Goal: Book appointment/travel/reservation

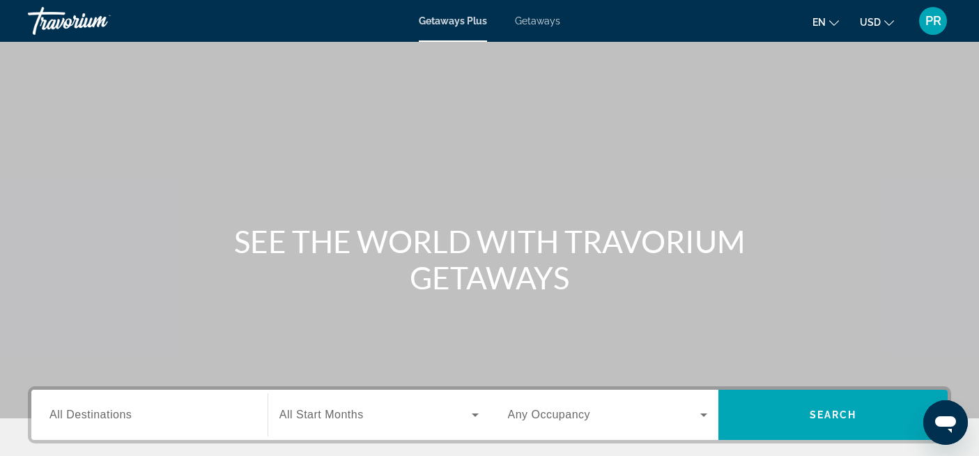
click at [112, 414] on span "All Destinations" at bounding box center [90, 414] width 82 height 12
click at [112, 414] on input "Destination All Destinations" at bounding box center [149, 415] width 200 height 17
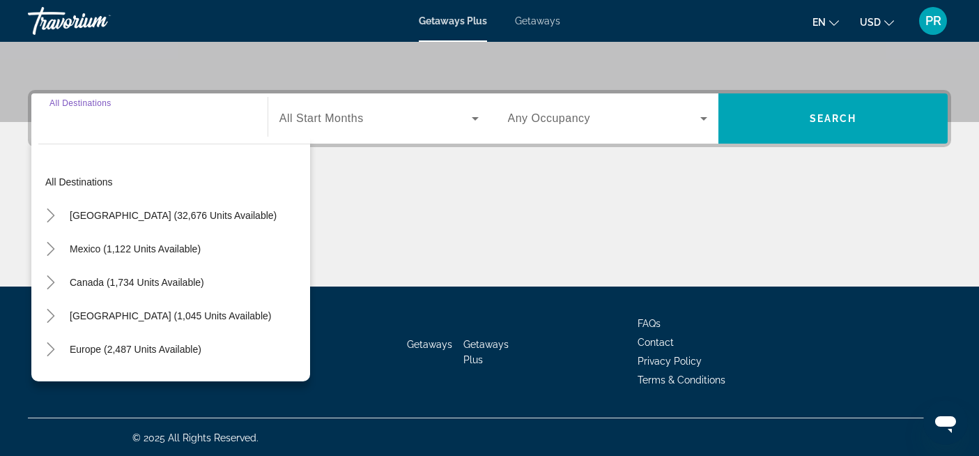
scroll to position [298, 0]
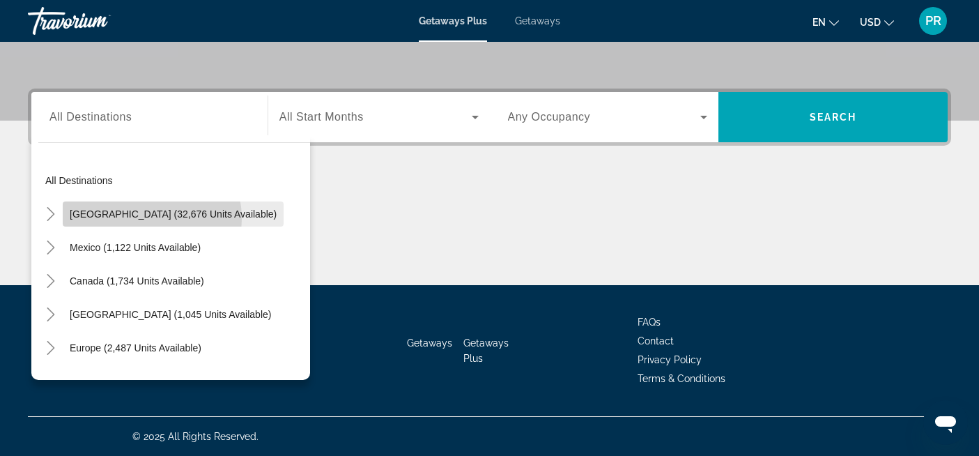
click at [133, 219] on span "[GEOGRAPHIC_DATA] (32,676 units available)" at bounding box center [173, 213] width 207 height 11
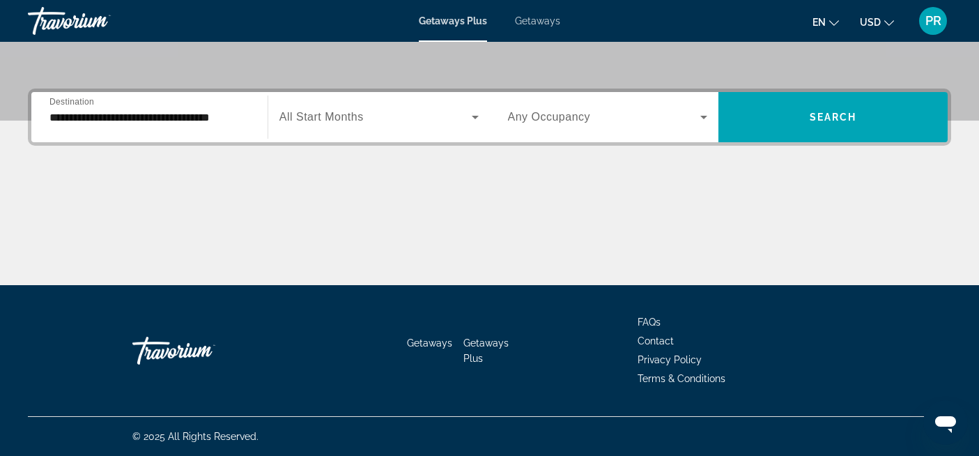
click at [136, 128] on div "**********" at bounding box center [149, 118] width 200 height 40
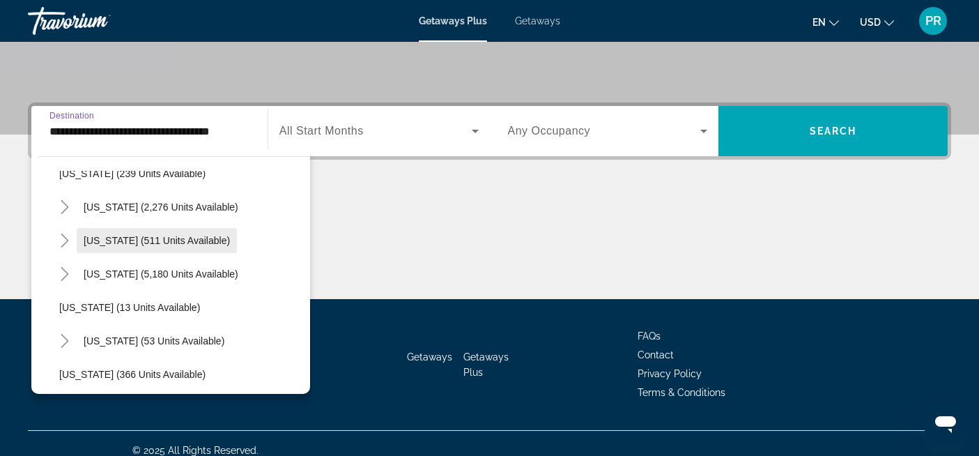
scroll to position [124, 0]
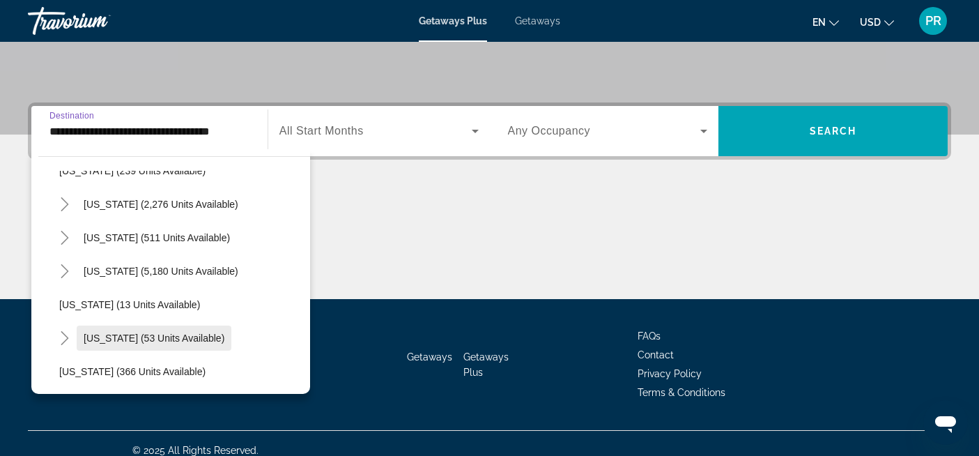
click at [105, 338] on span "[US_STATE] (53 units available)" at bounding box center [154, 337] width 141 height 11
type input "**********"
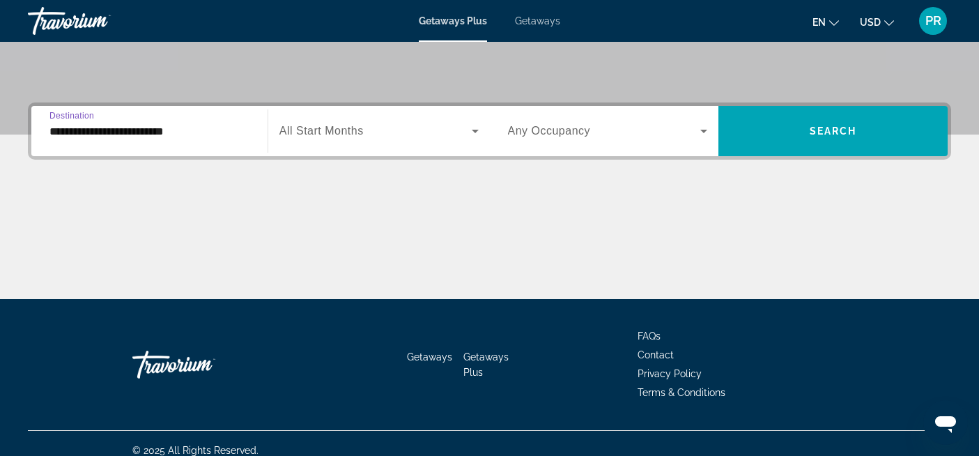
scroll to position [298, 0]
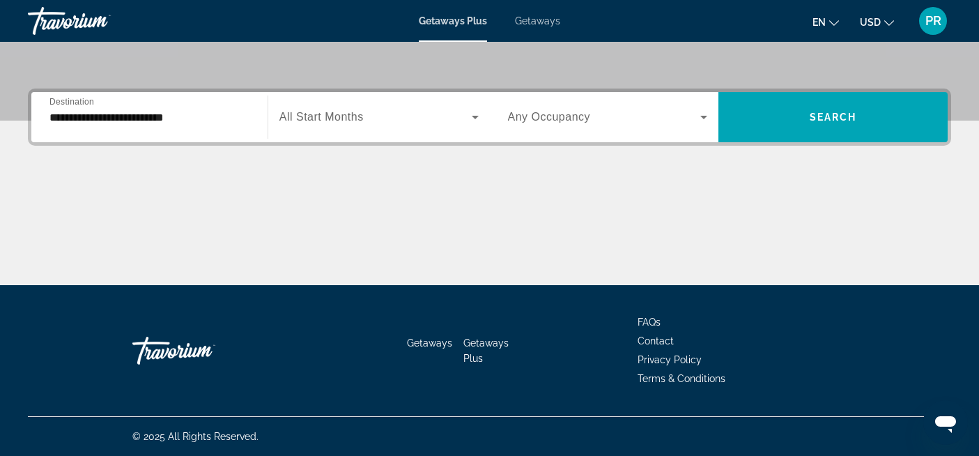
click at [360, 121] on span "All Start Months" at bounding box center [321, 117] width 84 height 12
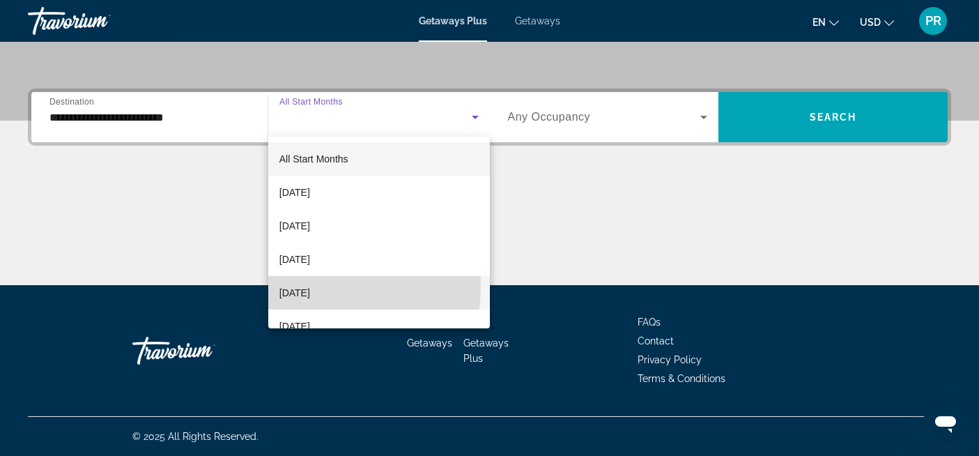
click at [310, 286] on span "[DATE]" at bounding box center [294, 292] width 31 height 17
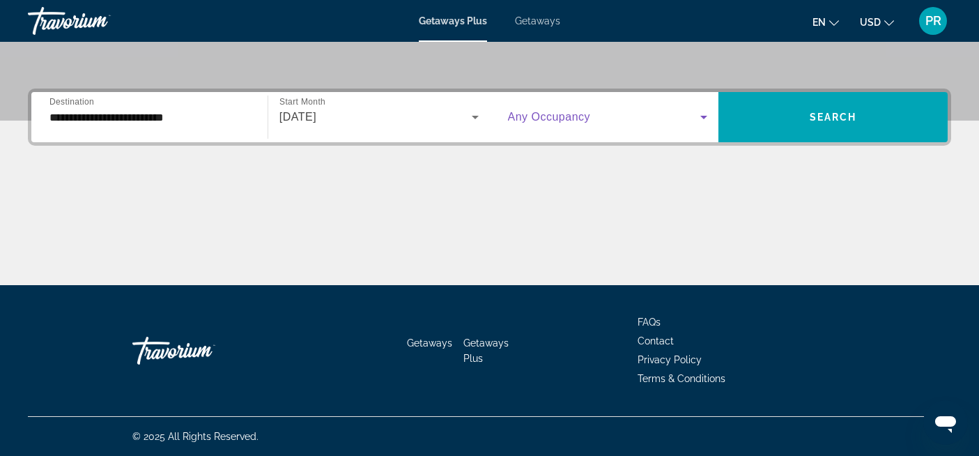
click at [581, 110] on span "Search widget" at bounding box center [604, 117] width 193 height 17
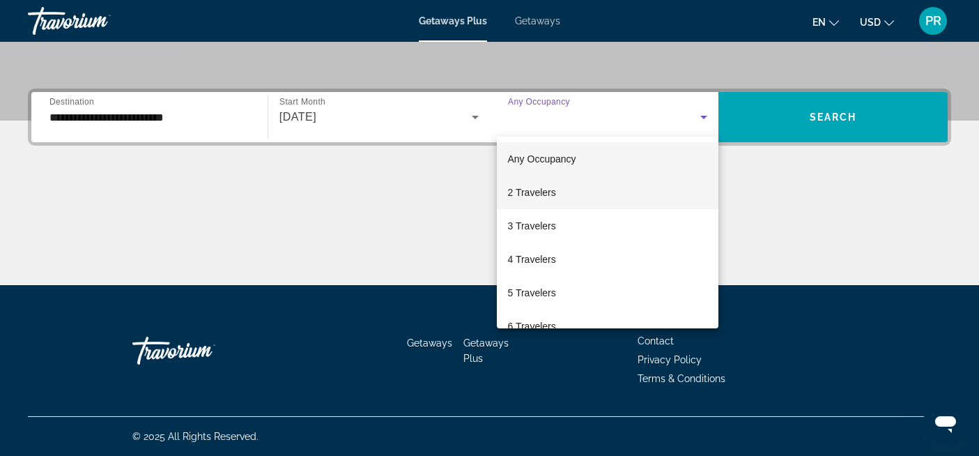
click at [532, 190] on span "2 Travelers" at bounding box center [532, 192] width 48 height 17
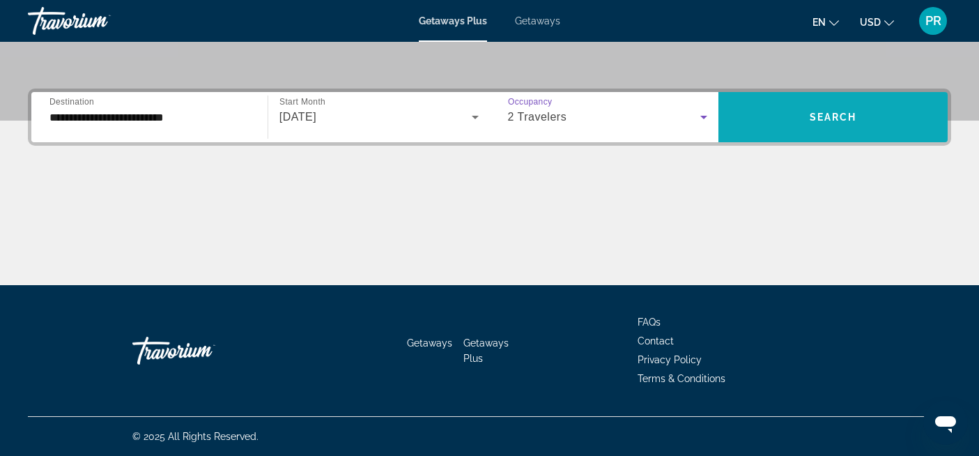
click at [792, 107] on span "Search widget" at bounding box center [833, 116] width 229 height 33
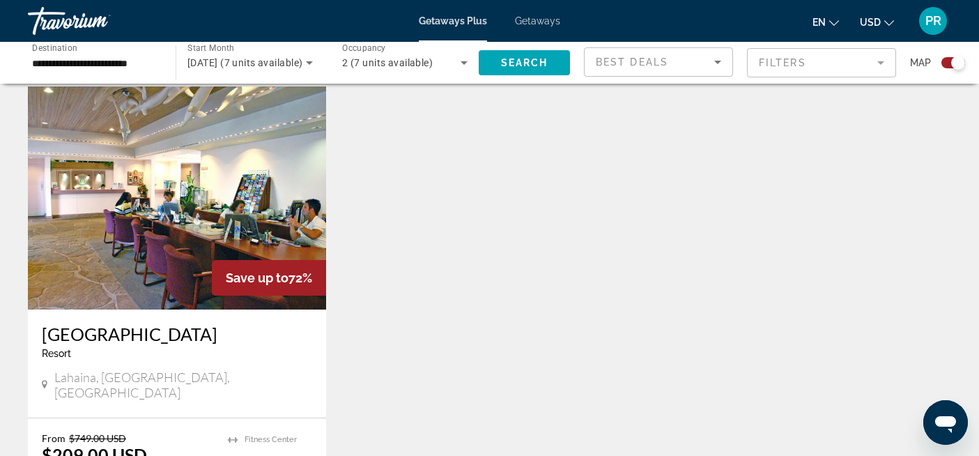
scroll to position [469, 0]
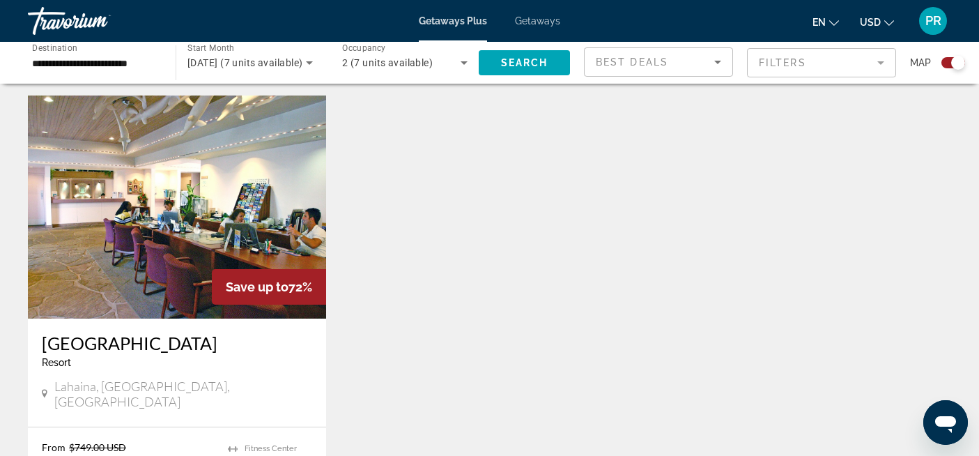
click at [244, 220] on img "Main content" at bounding box center [177, 206] width 298 height 223
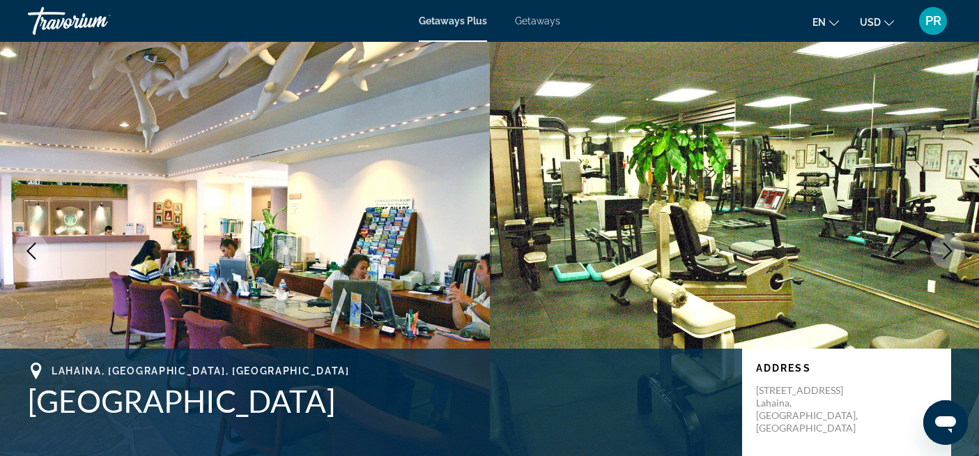
click at [611, 243] on img "Main content" at bounding box center [735, 251] width 490 height 418
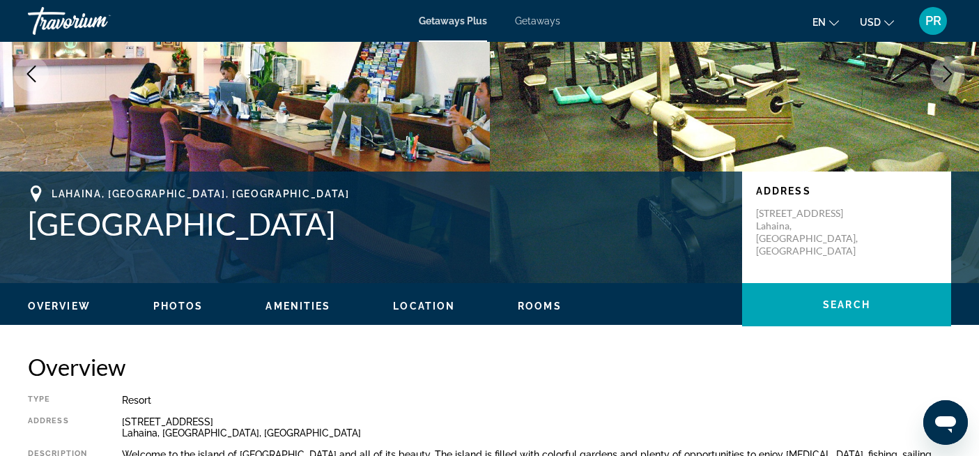
scroll to position [171, 0]
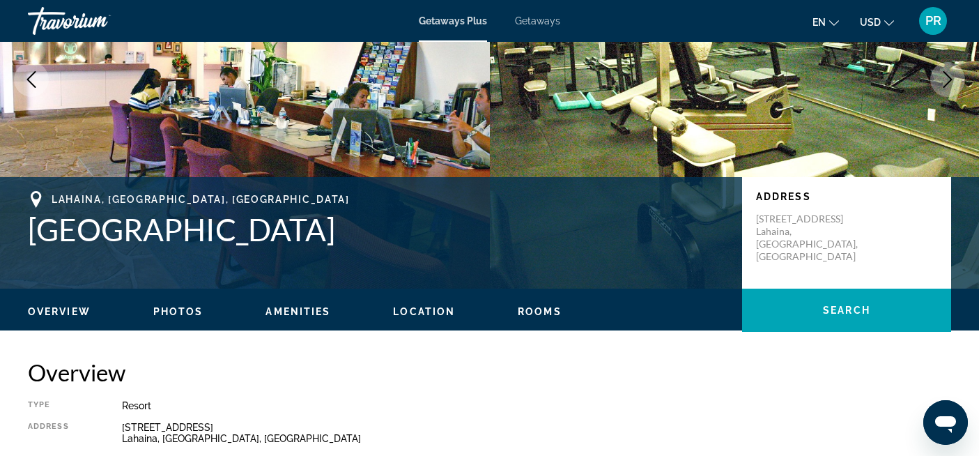
click at [172, 301] on div "Overview Photos Amenities Location Rooms Search" at bounding box center [489, 310] width 979 height 43
click at [174, 308] on span "Photos" at bounding box center [178, 311] width 50 height 11
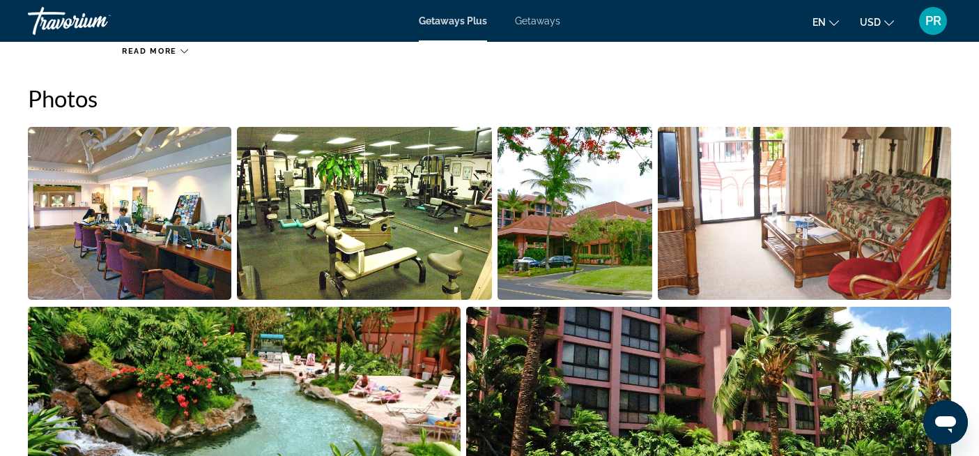
scroll to position [621, 0]
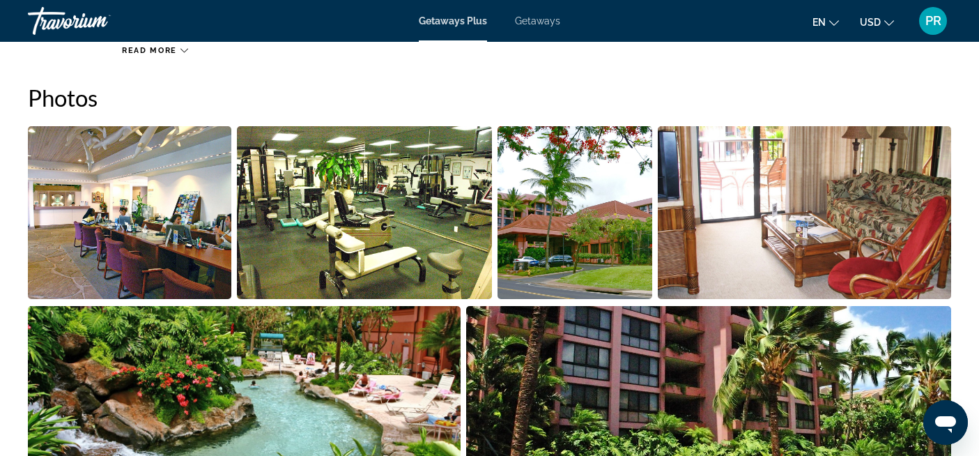
click at [169, 244] on img "Open full-screen image slider" at bounding box center [130, 212] width 204 height 173
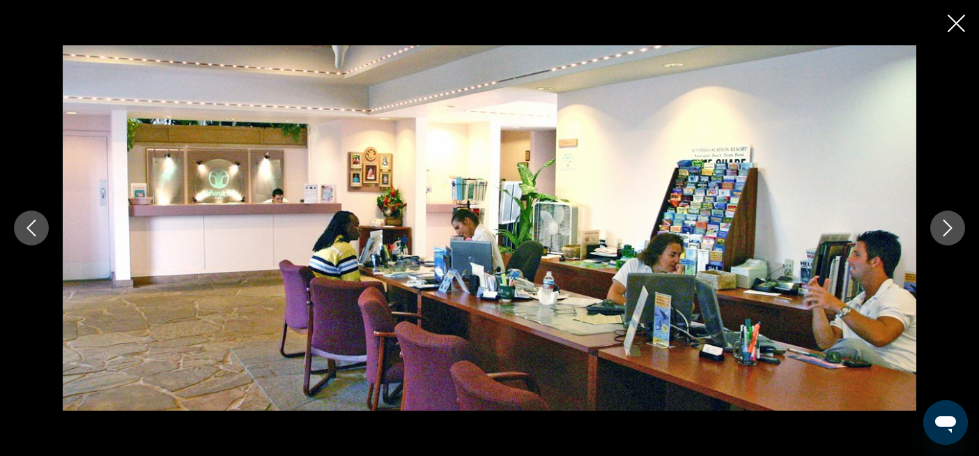
click at [934, 222] on button "Next image" at bounding box center [947, 227] width 35 height 35
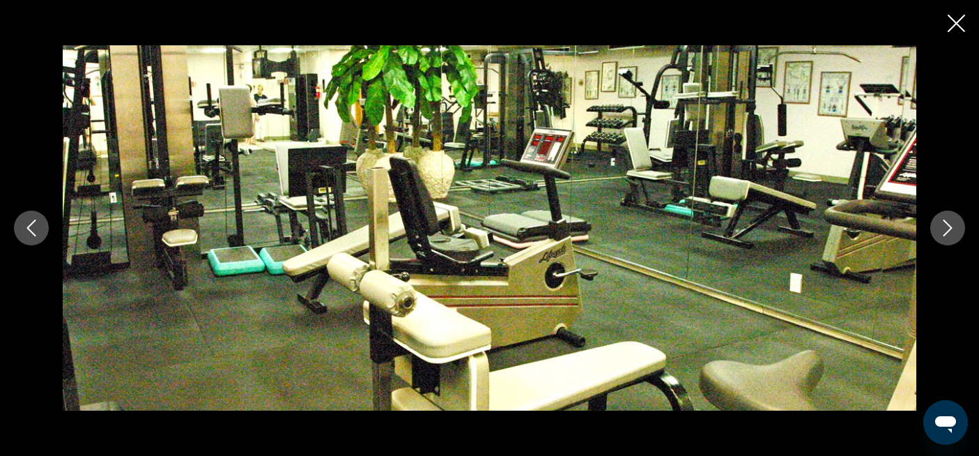
click at [934, 222] on button "Next image" at bounding box center [947, 227] width 35 height 35
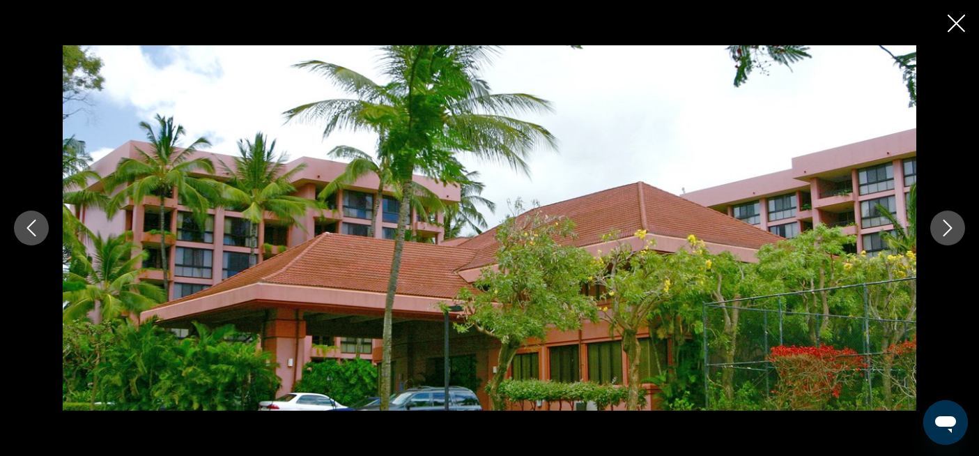
click at [934, 222] on button "Next image" at bounding box center [947, 227] width 35 height 35
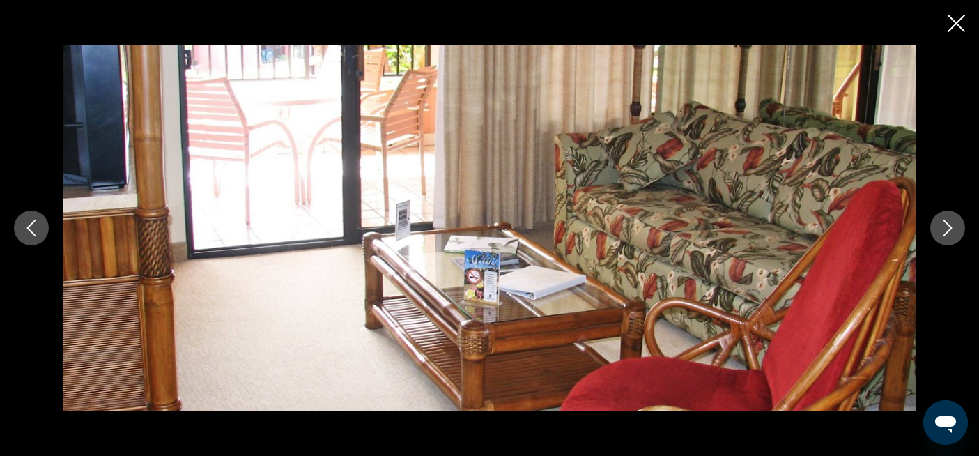
click at [937, 222] on button "Next image" at bounding box center [947, 227] width 35 height 35
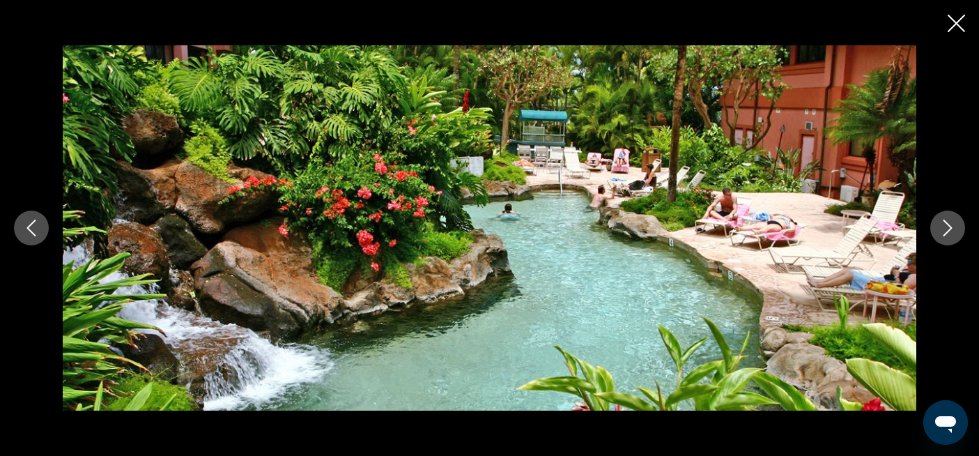
click at [937, 222] on button "Next image" at bounding box center [947, 227] width 35 height 35
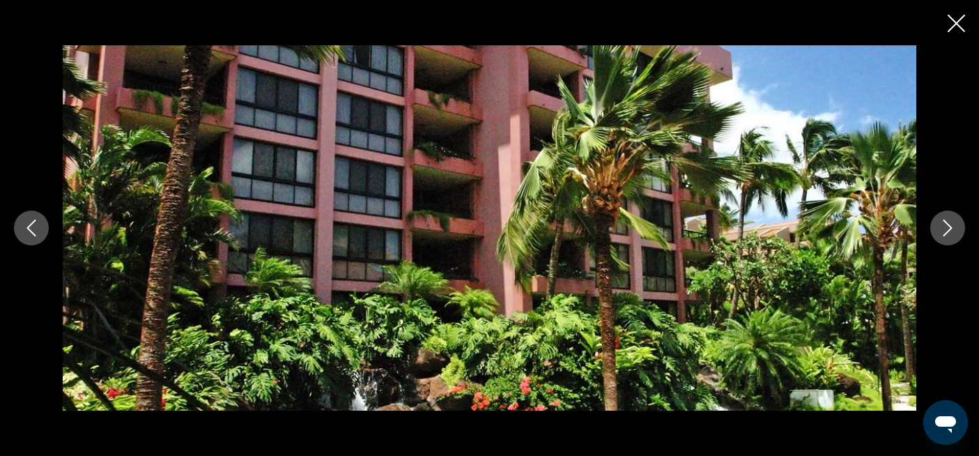
click at [937, 222] on button "Next image" at bounding box center [947, 227] width 35 height 35
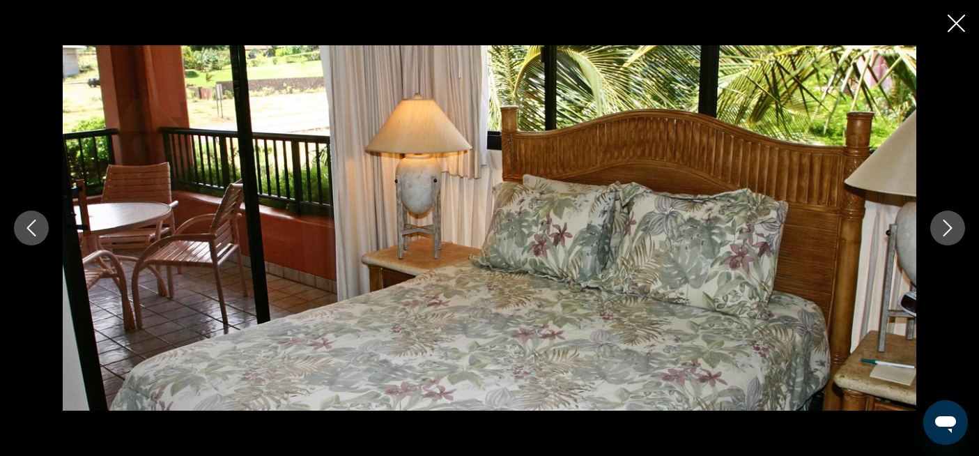
click at [937, 222] on button "Next image" at bounding box center [947, 227] width 35 height 35
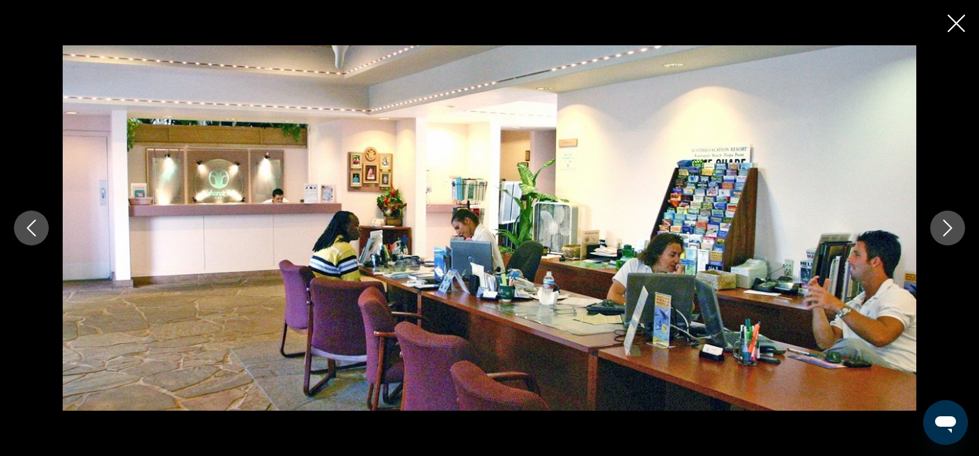
click at [937, 222] on button "Next image" at bounding box center [947, 227] width 35 height 35
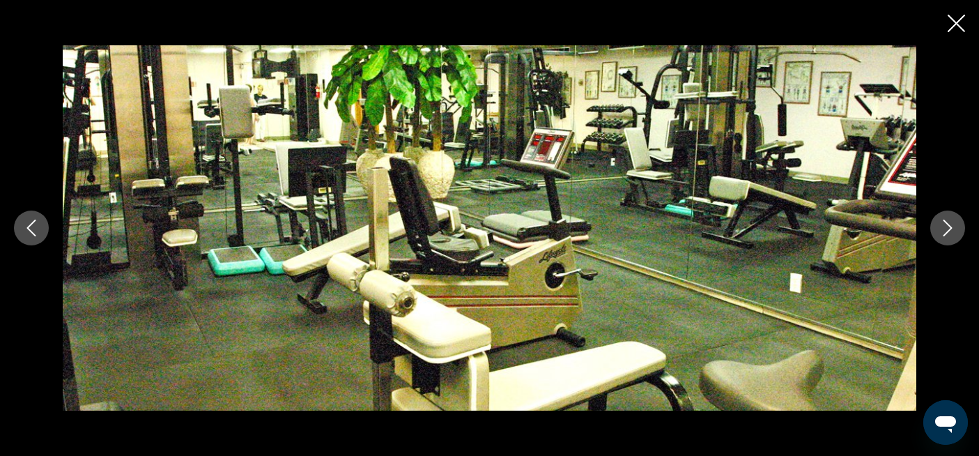
click at [937, 222] on button "Next image" at bounding box center [947, 227] width 35 height 35
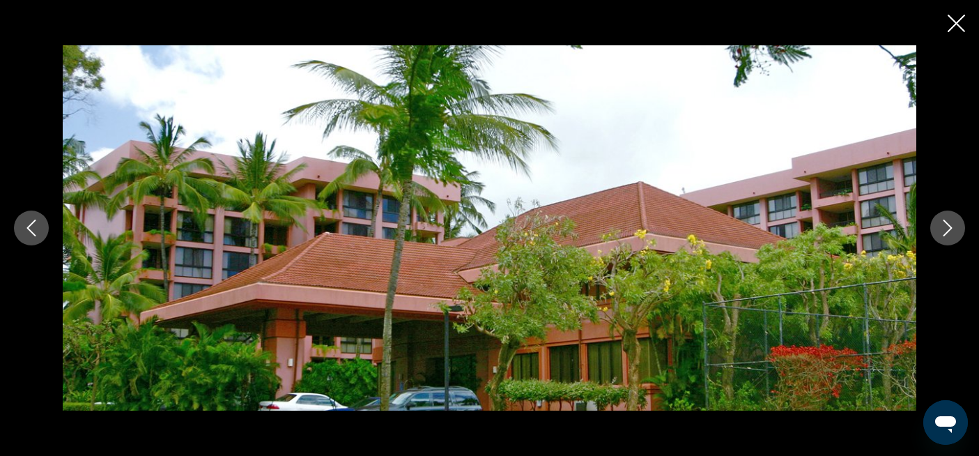
click at [959, 24] on icon "Close slideshow" at bounding box center [956, 23] width 17 height 17
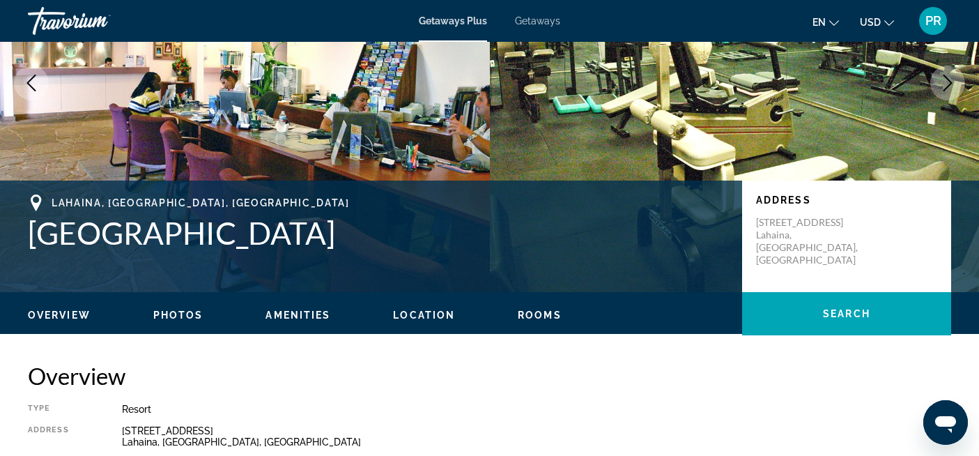
scroll to position [160, 0]
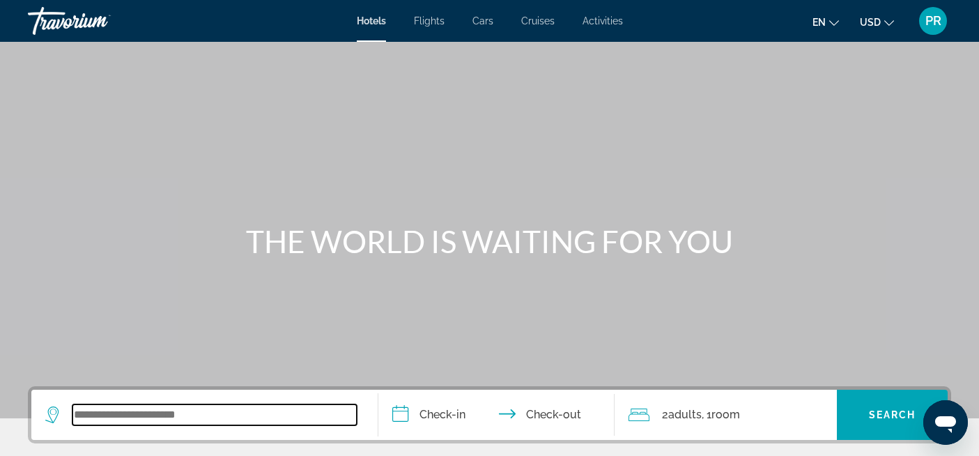
click at [118, 414] on input "Search widget" at bounding box center [214, 414] width 284 height 21
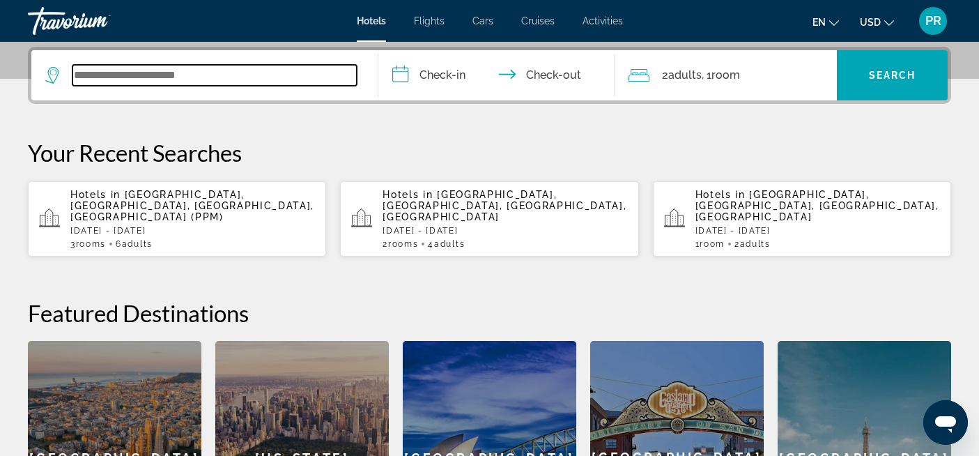
scroll to position [341, 0]
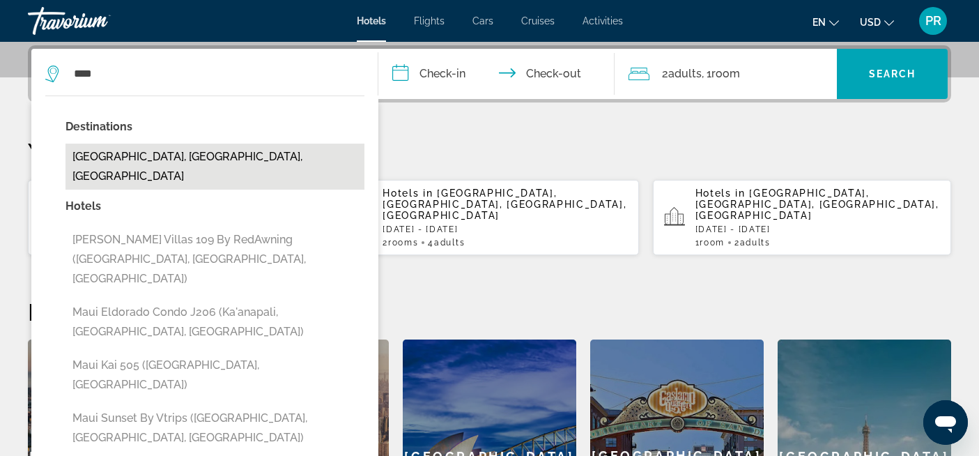
click at [199, 167] on button "Maui Island, HI, United States" at bounding box center [215, 167] width 299 height 46
type input "**********"
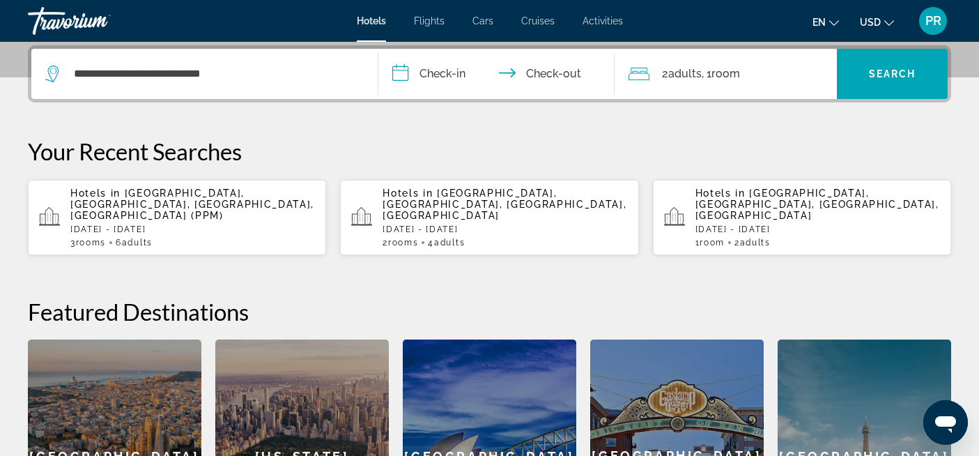
click at [434, 82] on input "**********" at bounding box center [499, 76] width 242 height 54
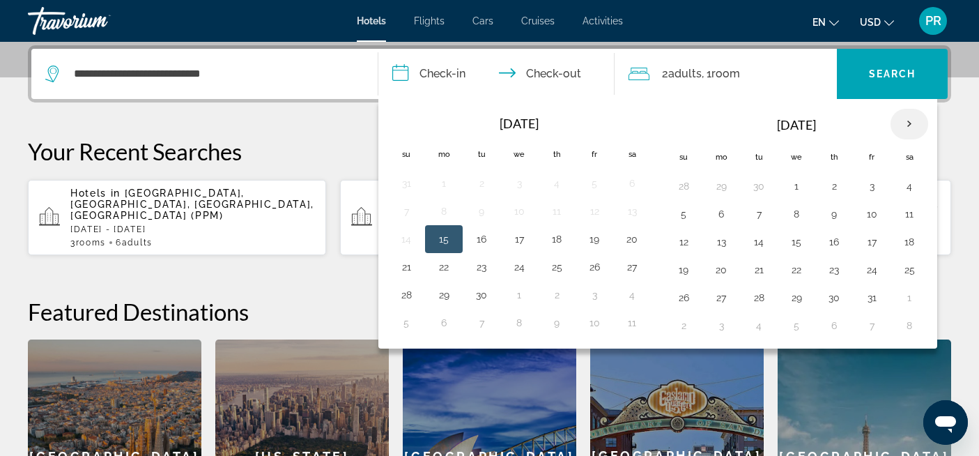
click at [903, 123] on th "Next month" at bounding box center [910, 124] width 38 height 31
click at [759, 297] on button "27" at bounding box center [759, 298] width 22 height 20
click at [907, 119] on th "Next month" at bounding box center [910, 124] width 38 height 31
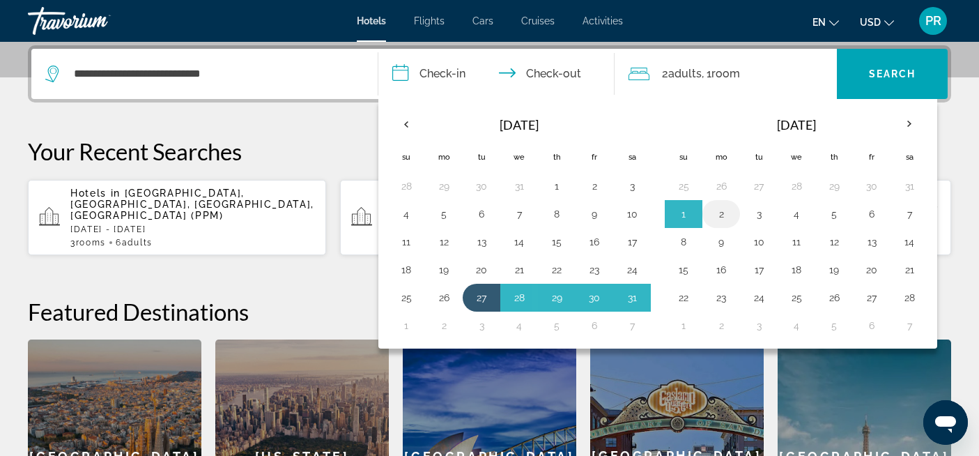
click at [719, 213] on button "2" at bounding box center [721, 214] width 22 height 20
type input "**********"
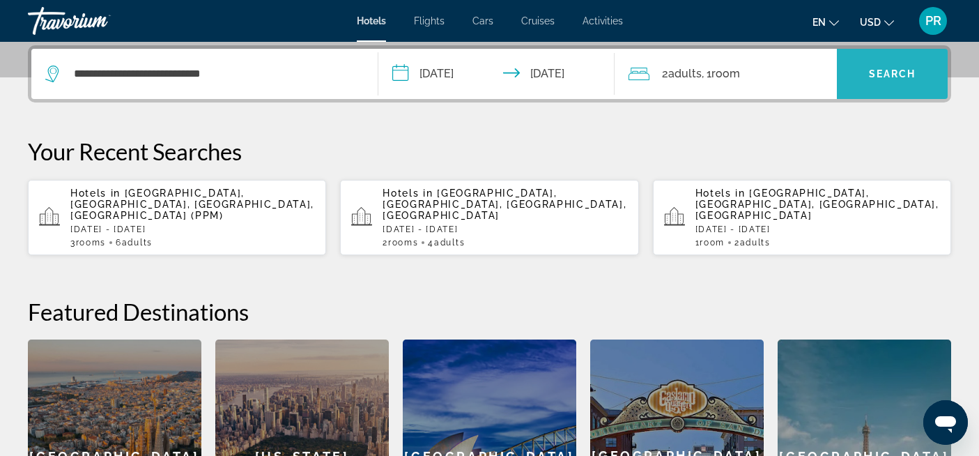
click at [873, 74] on span "Search" at bounding box center [892, 73] width 47 height 11
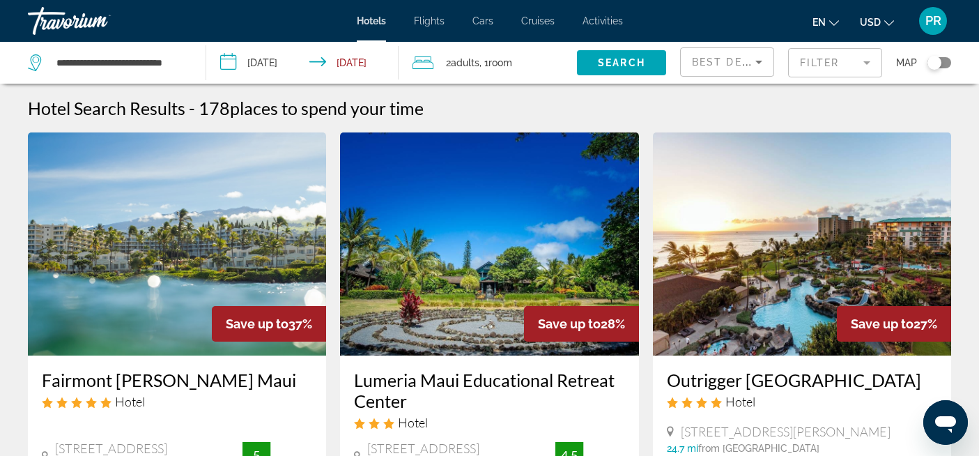
click at [362, 60] on input "**********" at bounding box center [305, 65] width 198 height 46
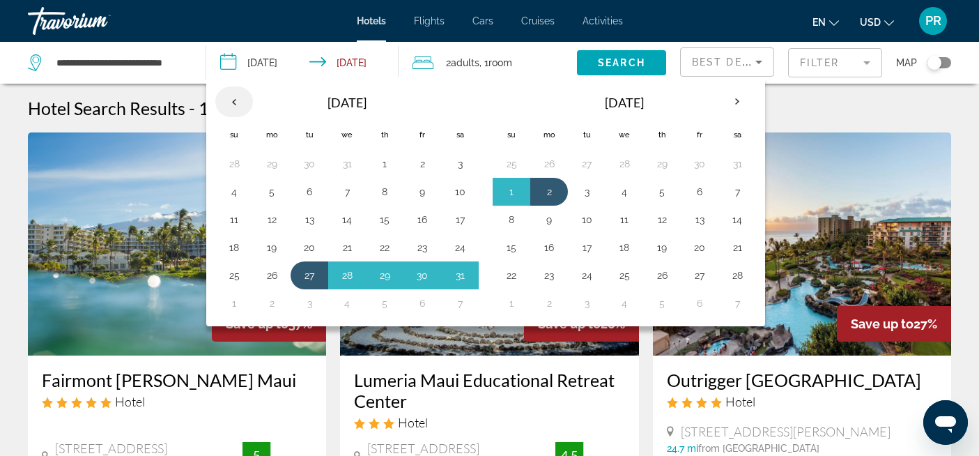
click at [237, 100] on th "Previous month" at bounding box center [234, 101] width 38 height 31
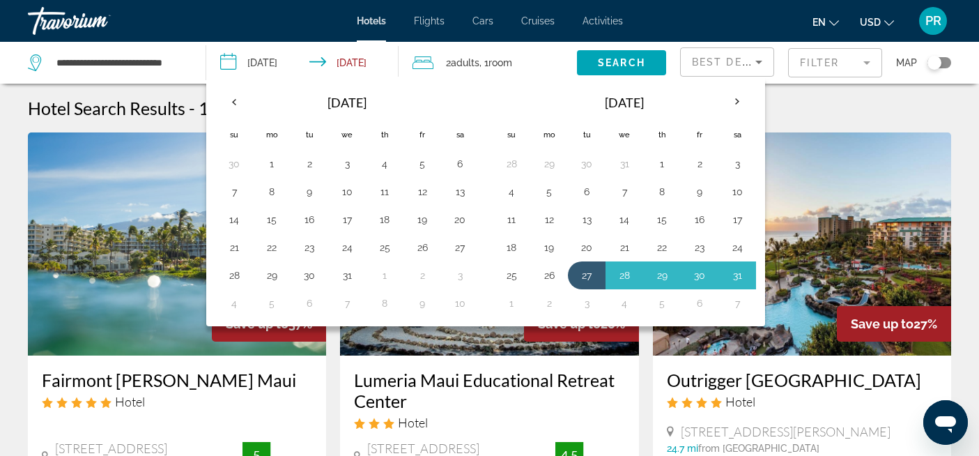
click at [261, 57] on input "**********" at bounding box center [305, 65] width 198 height 46
click at [264, 60] on input "**********" at bounding box center [305, 65] width 198 height 46
click at [309, 271] on button "30" at bounding box center [309, 276] width 22 height 20
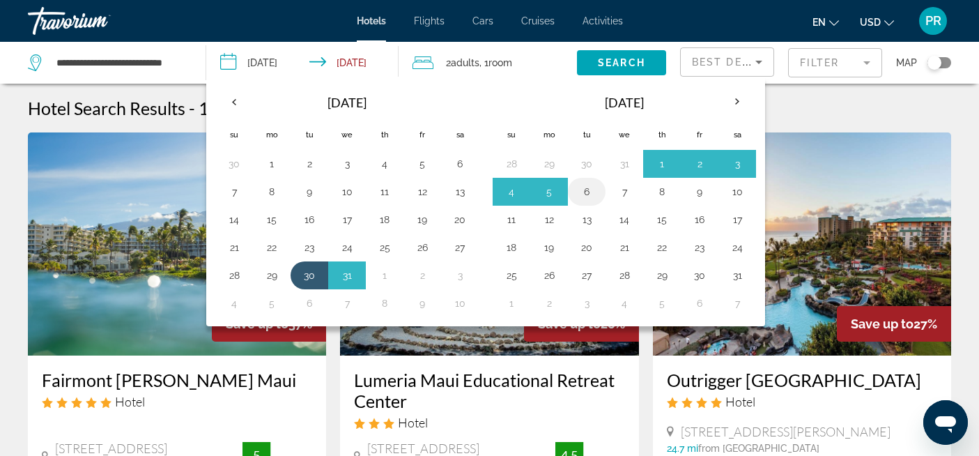
click at [588, 197] on button "6" at bounding box center [587, 192] width 22 height 20
type input "**********"
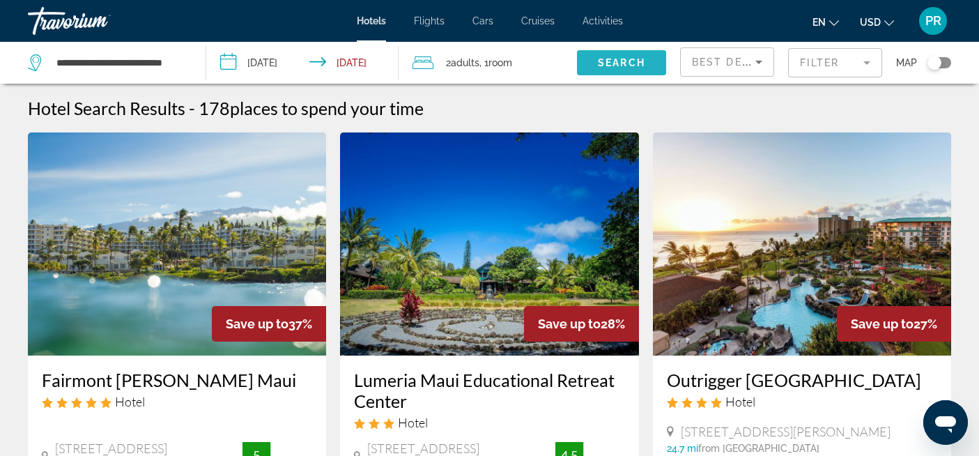
click at [605, 58] on span "Search" at bounding box center [621, 62] width 47 height 11
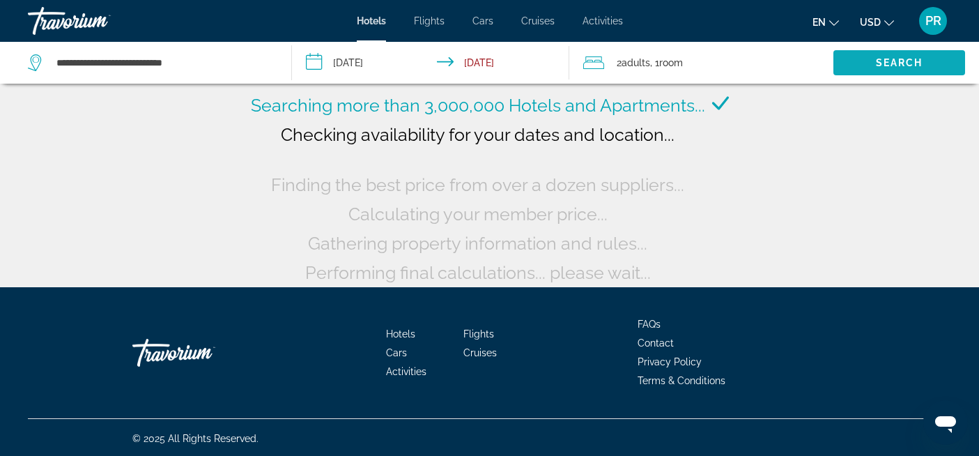
click at [866, 61] on span "Search widget" at bounding box center [900, 62] width 132 height 33
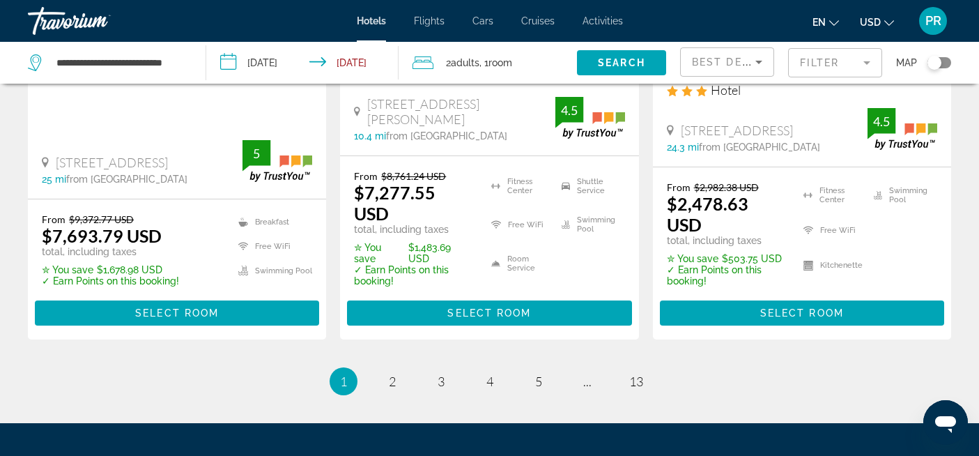
scroll to position [2048, 0]
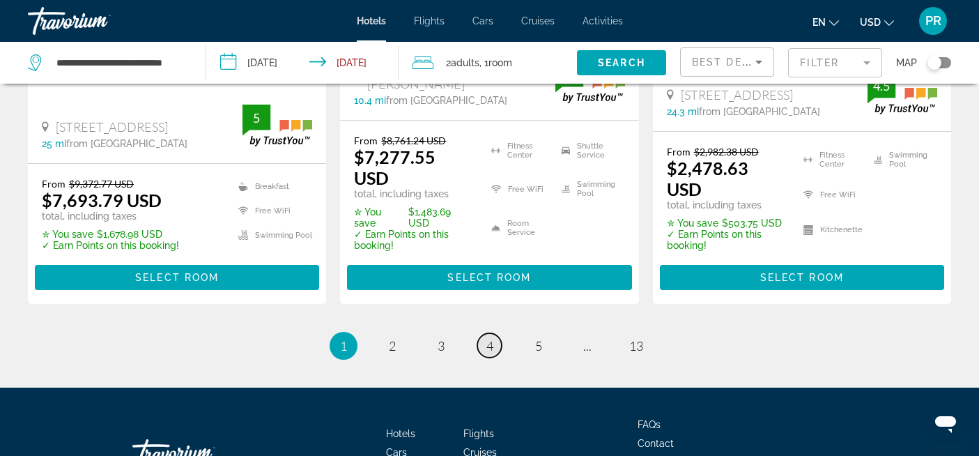
click at [494, 333] on link "page 4" at bounding box center [489, 345] width 24 height 24
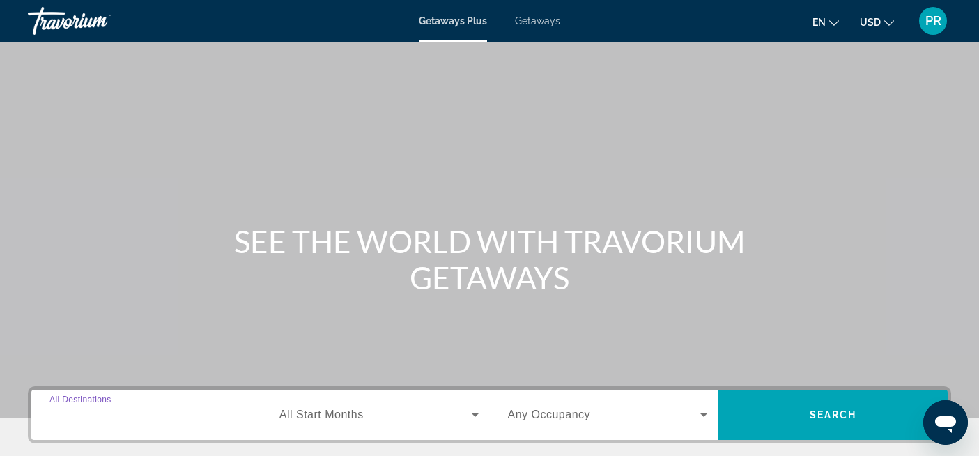
click at [146, 416] on input "Destination All Destinations" at bounding box center [149, 415] width 200 height 17
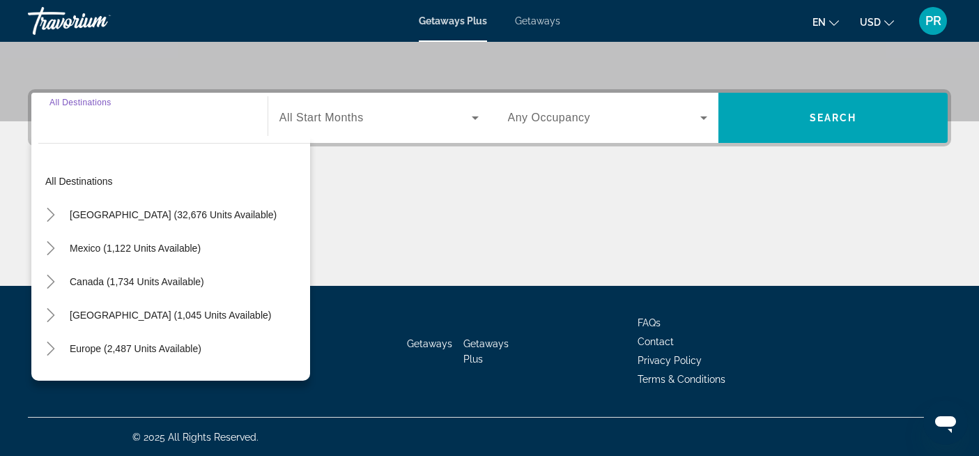
scroll to position [298, 0]
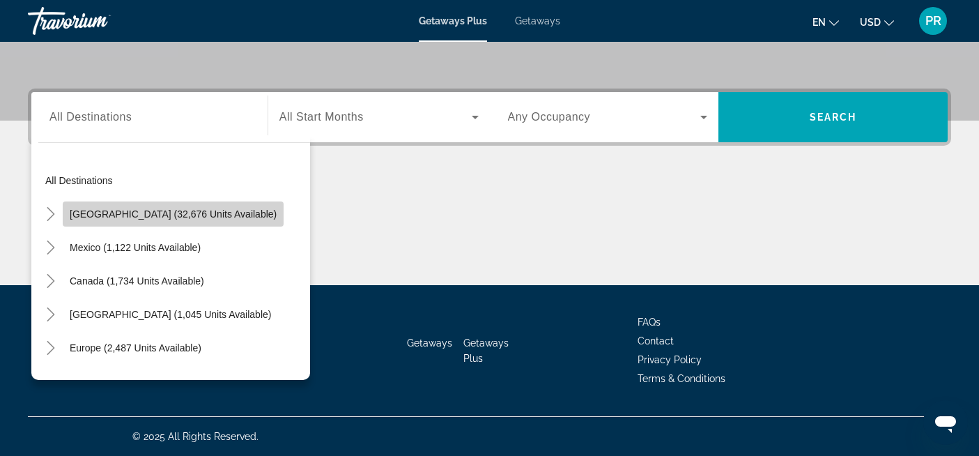
click at [176, 222] on span "Search widget" at bounding box center [173, 213] width 221 height 33
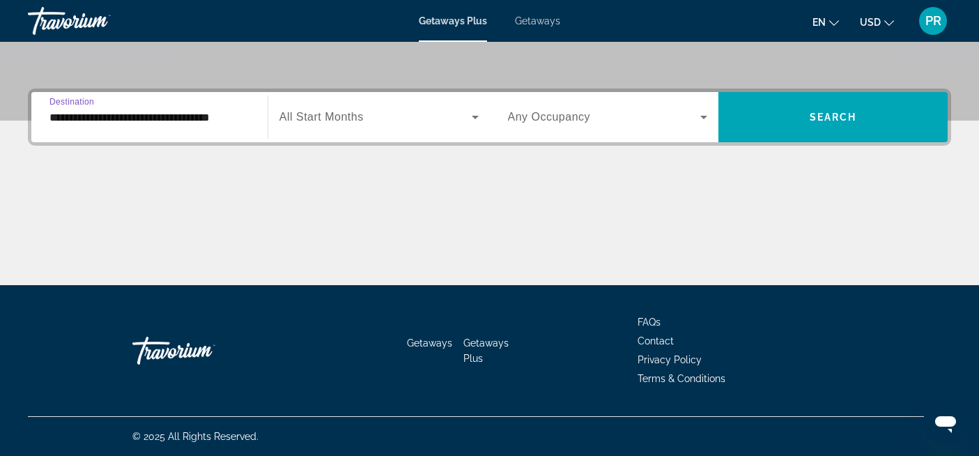
click at [174, 116] on input "**********" at bounding box center [149, 117] width 200 height 17
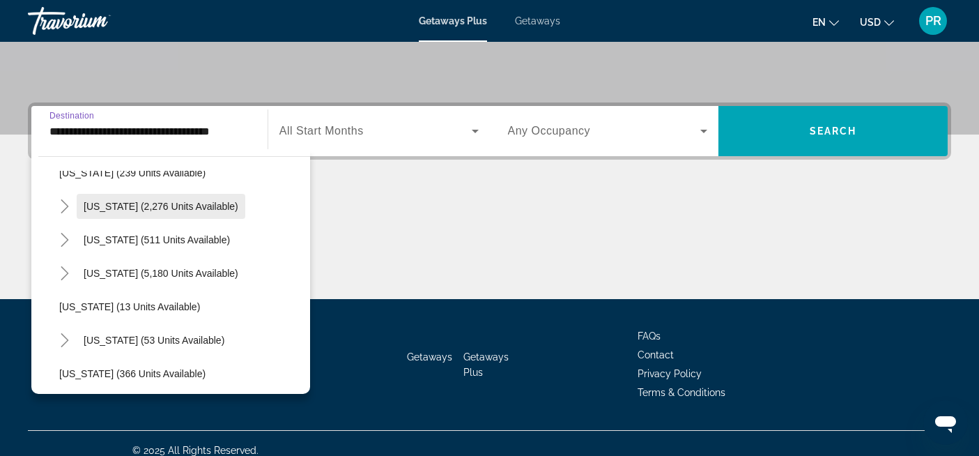
scroll to position [127, 0]
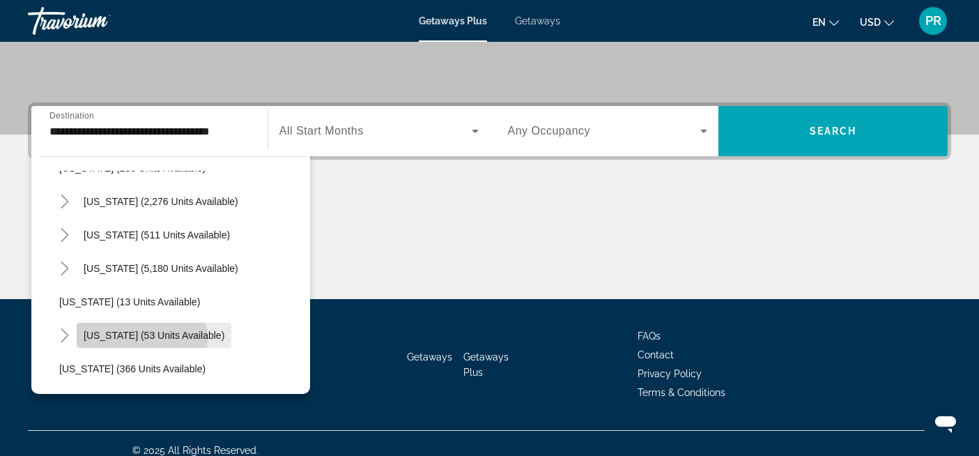
click at [134, 339] on span "[US_STATE] (53 units available)" at bounding box center [154, 335] width 141 height 11
type input "**********"
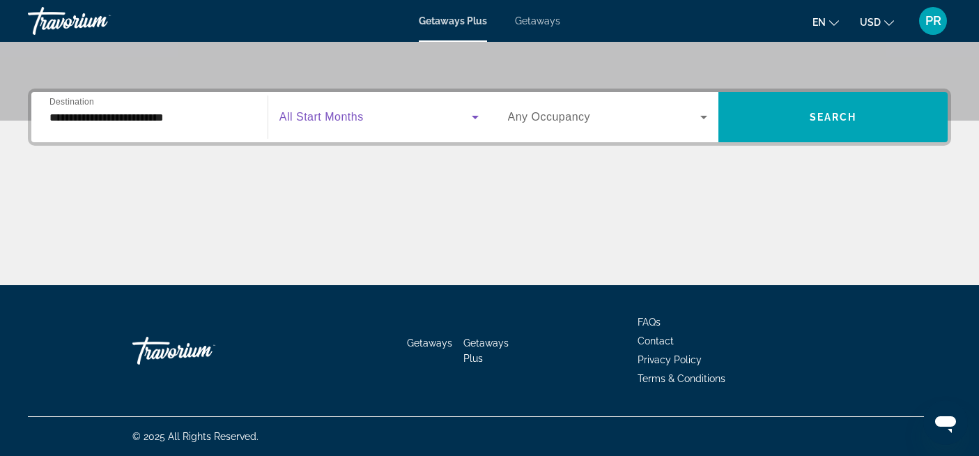
click at [377, 120] on span "Search widget" at bounding box center [375, 117] width 192 height 17
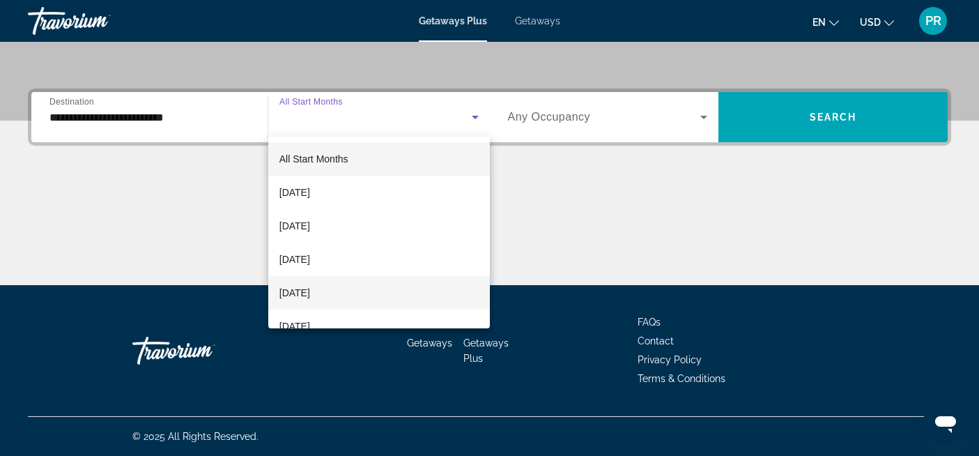
click at [310, 290] on span "[DATE]" at bounding box center [294, 292] width 31 height 17
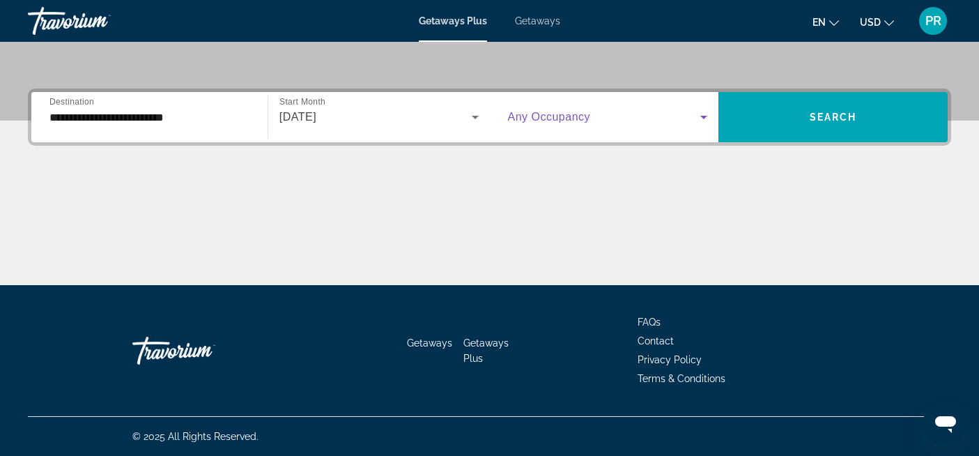
click at [607, 121] on span "Search widget" at bounding box center [604, 117] width 193 height 17
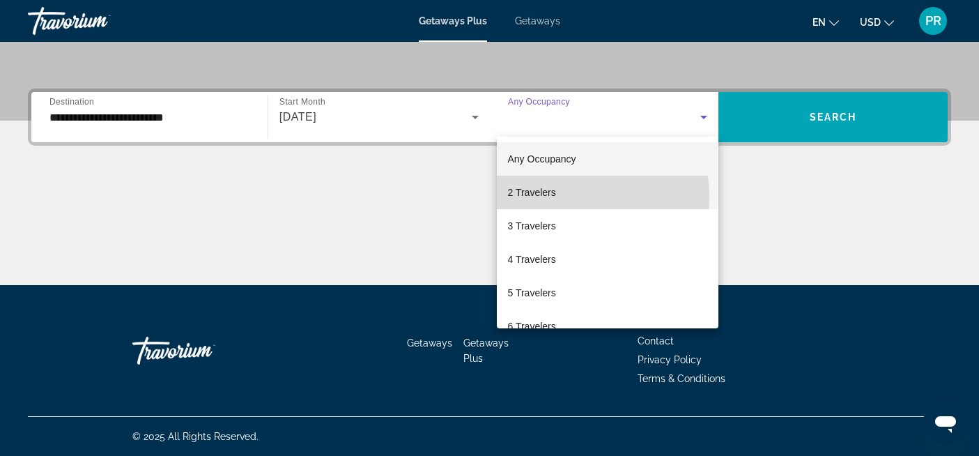
click at [551, 197] on span "2 Travelers" at bounding box center [532, 192] width 48 height 17
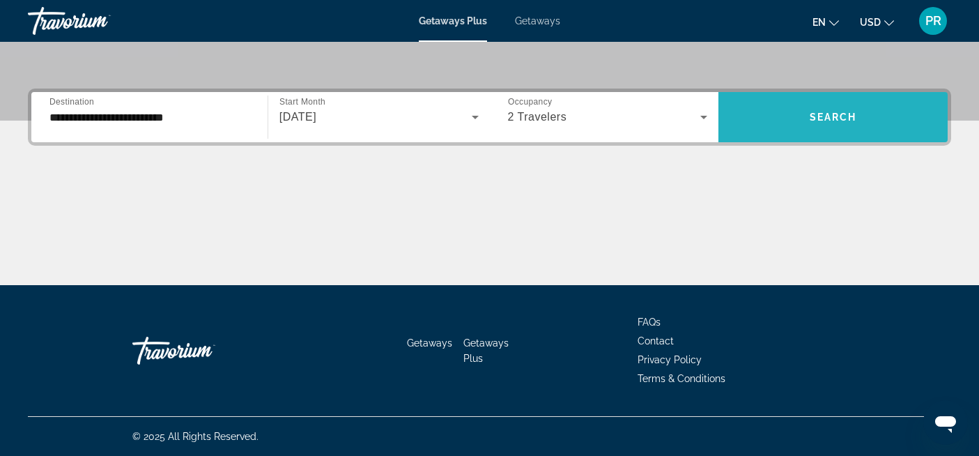
click at [860, 111] on span "Search widget" at bounding box center [833, 116] width 229 height 33
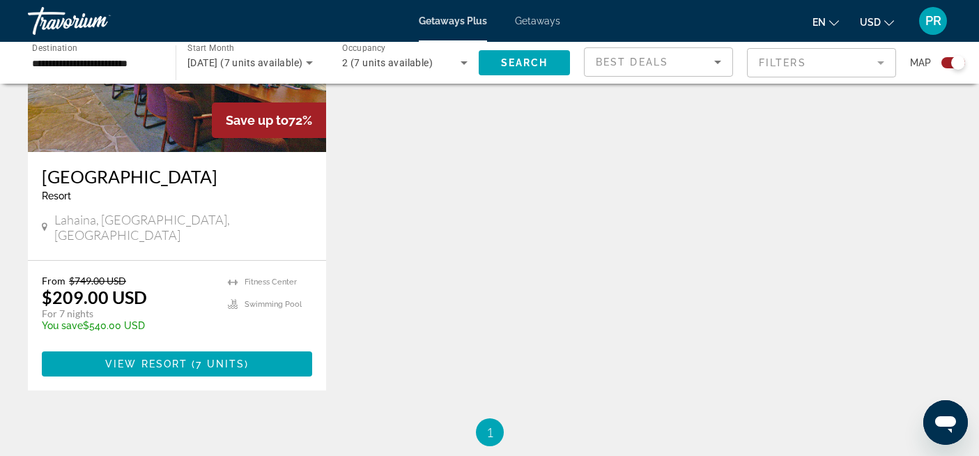
scroll to position [633, 0]
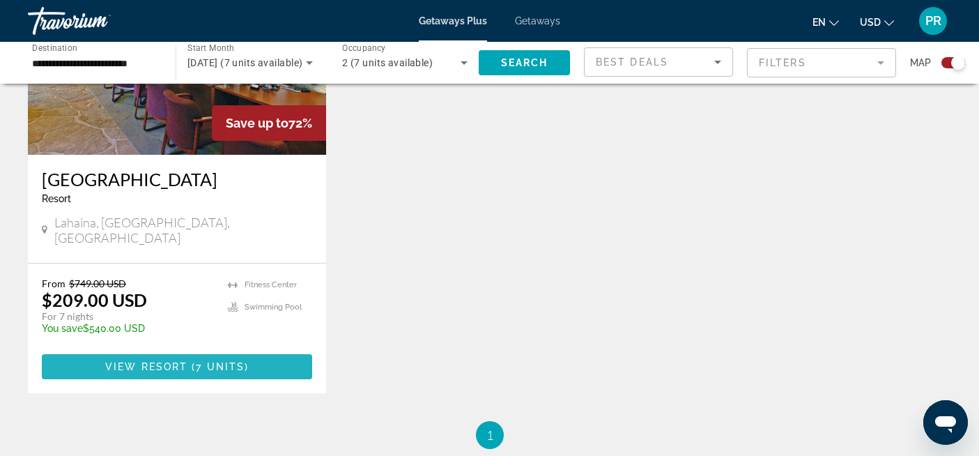
click at [236, 361] on span "7 units" at bounding box center [220, 366] width 49 height 11
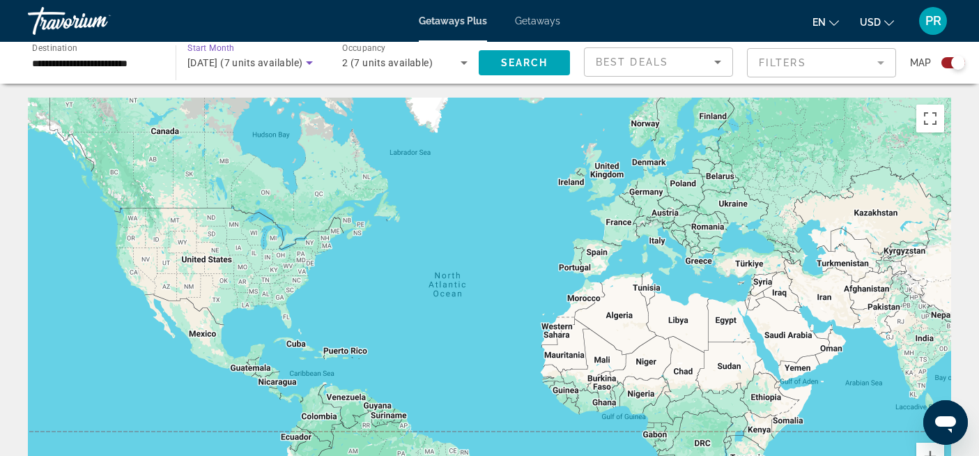
click at [291, 58] on span "December 2025 (7 units available)" at bounding box center [244, 62] width 115 height 11
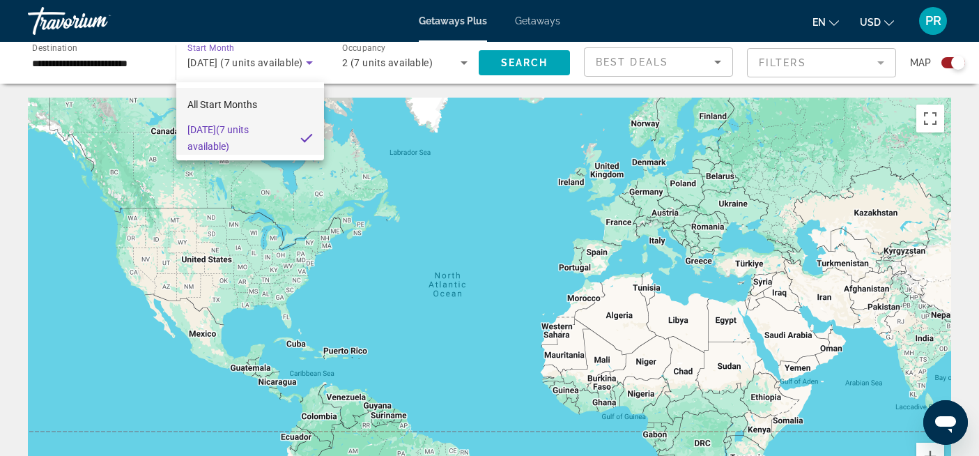
click at [240, 104] on span "All Start Months" at bounding box center [222, 104] width 70 height 11
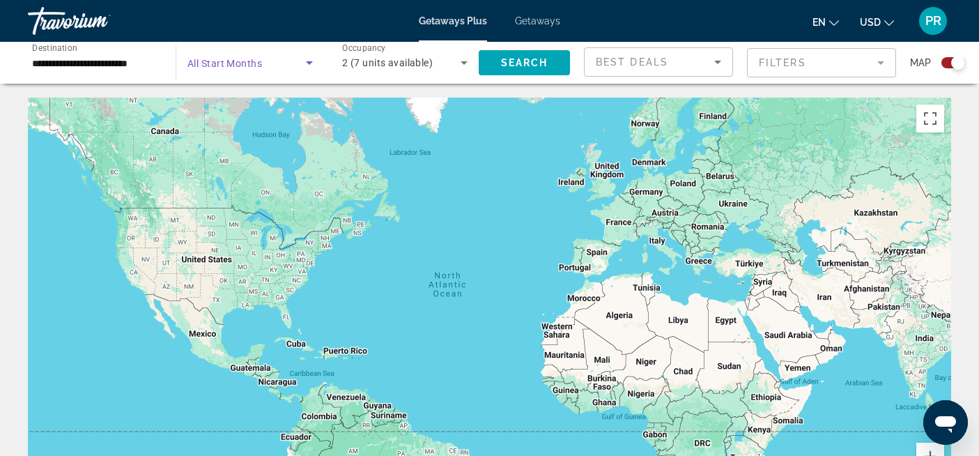
click at [258, 69] on span "Search widget" at bounding box center [246, 62] width 118 height 17
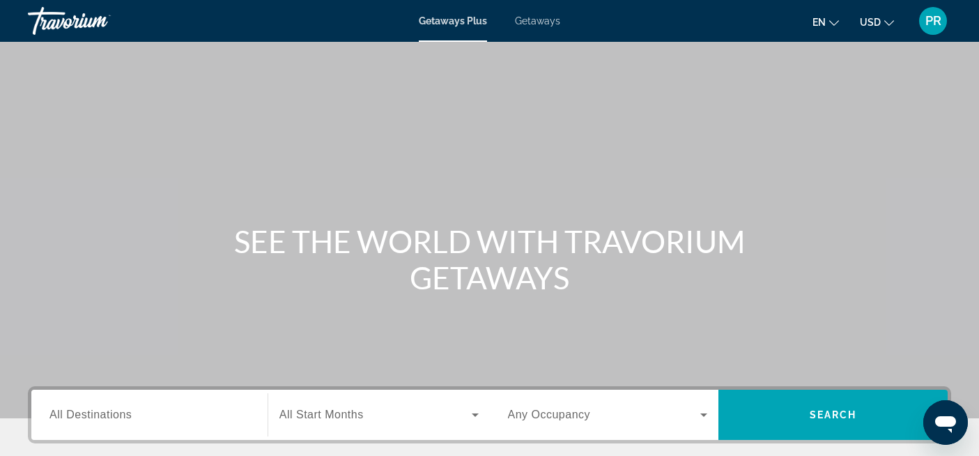
click at [122, 415] on span "All Destinations" at bounding box center [90, 414] width 82 height 12
click at [122, 415] on input "Destination All Destinations" at bounding box center [149, 415] width 200 height 17
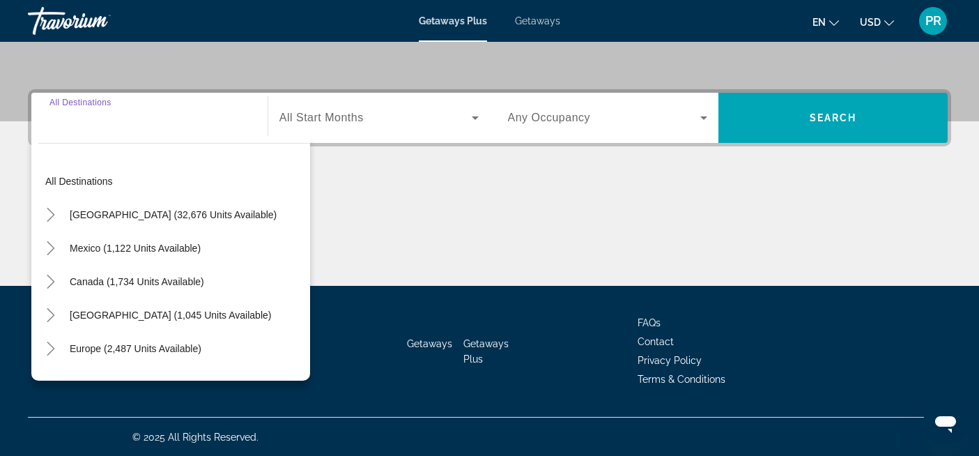
scroll to position [298, 0]
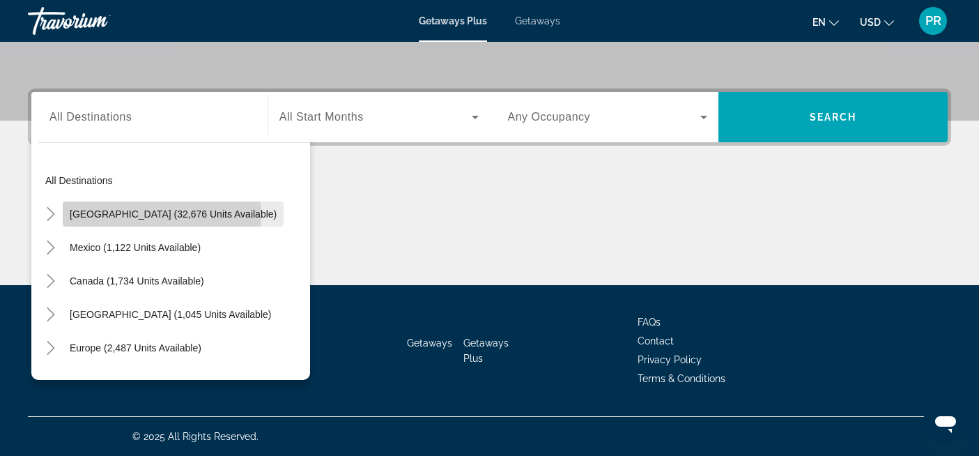
click at [162, 214] on span "[GEOGRAPHIC_DATA] (32,676 units available)" at bounding box center [173, 213] width 207 height 11
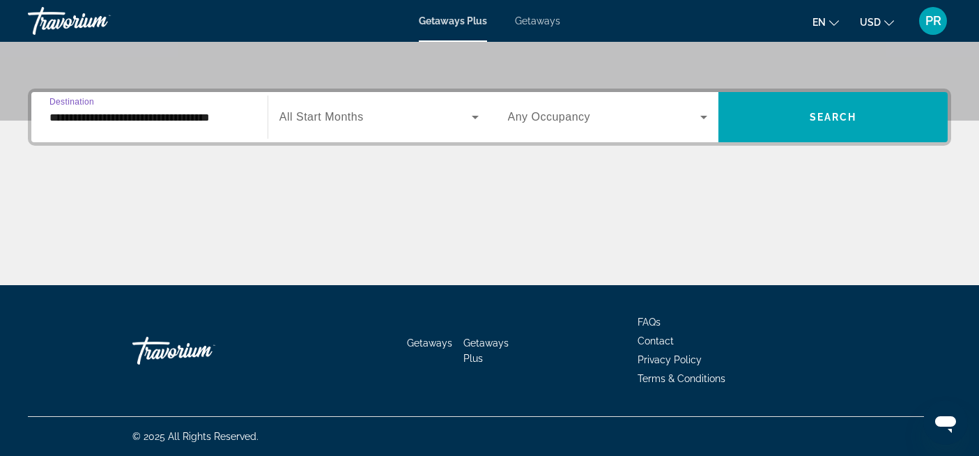
click at [162, 114] on input "**********" at bounding box center [149, 117] width 200 height 17
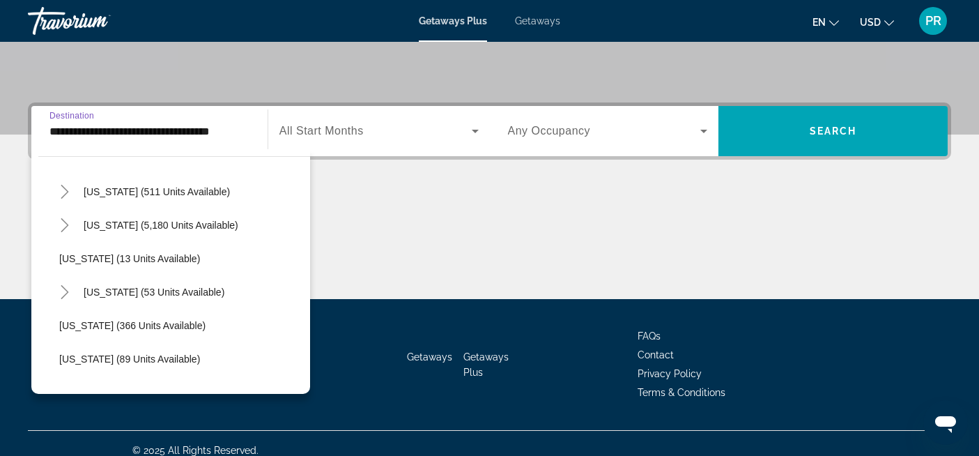
scroll to position [173, 0]
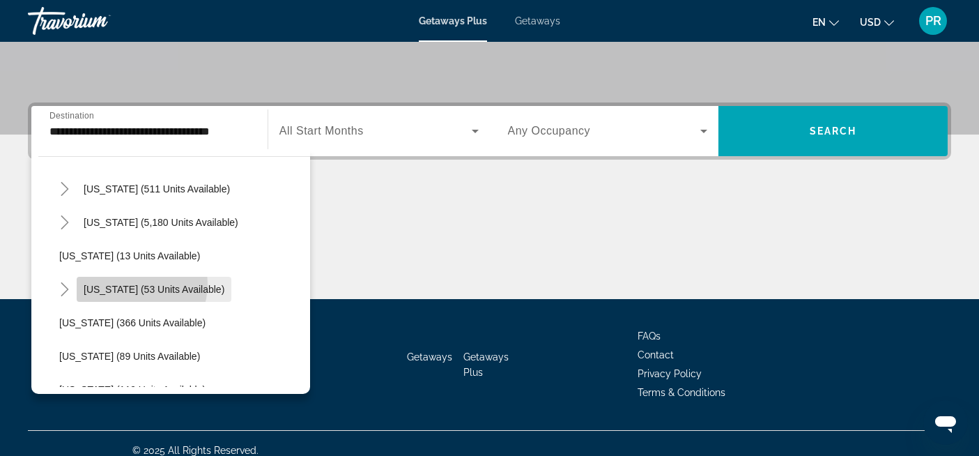
click at [135, 284] on span "[US_STATE] (53 units available)" at bounding box center [154, 289] width 141 height 11
type input "**********"
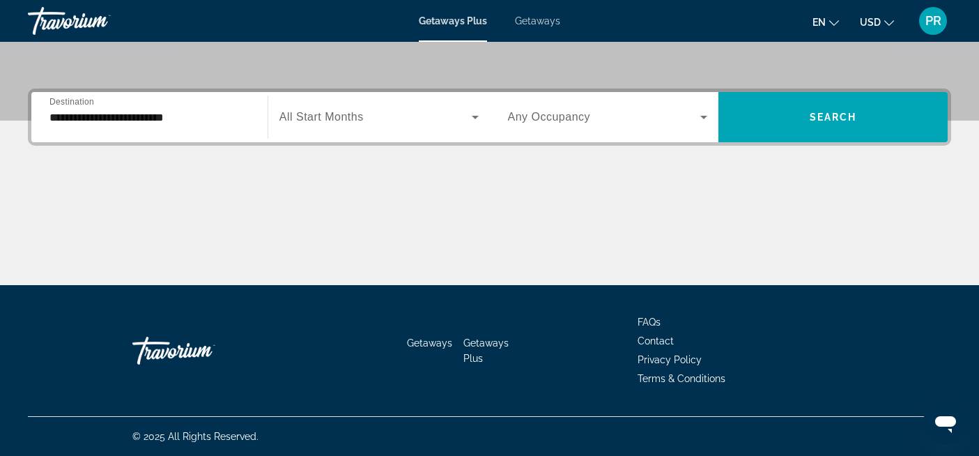
click at [323, 111] on span "All Start Months" at bounding box center [321, 117] width 84 height 12
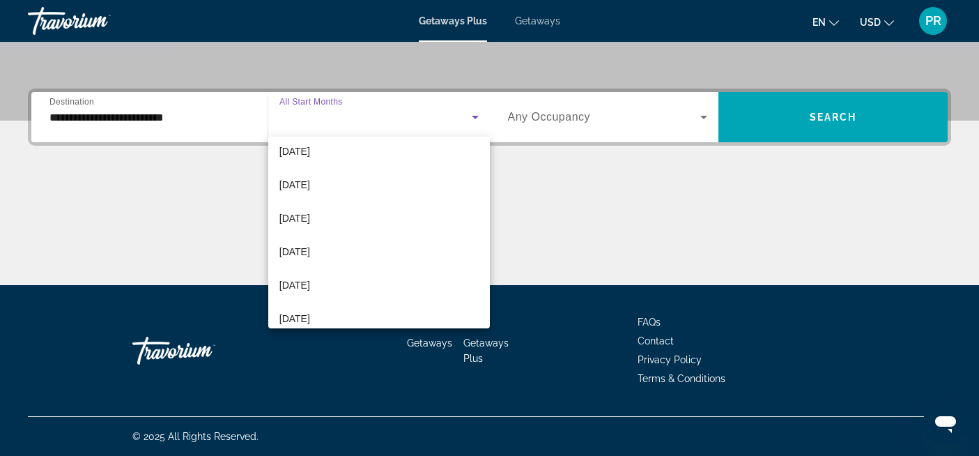
scroll to position [148, 0]
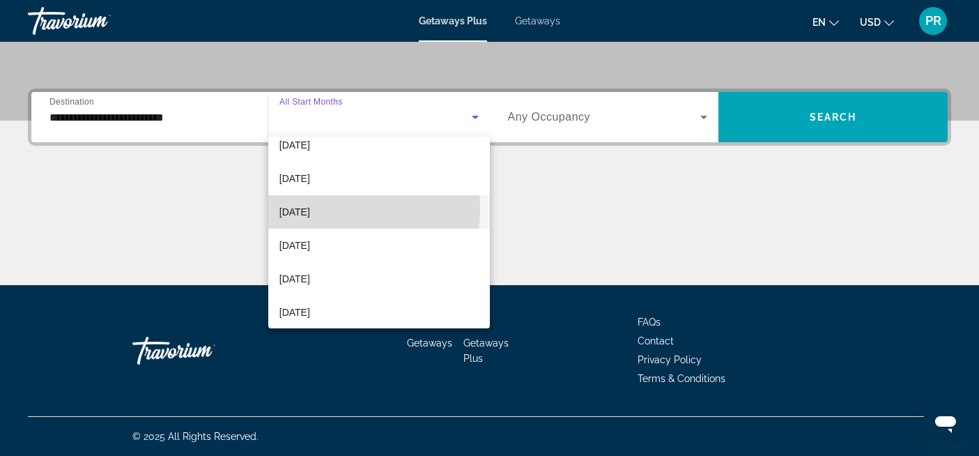
click at [310, 210] on span "[DATE]" at bounding box center [294, 212] width 31 height 17
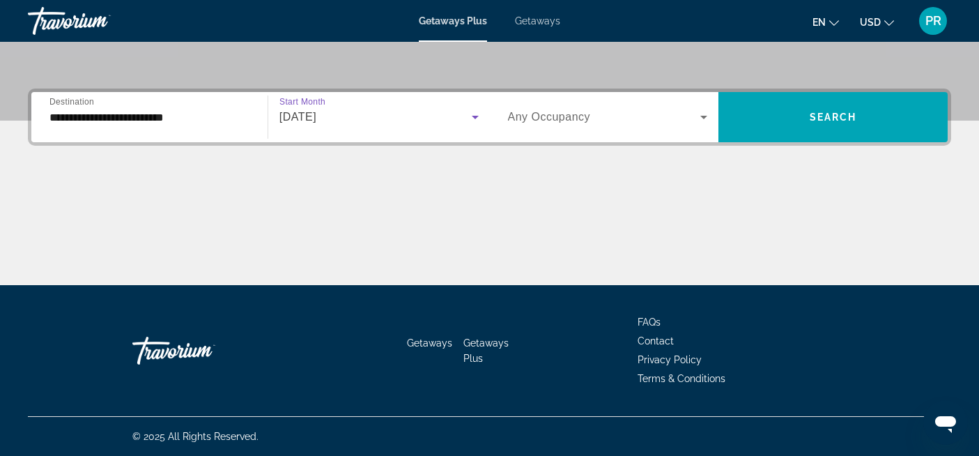
click at [316, 114] on span "[DATE]" at bounding box center [297, 117] width 37 height 12
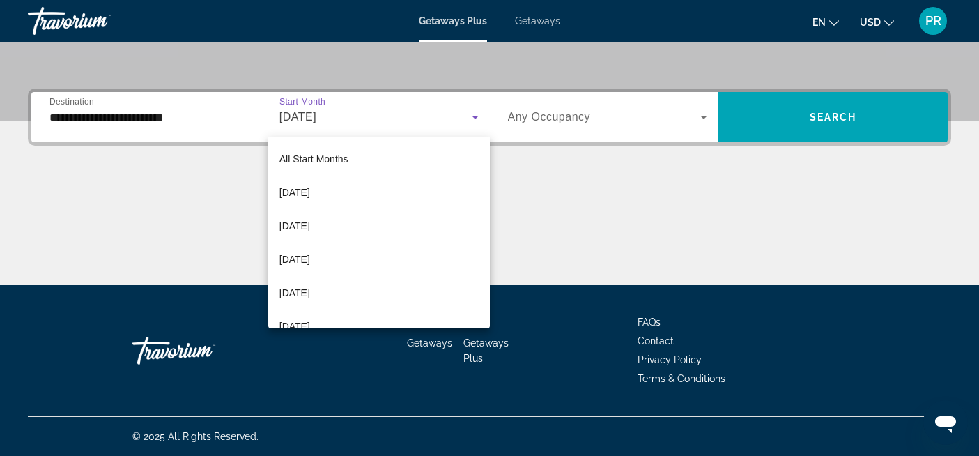
scroll to position [48, 0]
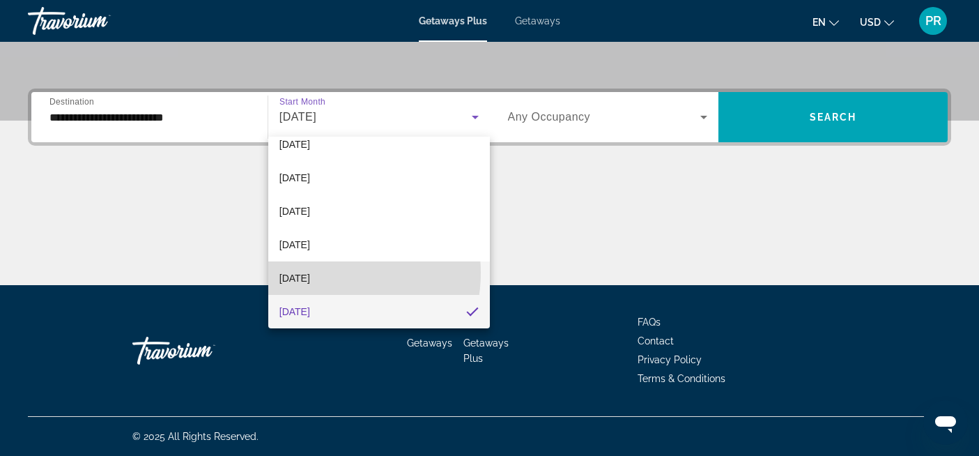
click at [310, 272] on span "[DATE]" at bounding box center [294, 278] width 31 height 17
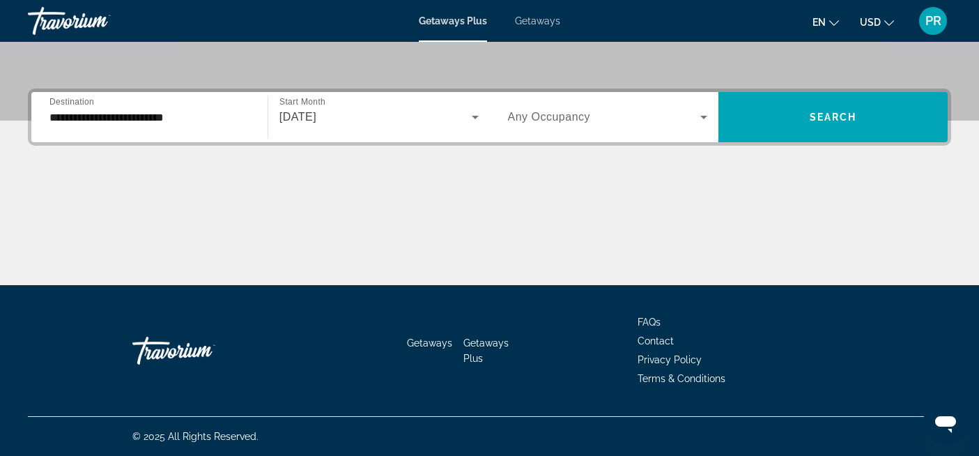
click at [566, 125] on div "Search widget" at bounding box center [608, 117] width 200 height 39
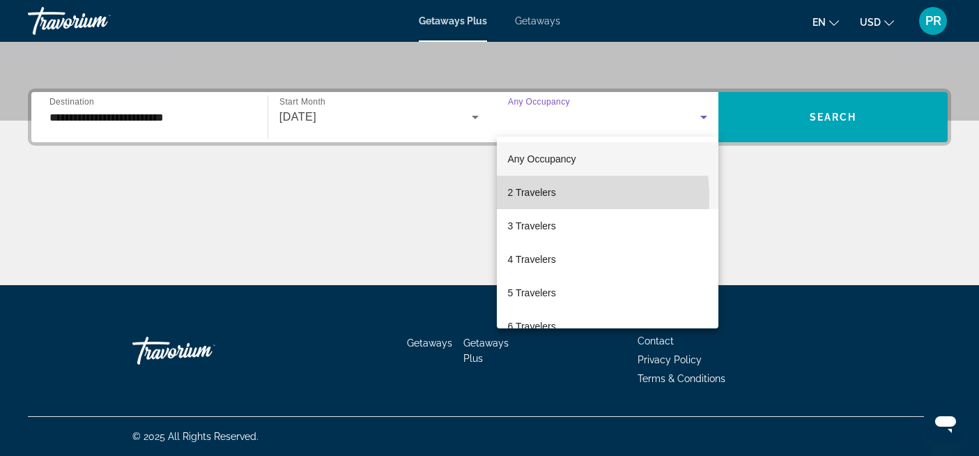
click at [542, 197] on span "2 Travelers" at bounding box center [532, 192] width 48 height 17
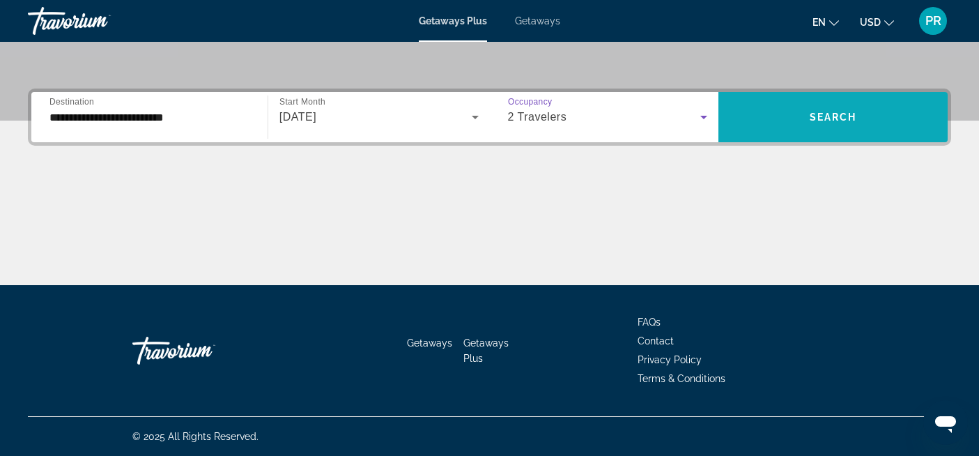
click at [819, 124] on span "Search widget" at bounding box center [833, 116] width 229 height 33
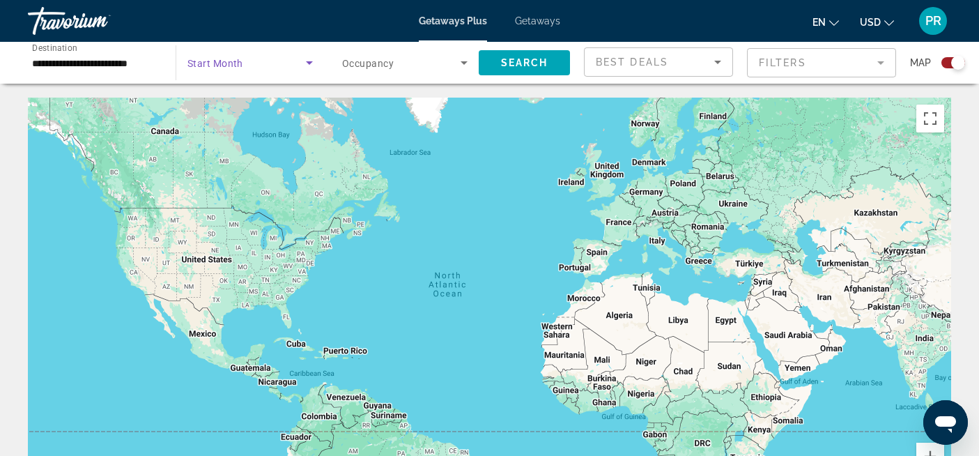
click at [309, 62] on icon "Search widget" at bounding box center [309, 62] width 7 height 3
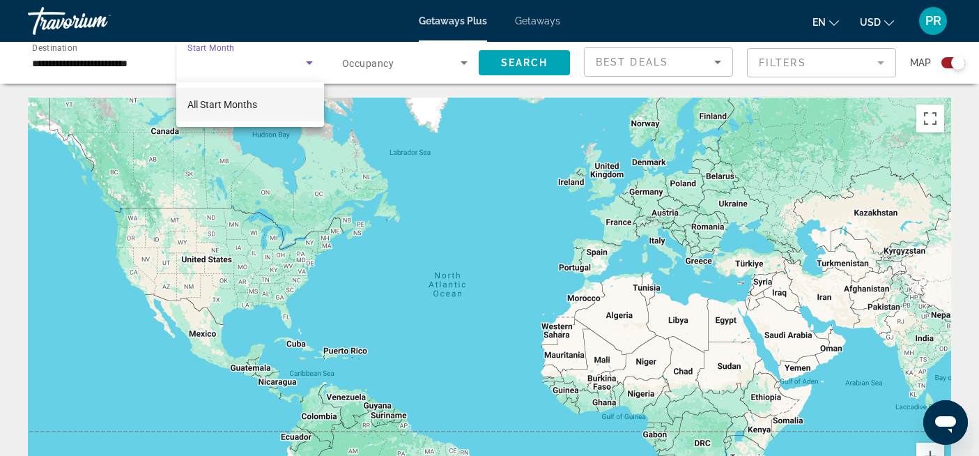
click at [309, 62] on div at bounding box center [489, 228] width 979 height 456
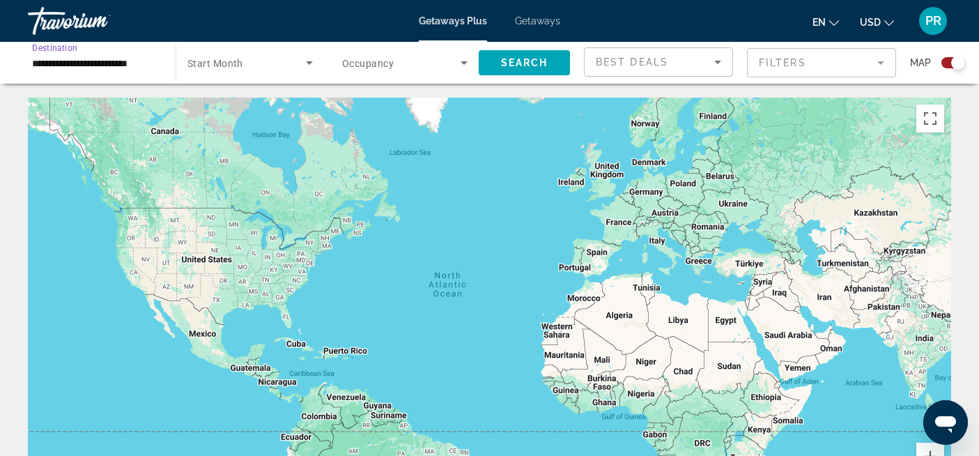
click at [141, 68] on input "**********" at bounding box center [94, 63] width 125 height 17
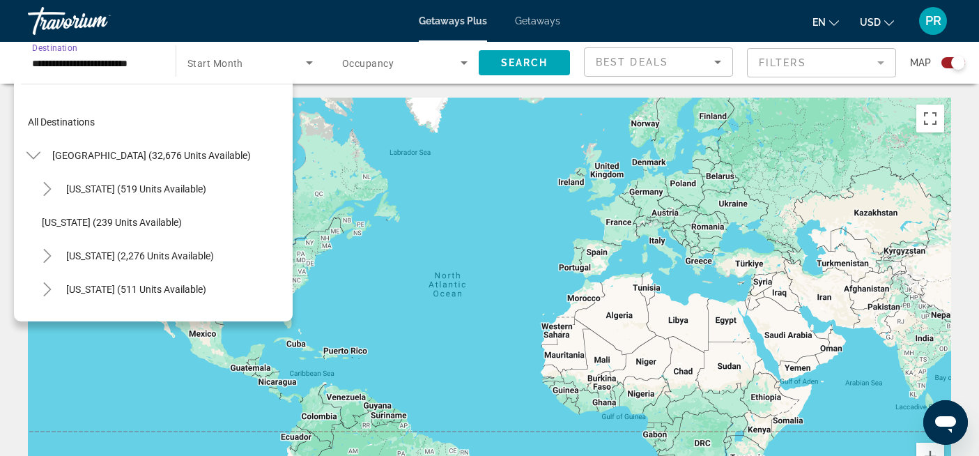
scroll to position [183, 0]
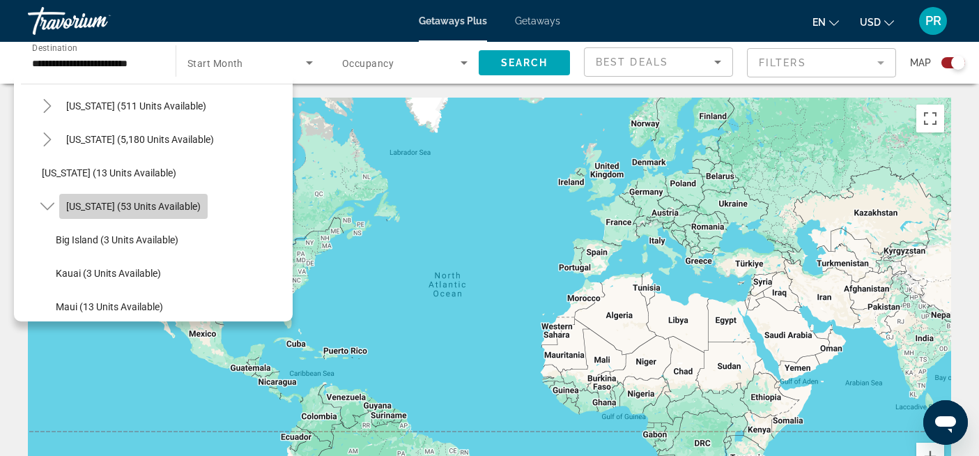
click at [153, 202] on span "[US_STATE] (53 units available)" at bounding box center [133, 206] width 135 height 11
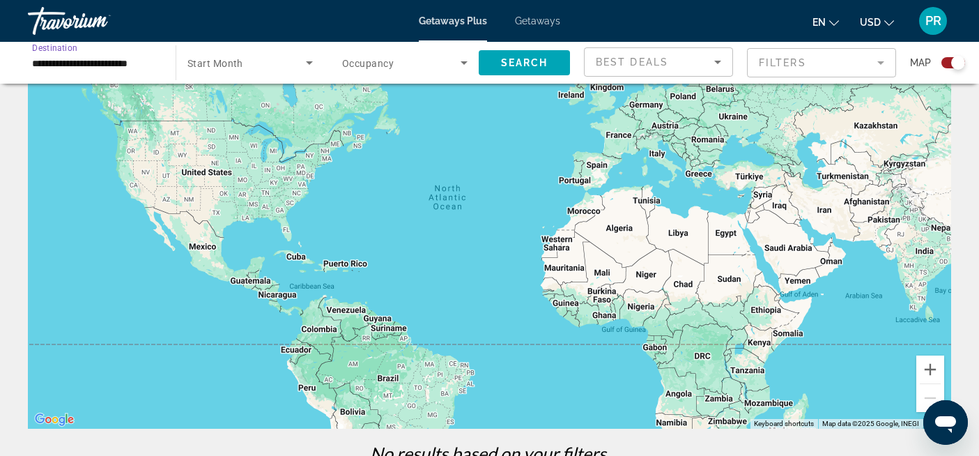
scroll to position [89, 0]
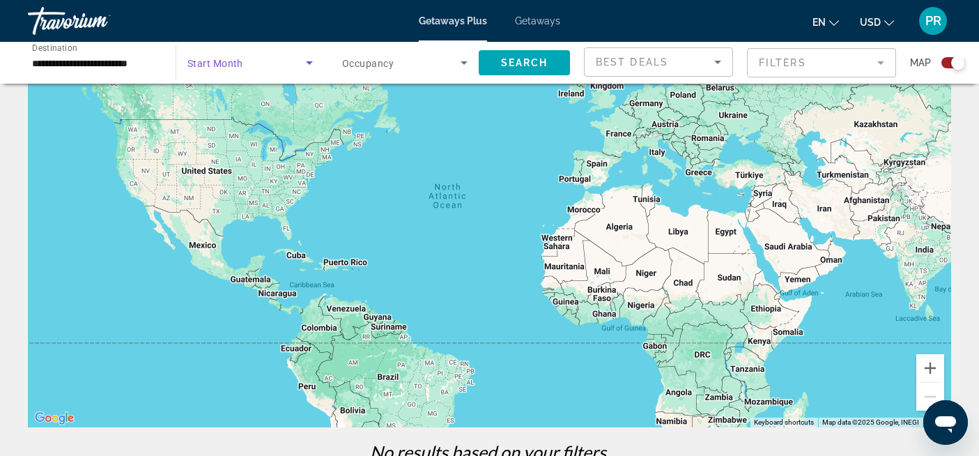
click at [266, 69] on span "Search widget" at bounding box center [246, 62] width 118 height 17
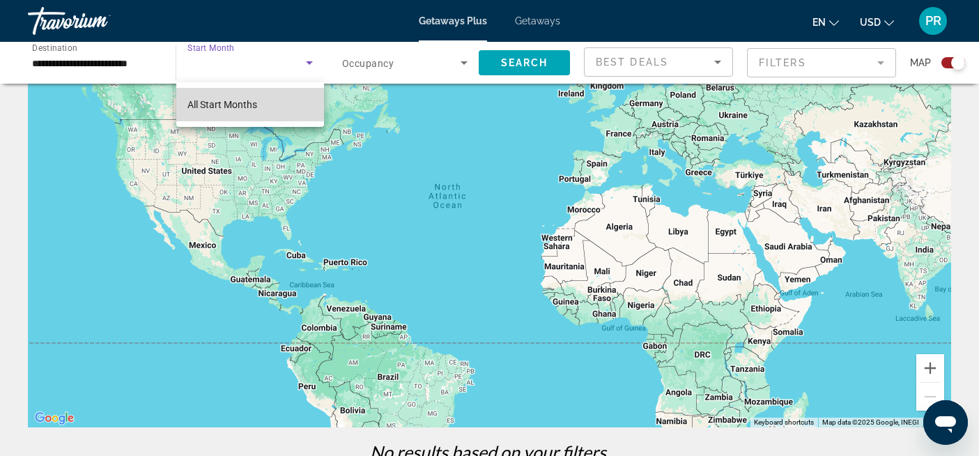
click at [257, 97] on mat-option "All Start Months" at bounding box center [250, 104] width 148 height 33
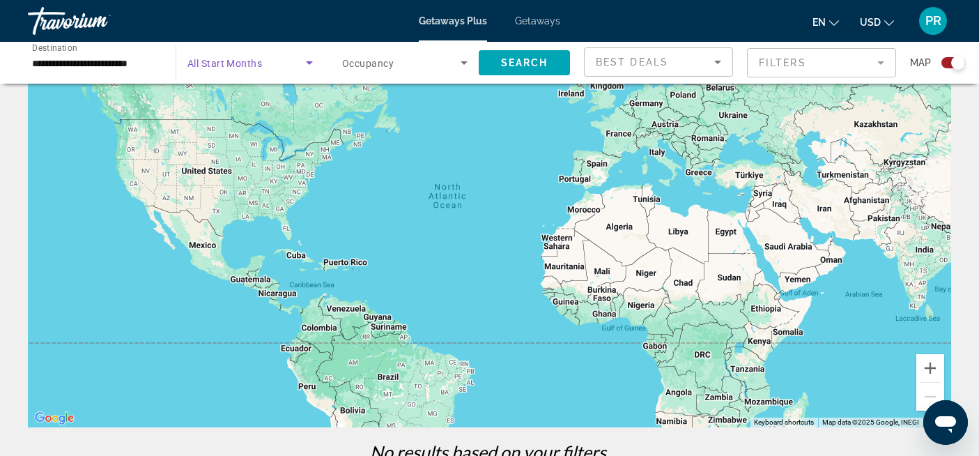
click at [299, 61] on span "Search widget" at bounding box center [246, 62] width 118 height 17
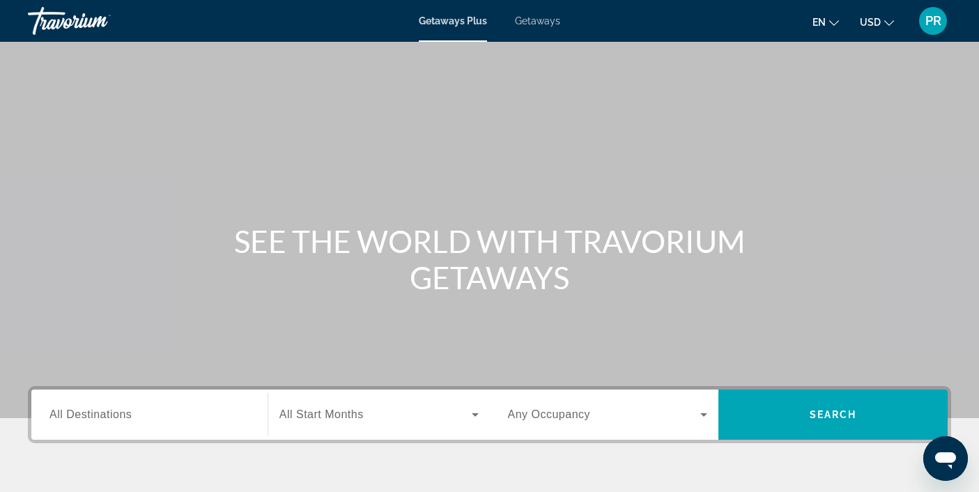
click at [111, 424] on div "Search widget" at bounding box center [149, 415] width 200 height 40
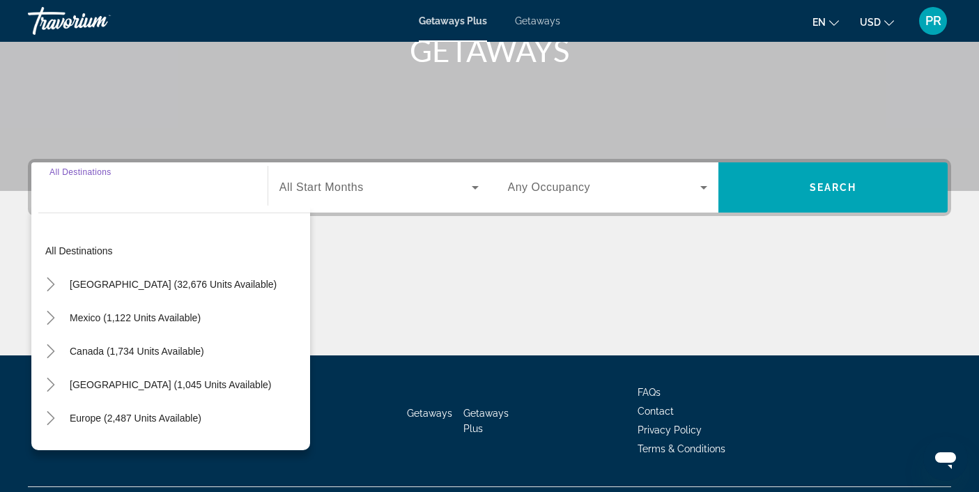
scroll to position [261, 0]
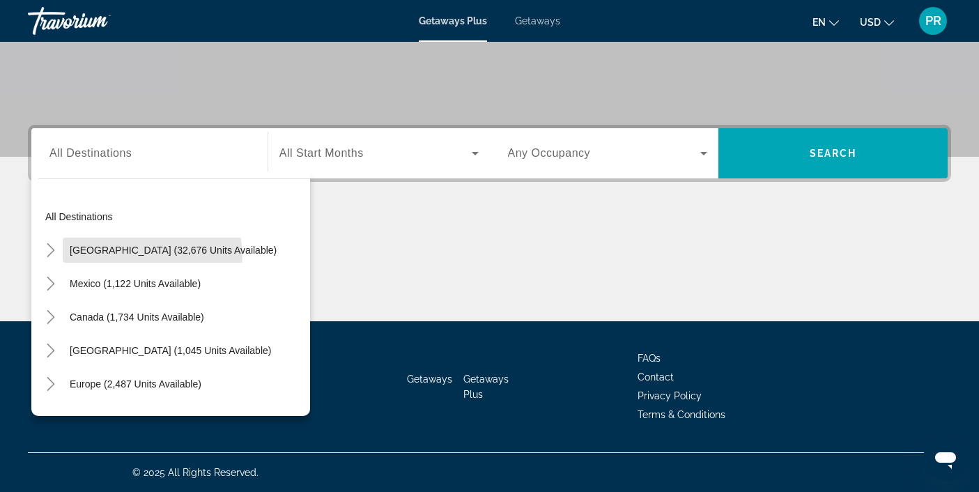
click at [149, 256] on span "Search widget" at bounding box center [173, 249] width 221 height 33
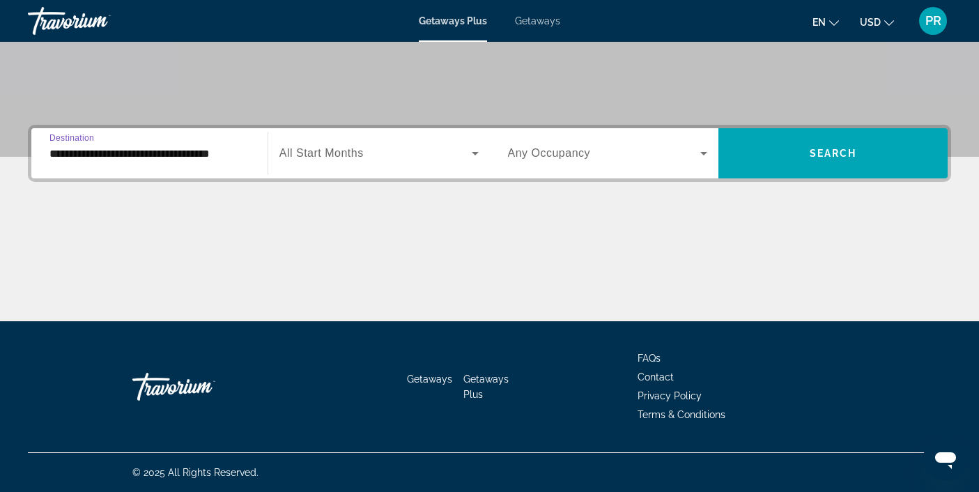
click at [164, 147] on input "**********" at bounding box center [149, 154] width 200 height 17
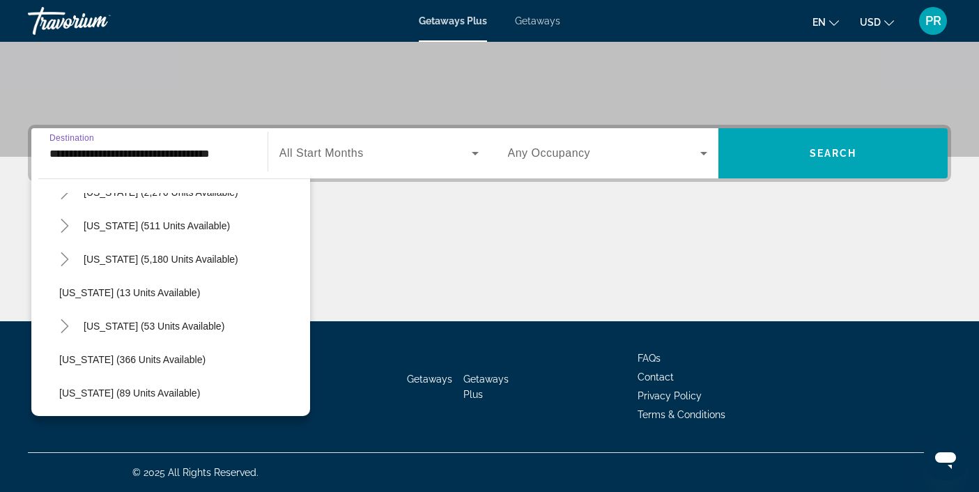
scroll to position [161, 0]
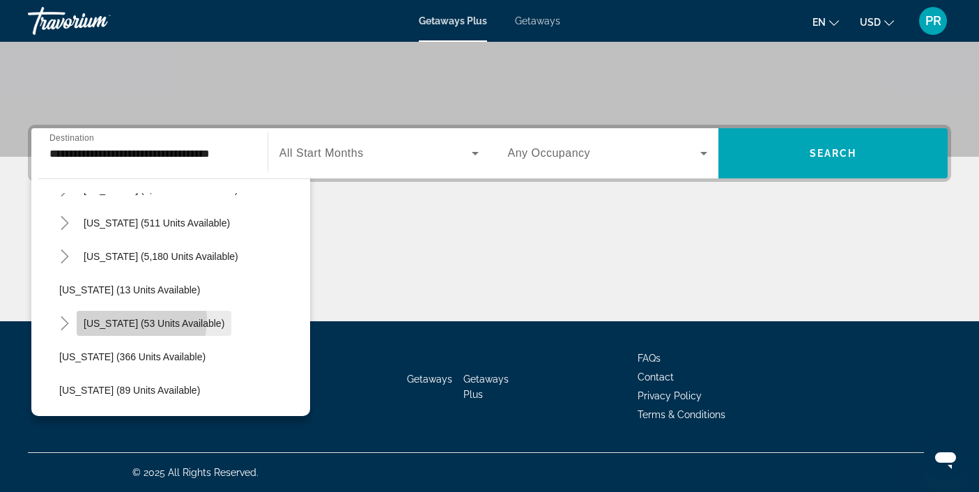
click at [128, 320] on span "[US_STATE] (53 units available)" at bounding box center [154, 323] width 141 height 11
type input "**********"
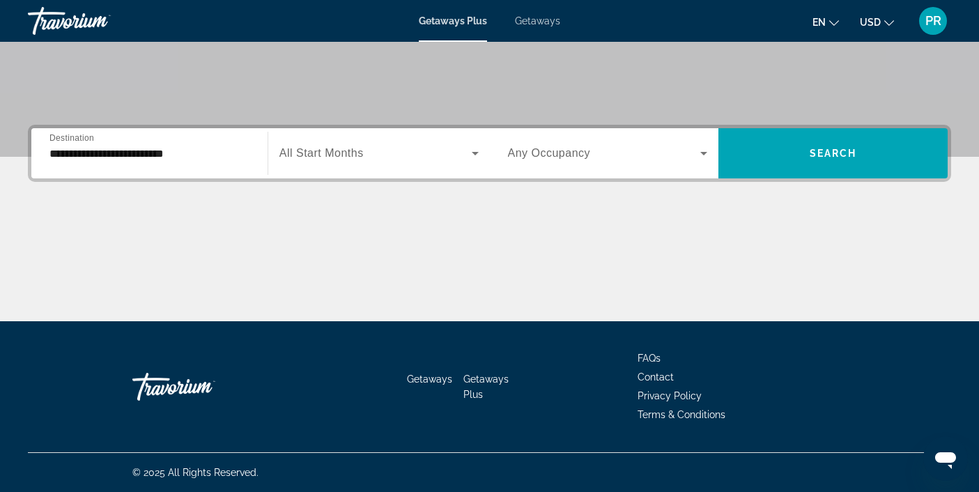
click at [392, 162] on div "Search widget" at bounding box center [378, 153] width 199 height 39
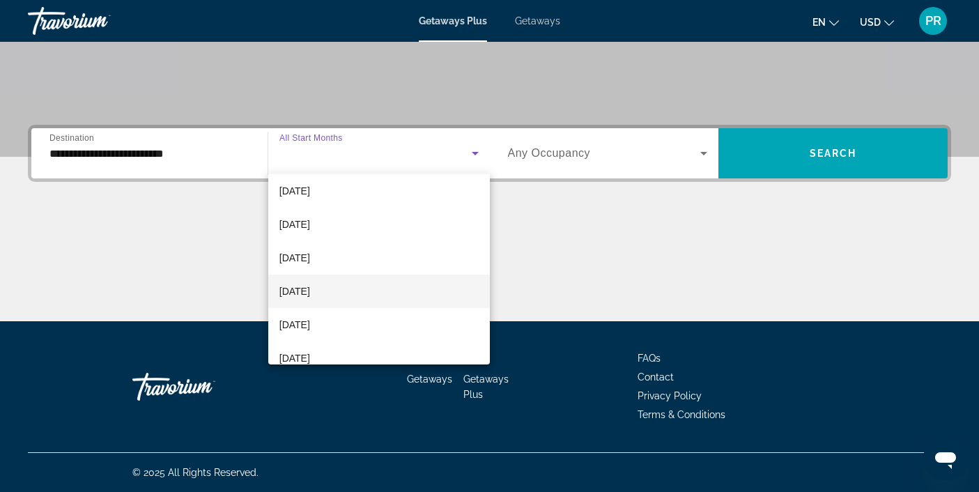
scroll to position [38, 0]
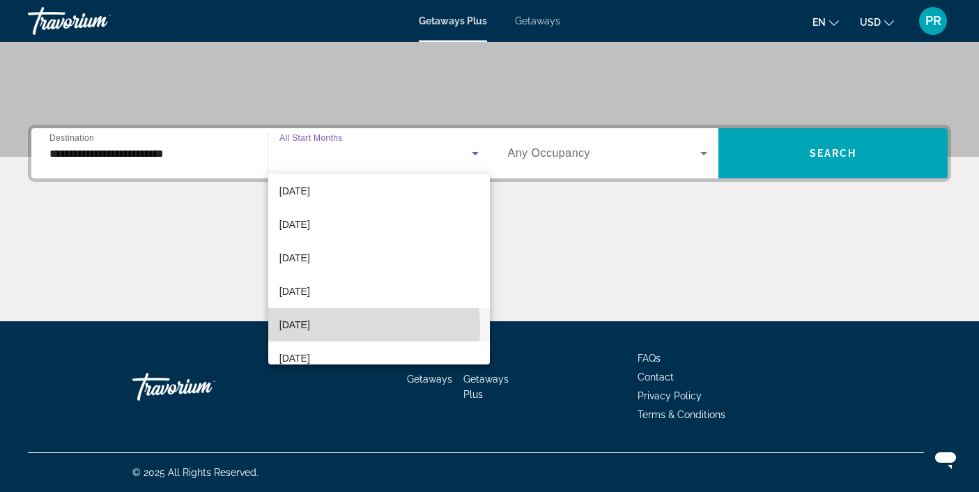
click at [310, 328] on span "[DATE]" at bounding box center [294, 324] width 31 height 17
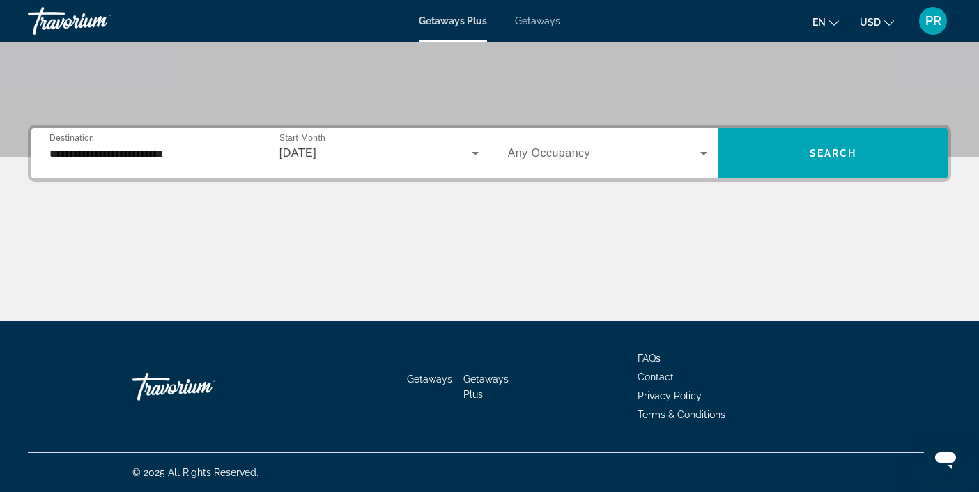
click at [600, 167] on div "Search widget" at bounding box center [608, 153] width 200 height 39
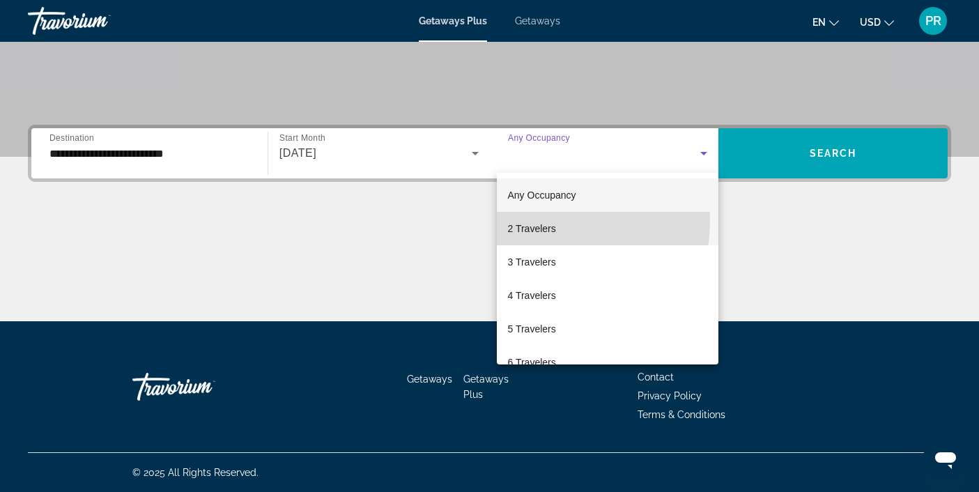
click at [537, 220] on span "2 Travelers" at bounding box center [532, 228] width 48 height 17
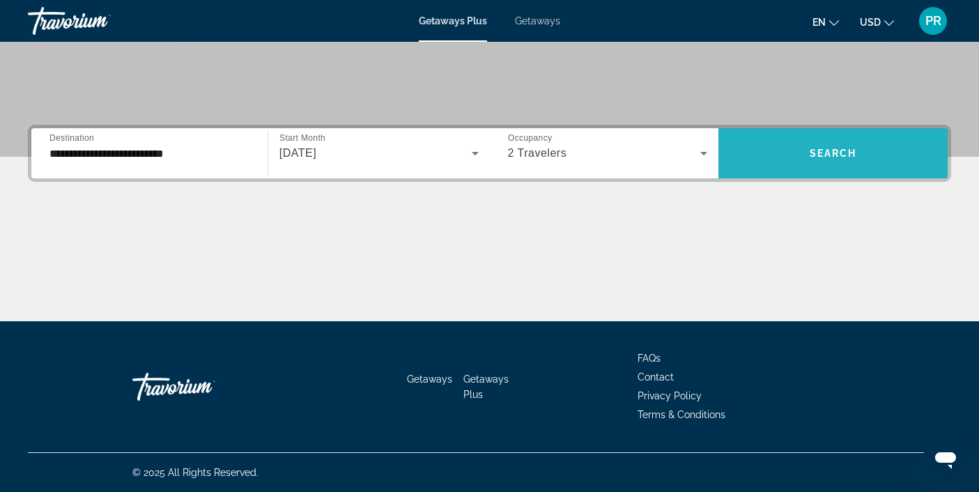
click at [790, 141] on span "Search widget" at bounding box center [833, 153] width 229 height 33
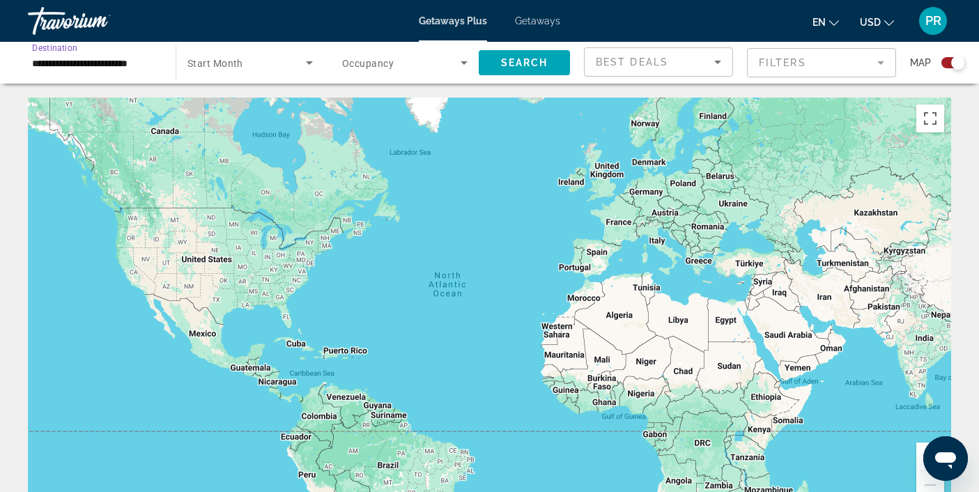
click at [125, 64] on input "**********" at bounding box center [94, 63] width 125 height 17
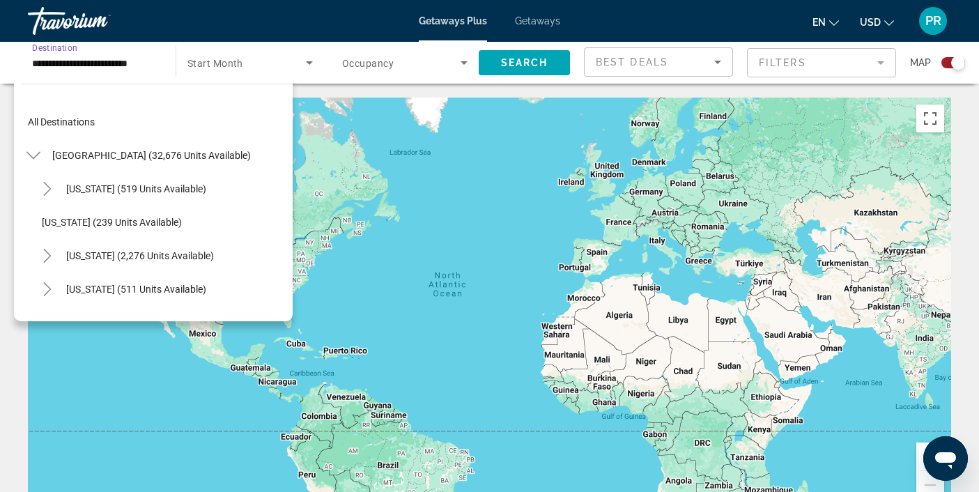
scroll to position [183, 0]
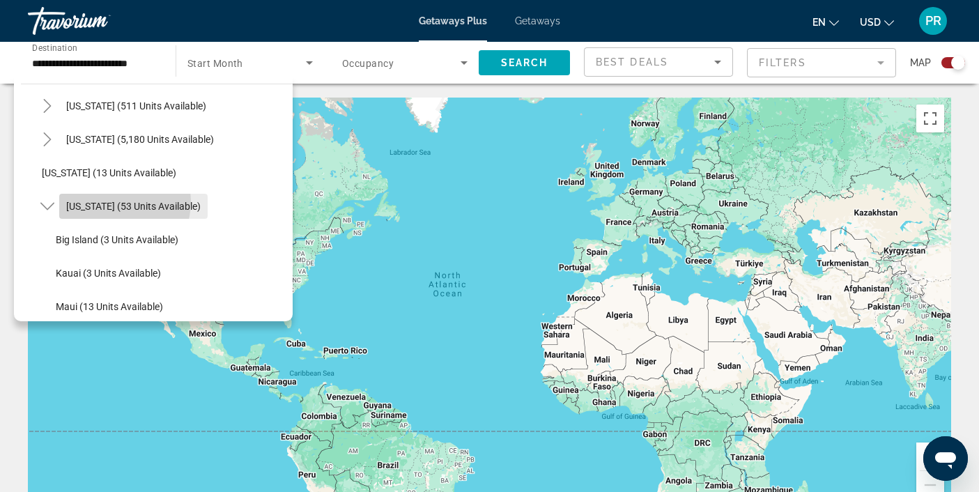
click at [120, 202] on span "[US_STATE] (53 units available)" at bounding box center [133, 206] width 135 height 11
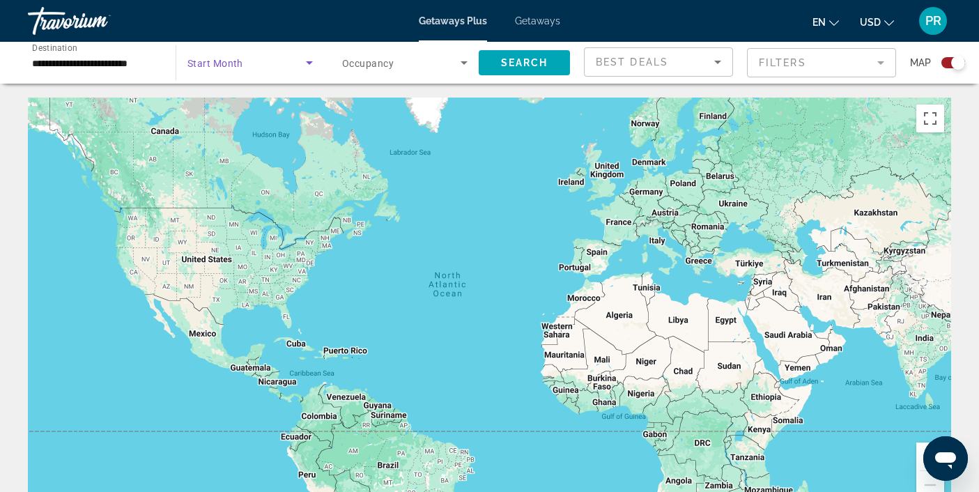
click at [310, 64] on icon "Search widget" at bounding box center [309, 62] width 17 height 17
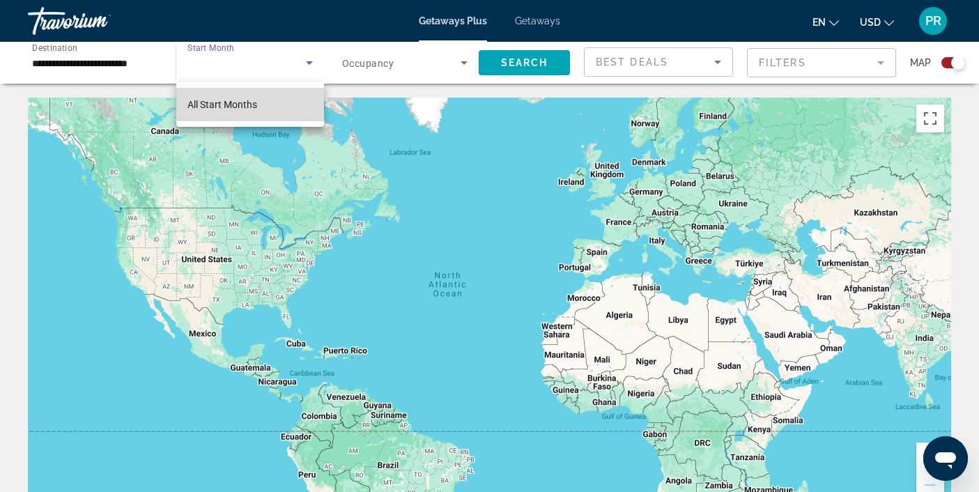
click at [304, 102] on mat-option "All Start Months" at bounding box center [250, 104] width 148 height 33
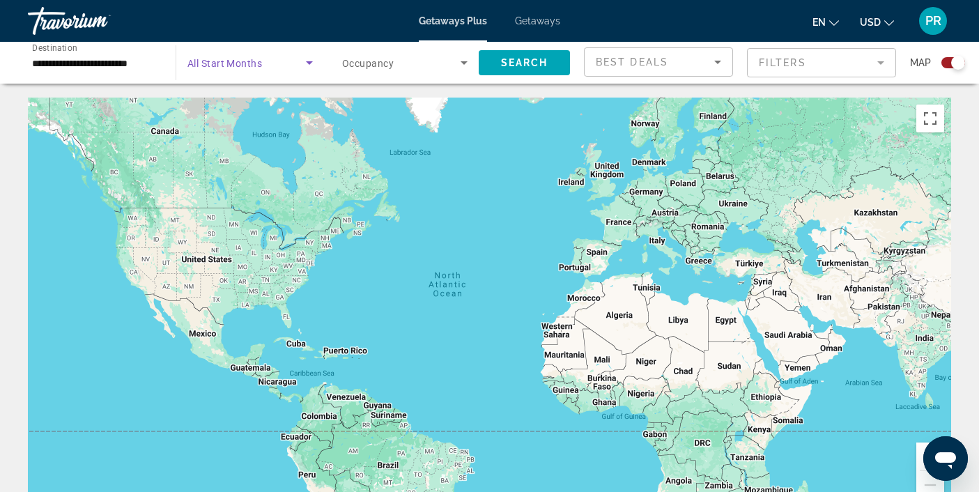
click at [254, 69] on span "Search widget" at bounding box center [246, 62] width 118 height 17
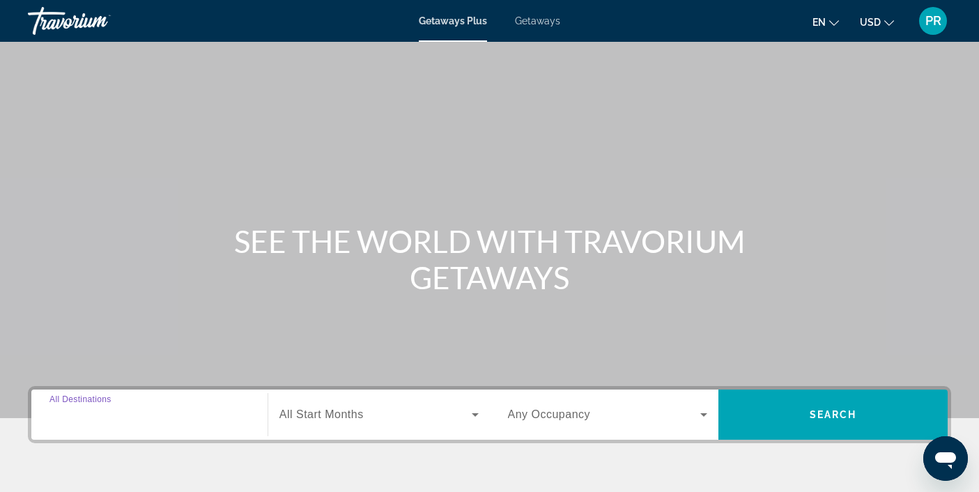
click at [136, 416] on input "Destination All Destinations" at bounding box center [149, 415] width 200 height 17
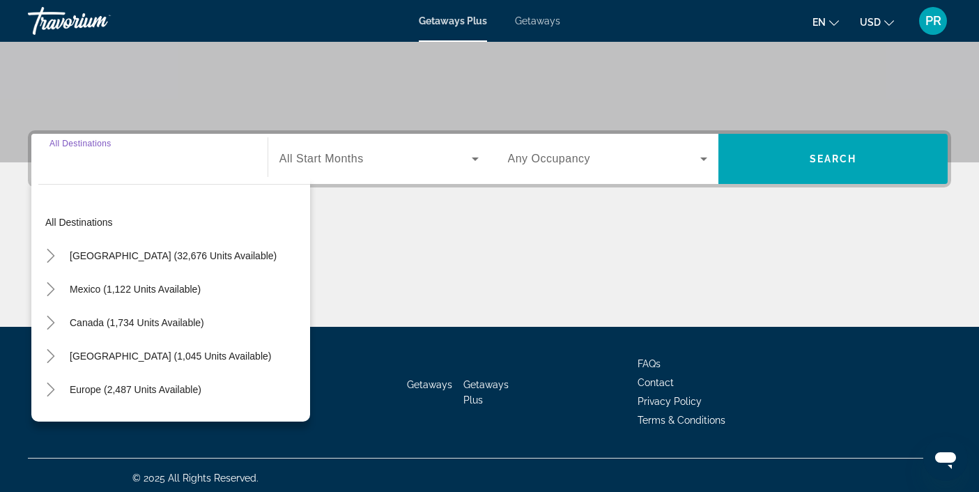
scroll to position [261, 0]
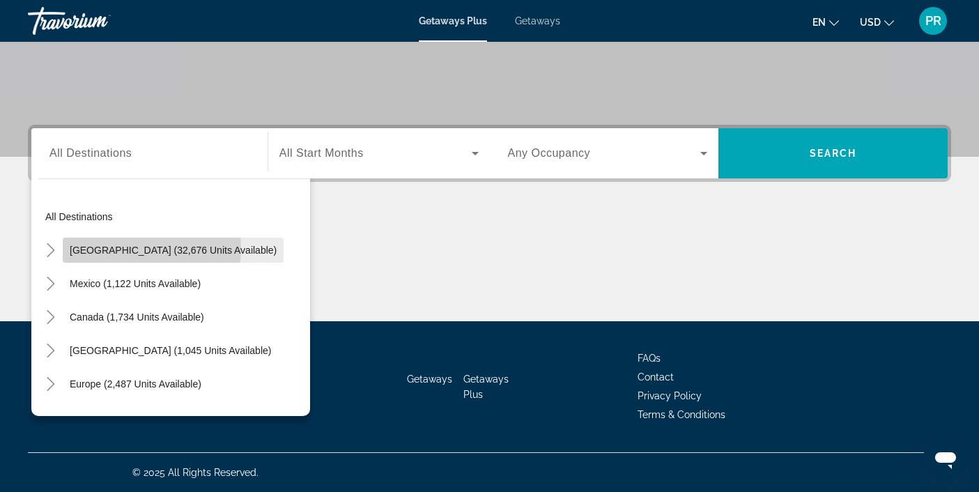
click at [132, 249] on span "[GEOGRAPHIC_DATA] (32,676 units available)" at bounding box center [173, 250] width 207 height 11
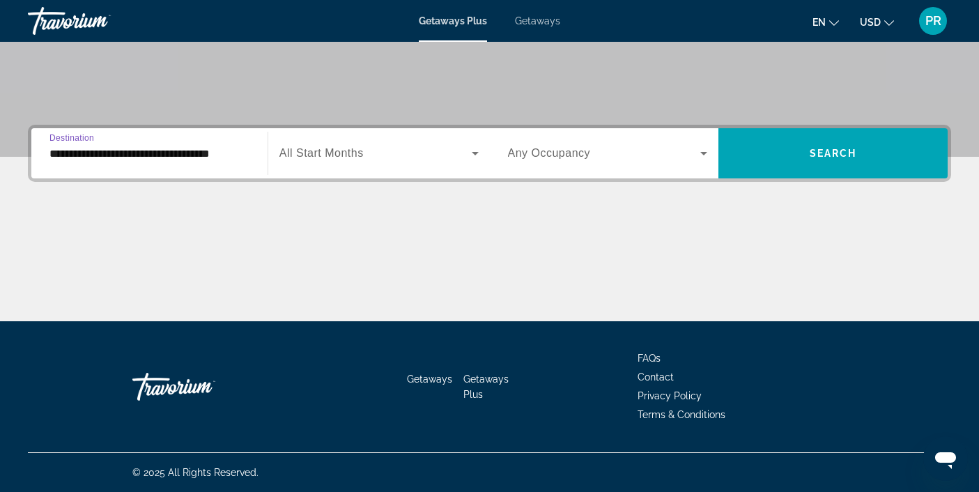
click at [137, 148] on input "**********" at bounding box center [149, 154] width 200 height 17
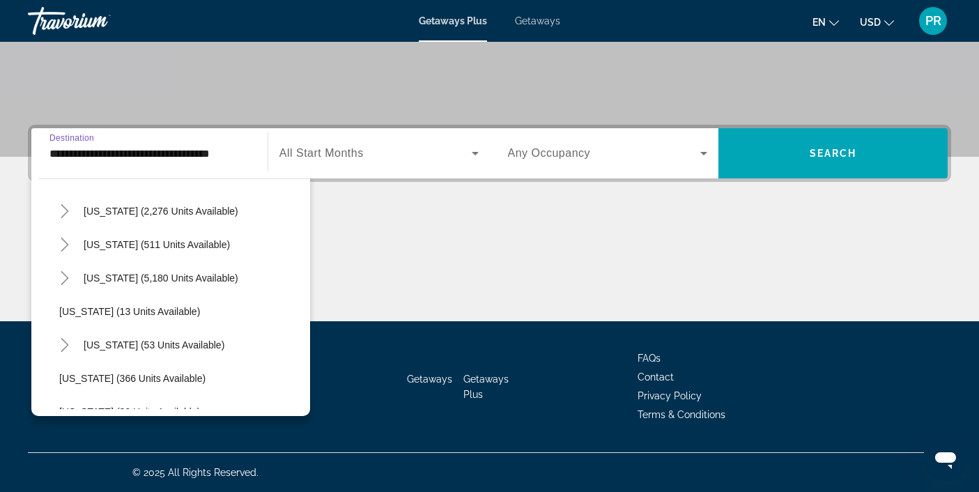
scroll to position [148, 0]
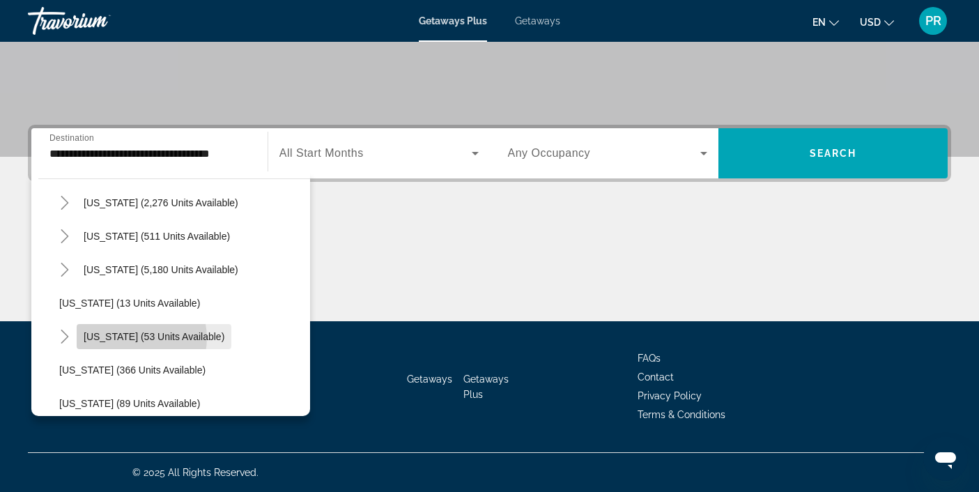
click at [138, 338] on span "[US_STATE] (53 units available)" at bounding box center [154, 336] width 141 height 11
type input "**********"
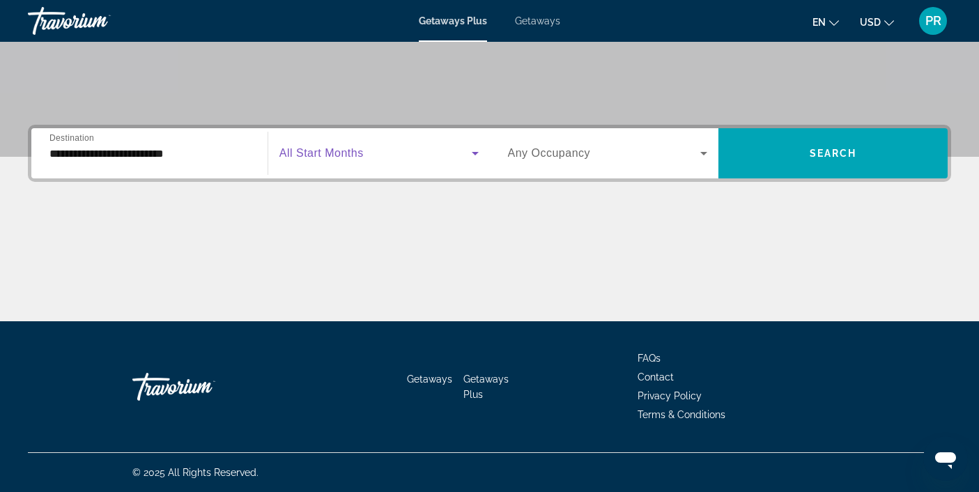
click at [364, 159] on span "Search widget" at bounding box center [375, 153] width 192 height 17
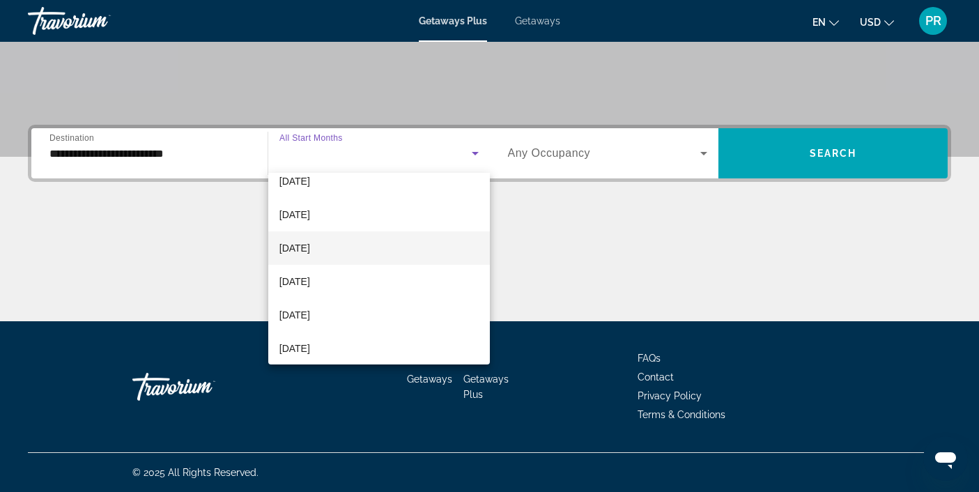
scroll to position [47, 0]
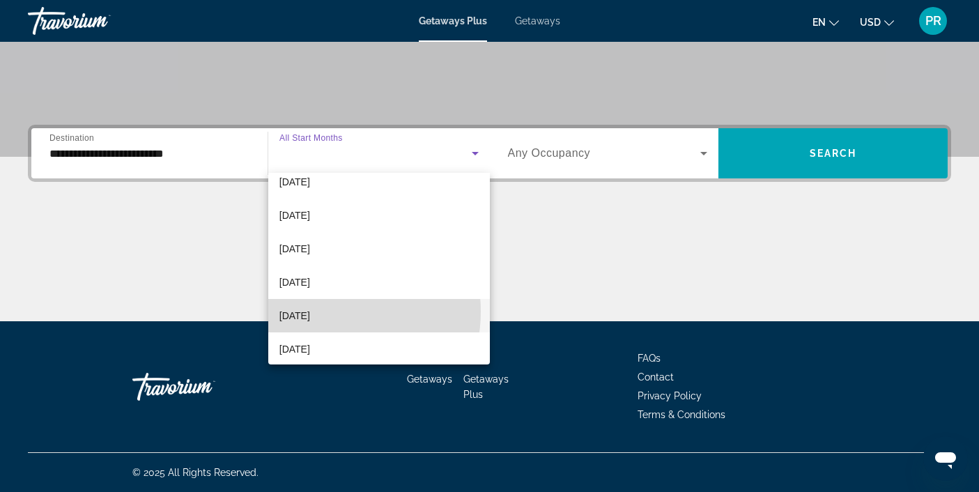
click at [310, 312] on span "[DATE]" at bounding box center [294, 315] width 31 height 17
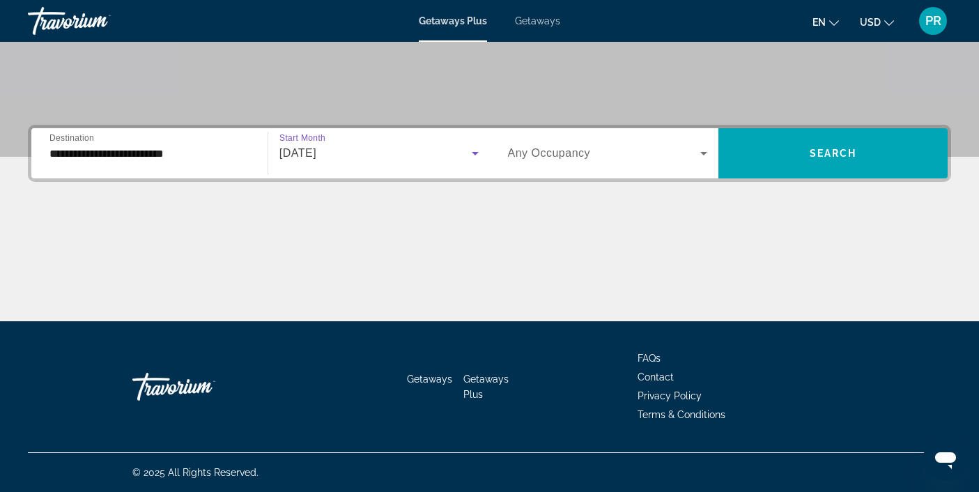
click at [398, 155] on div "[DATE]" at bounding box center [375, 153] width 192 height 17
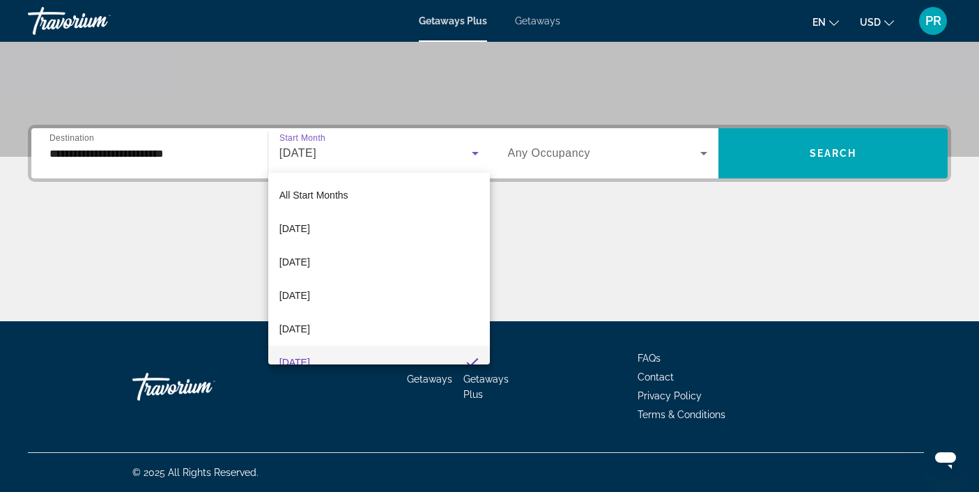
scroll to position [15, 0]
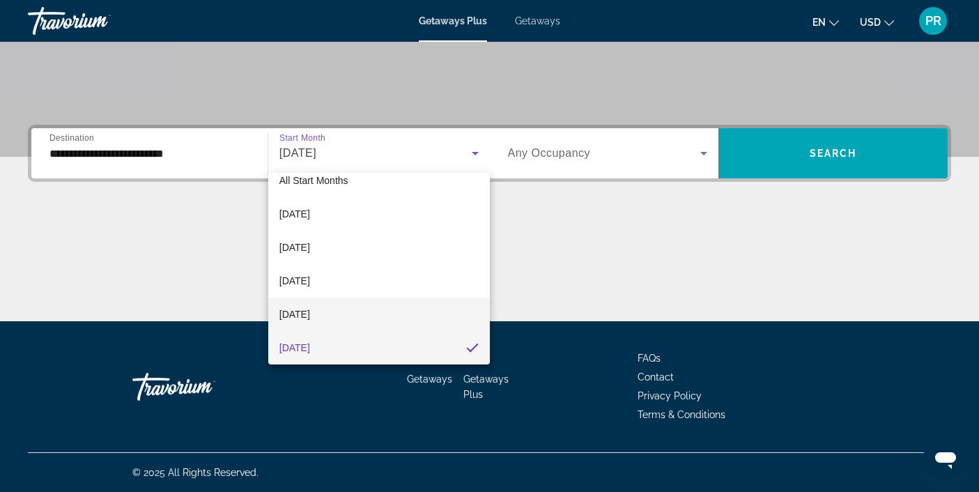
click at [310, 316] on span "[DATE]" at bounding box center [294, 314] width 31 height 17
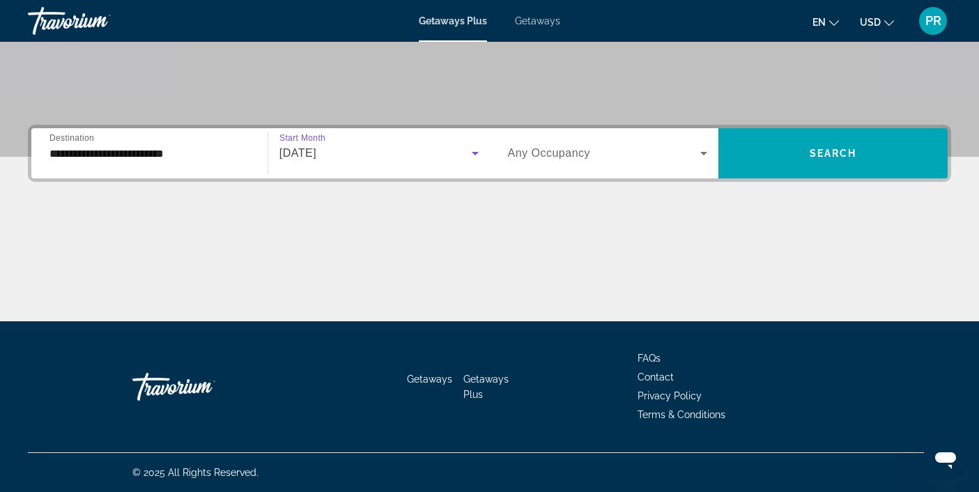
click at [537, 148] on span "Any Occupancy" at bounding box center [549, 153] width 83 height 12
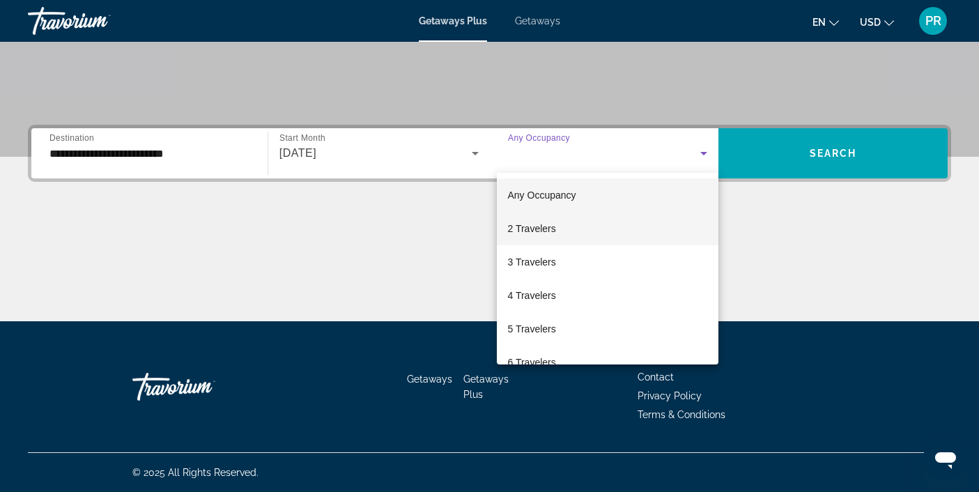
click at [548, 227] on span "2 Travelers" at bounding box center [532, 228] width 48 height 17
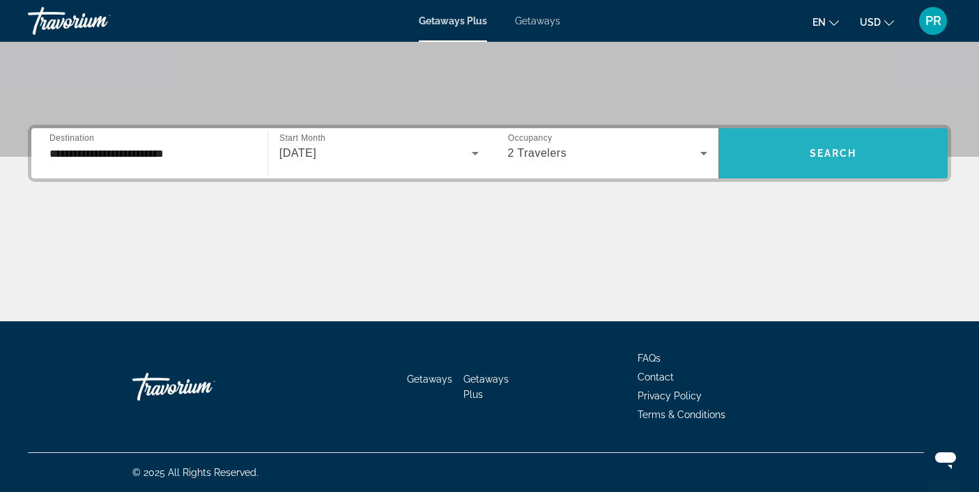
click at [767, 161] on span "Search widget" at bounding box center [833, 153] width 229 height 33
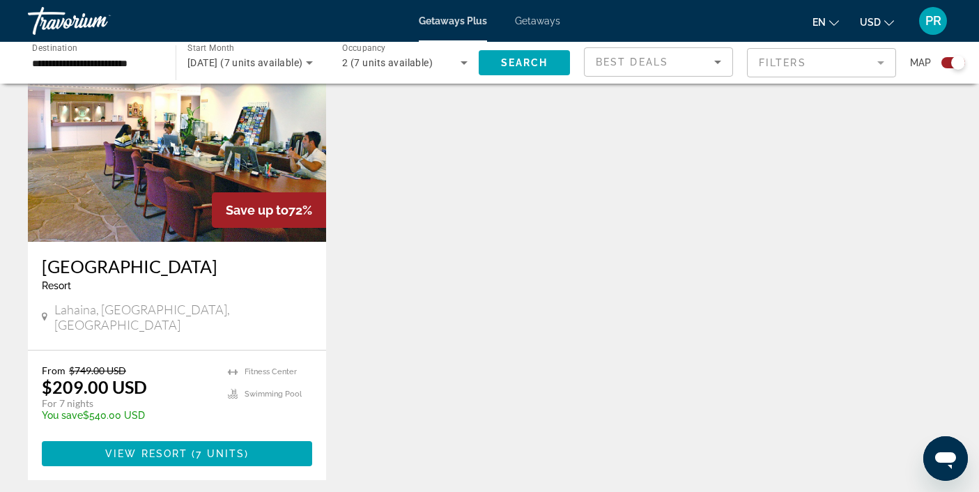
scroll to position [546, 0]
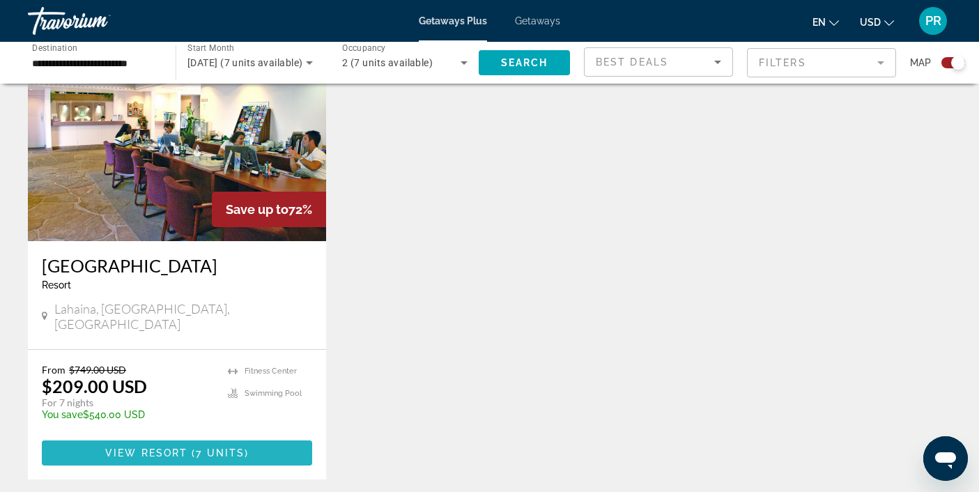
click at [253, 437] on span "Main content" at bounding box center [177, 452] width 270 height 33
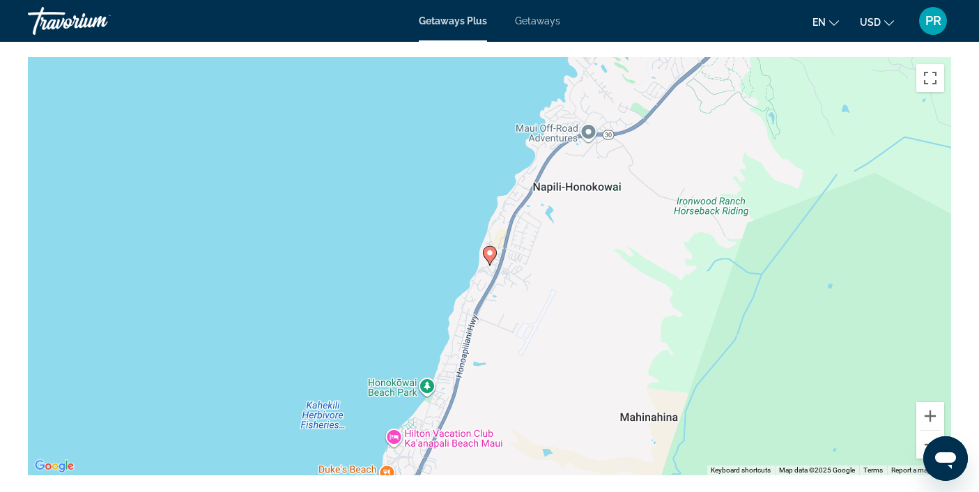
scroll to position [1881, 0]
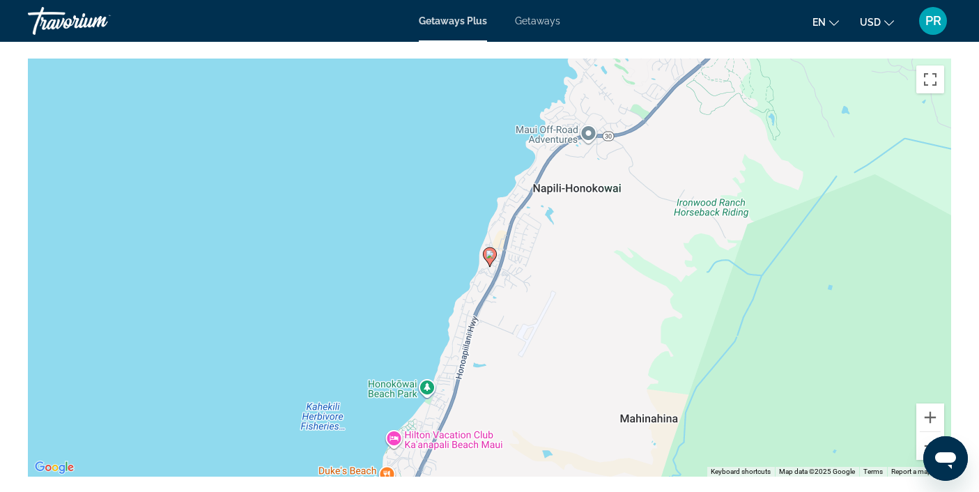
click at [492, 256] on image "Main content" at bounding box center [490, 254] width 8 height 8
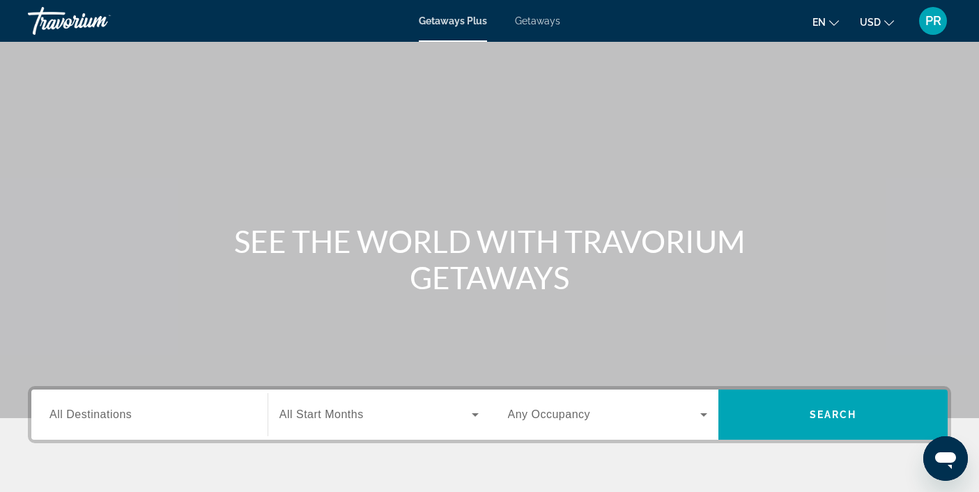
click at [187, 413] on input "Destination All Destinations" at bounding box center [149, 415] width 200 height 17
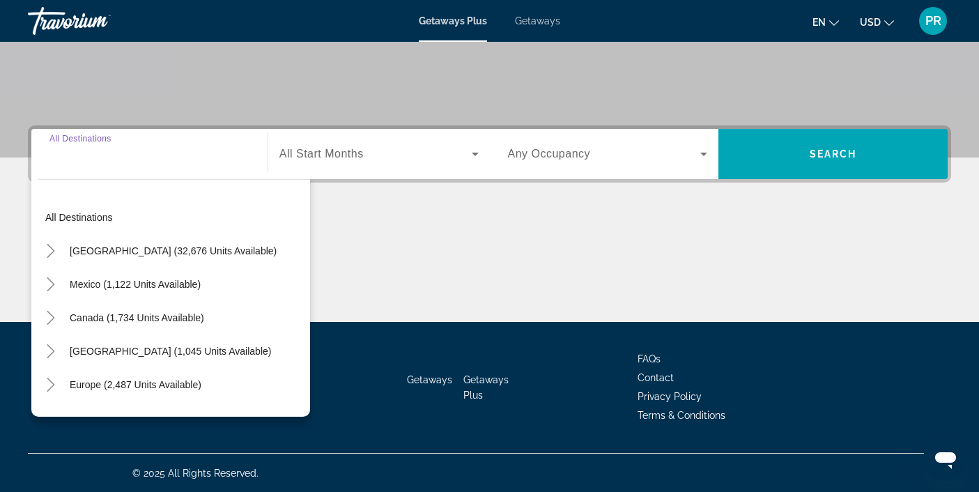
scroll to position [261, 0]
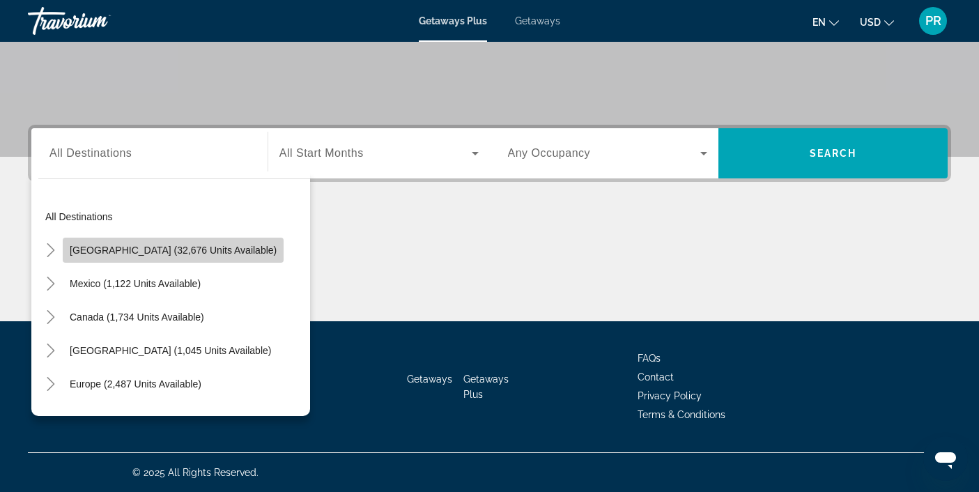
click at [196, 253] on span "[GEOGRAPHIC_DATA] (32,676 units available)" at bounding box center [173, 250] width 207 height 11
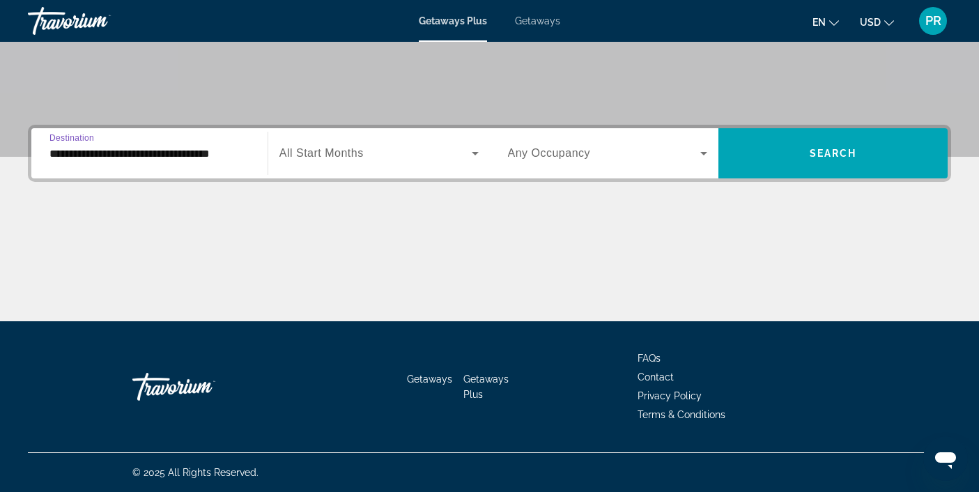
click at [206, 149] on input "**********" at bounding box center [149, 154] width 200 height 17
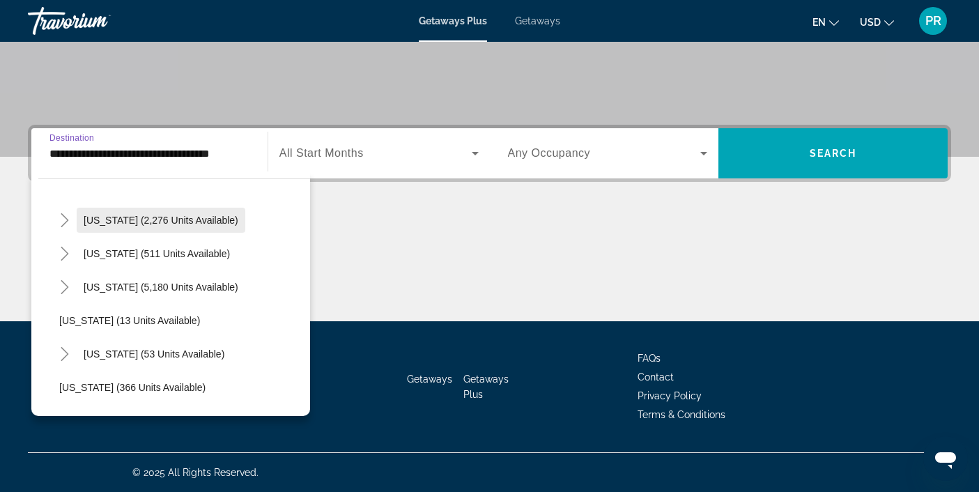
scroll to position [126, 0]
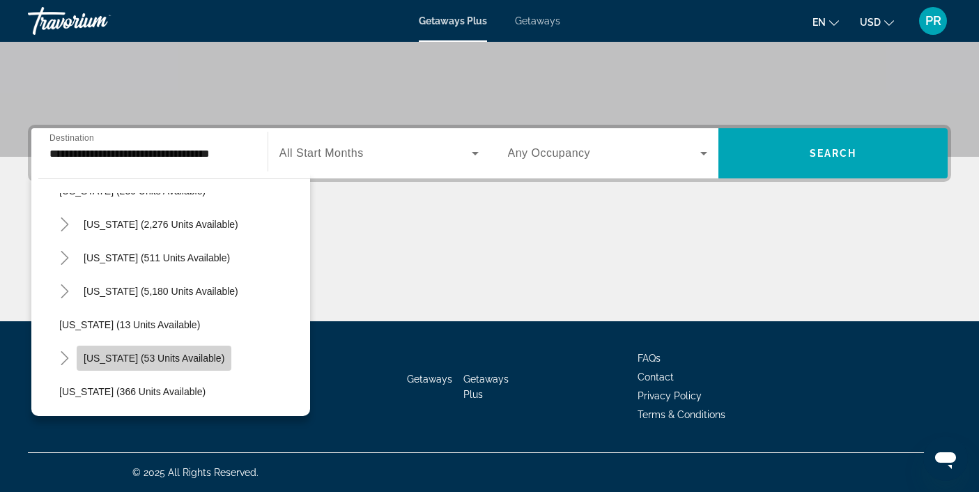
click at [169, 357] on span "[US_STATE] (53 units available)" at bounding box center [154, 358] width 141 height 11
type input "**********"
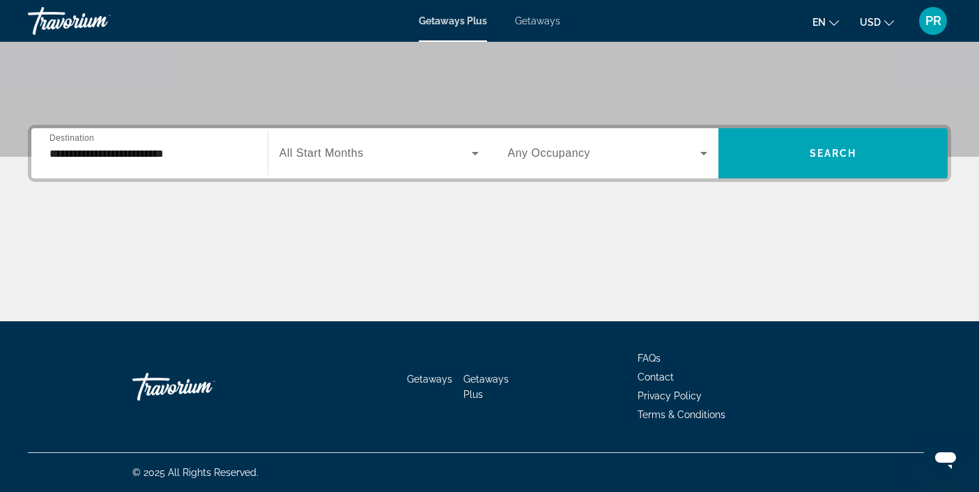
click at [323, 164] on div "Search widget" at bounding box center [378, 153] width 199 height 39
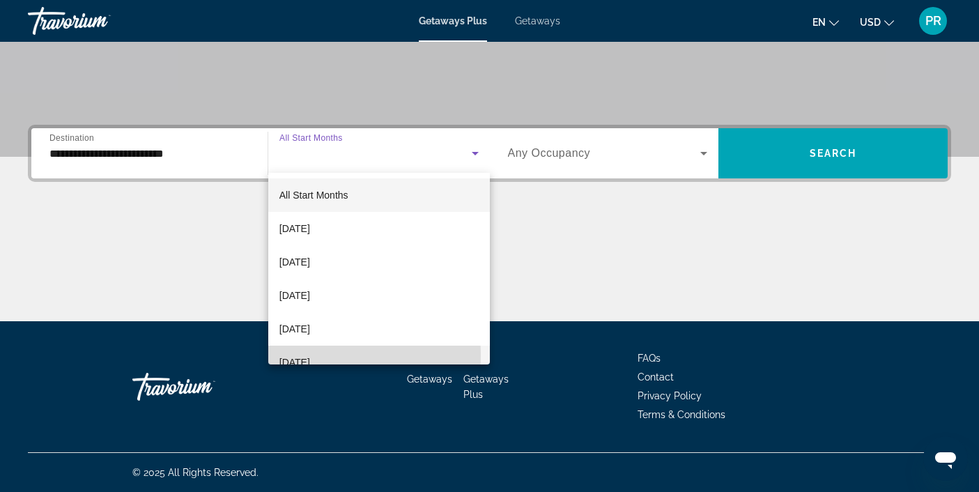
click at [310, 355] on span "[DATE]" at bounding box center [294, 362] width 31 height 17
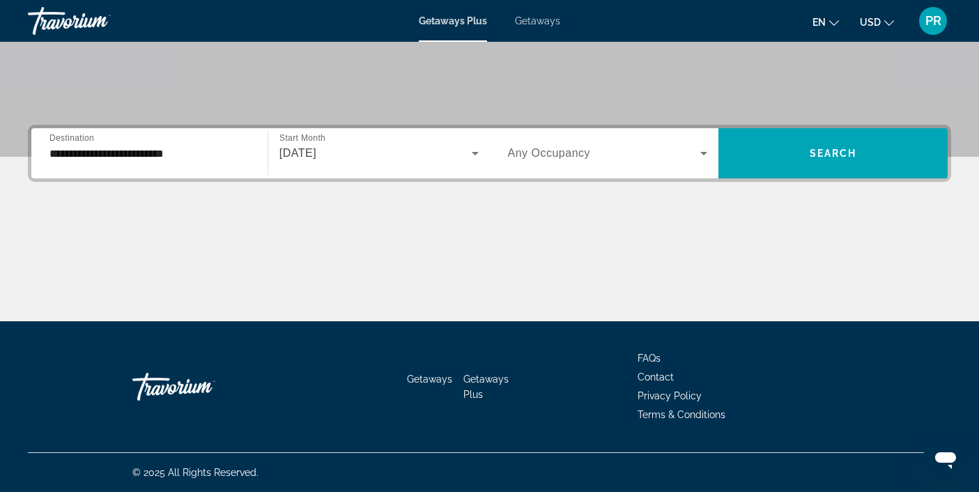
click at [550, 148] on span "Any Occupancy" at bounding box center [549, 153] width 83 height 12
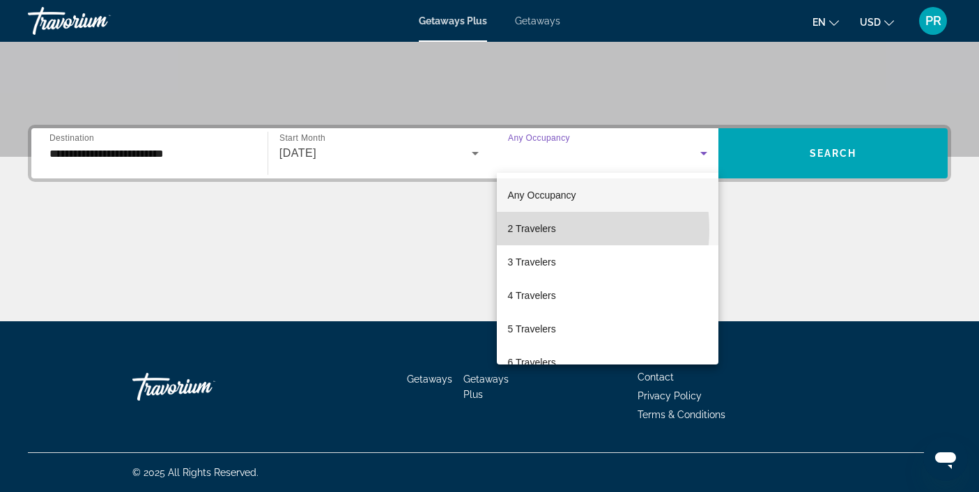
click at [547, 229] on span "2 Travelers" at bounding box center [532, 228] width 48 height 17
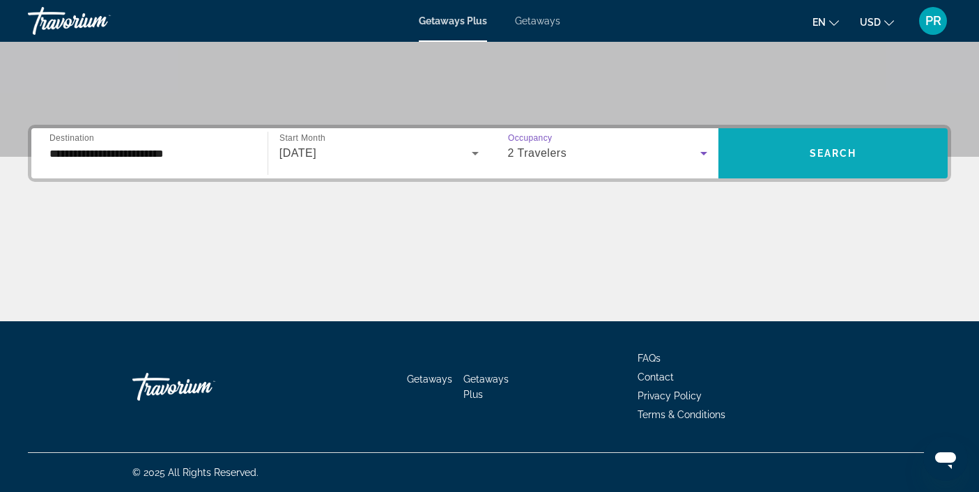
click at [781, 152] on span "Search widget" at bounding box center [833, 153] width 229 height 33
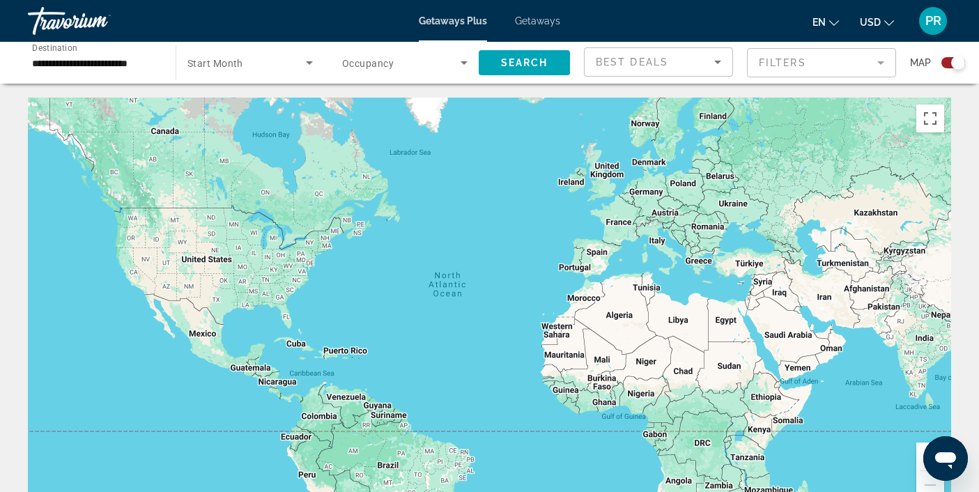
click at [232, 62] on span "Start Month" at bounding box center [215, 63] width 56 height 11
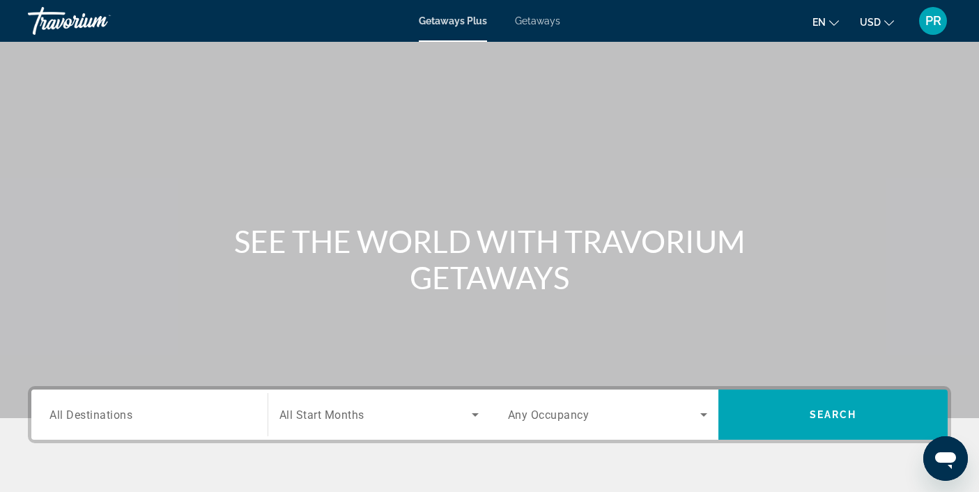
click at [101, 413] on span "All Destinations" at bounding box center [90, 414] width 83 height 13
click at [101, 413] on input "Destination All Destinations" at bounding box center [149, 415] width 200 height 17
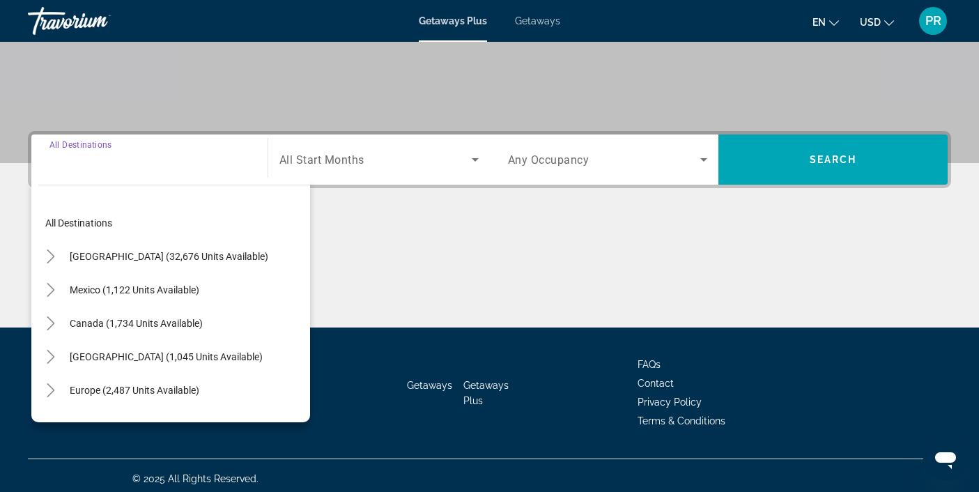
scroll to position [261, 0]
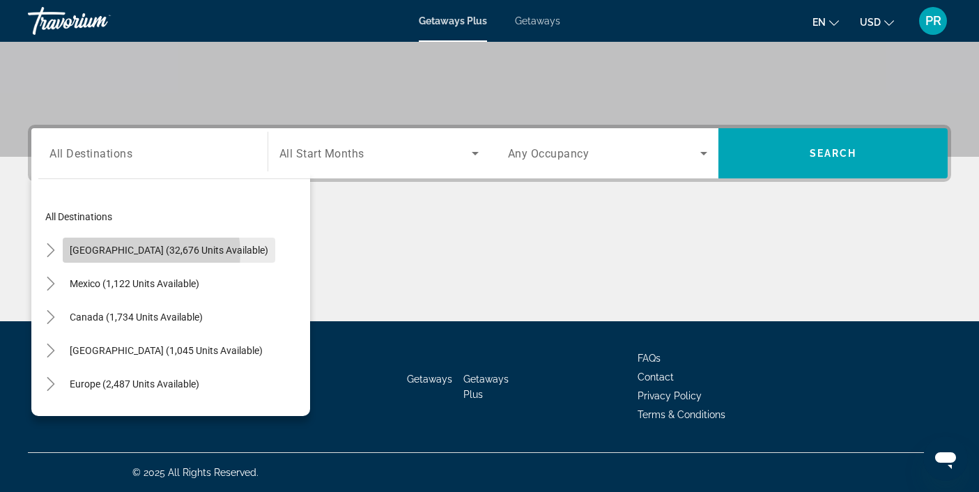
click at [135, 254] on span "[GEOGRAPHIC_DATA] (32,676 units available)" at bounding box center [169, 250] width 199 height 11
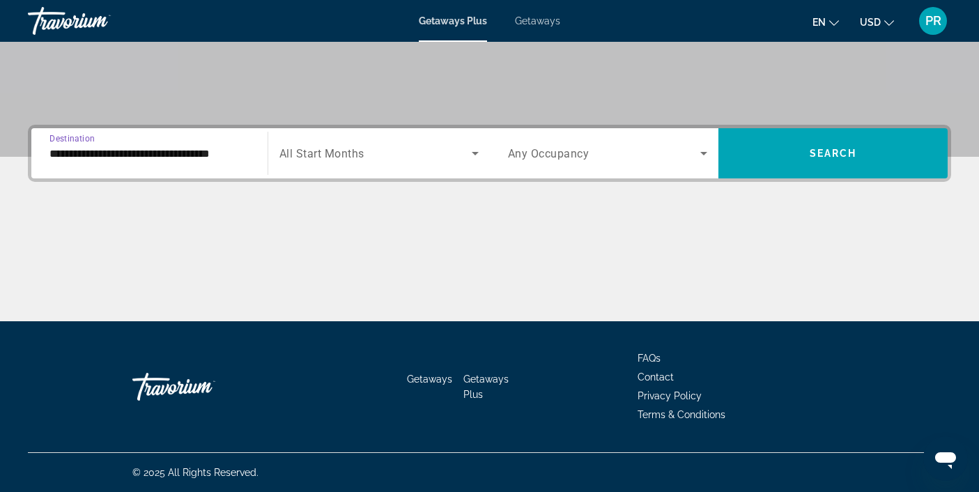
click at [160, 156] on input "**********" at bounding box center [149, 154] width 200 height 17
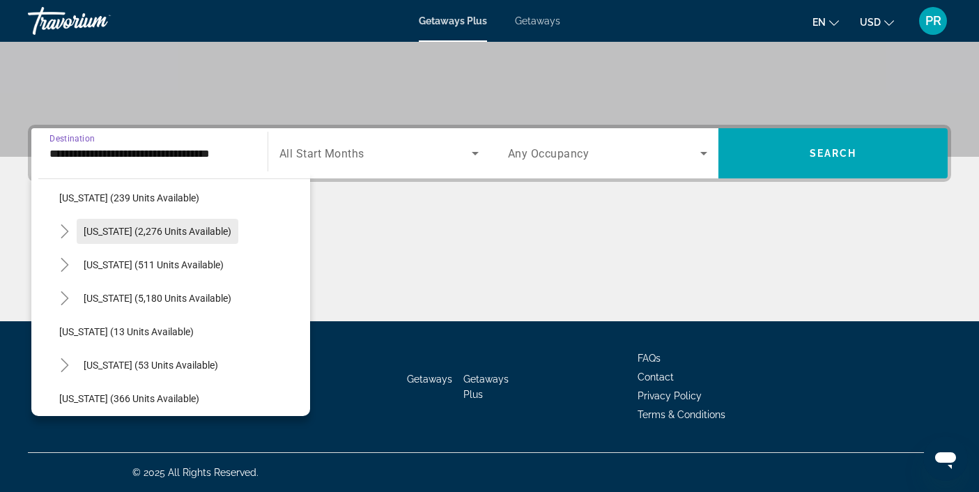
scroll to position [116, 0]
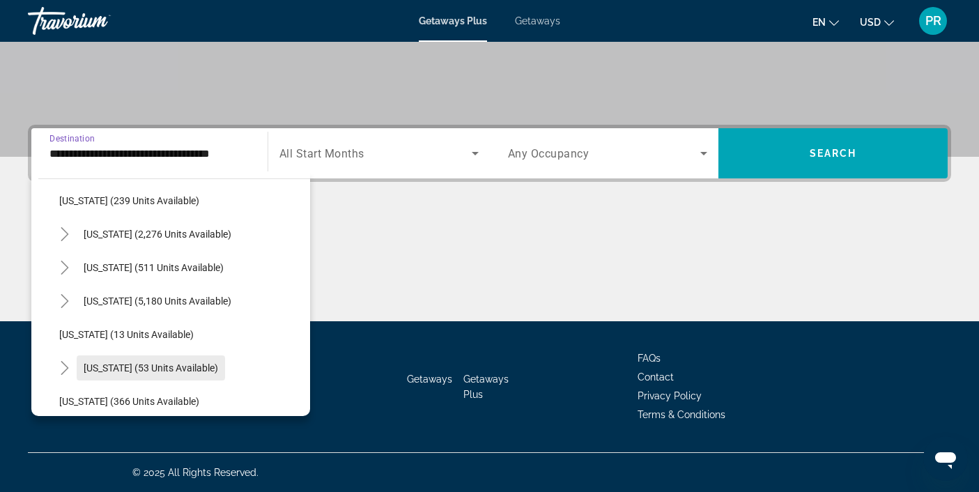
click at [124, 369] on span "[US_STATE] (53 units available)" at bounding box center [151, 367] width 135 height 11
type input "**********"
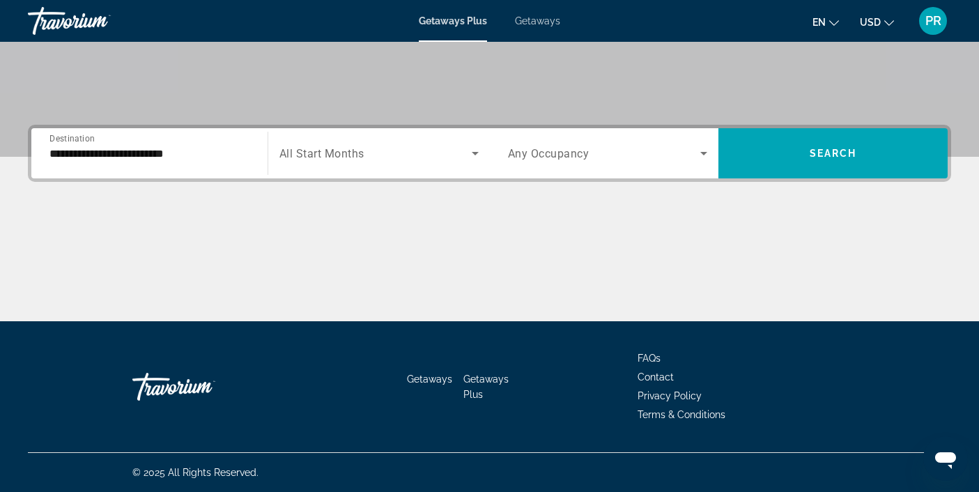
click at [360, 160] on span "All Start Months" at bounding box center [321, 153] width 85 height 13
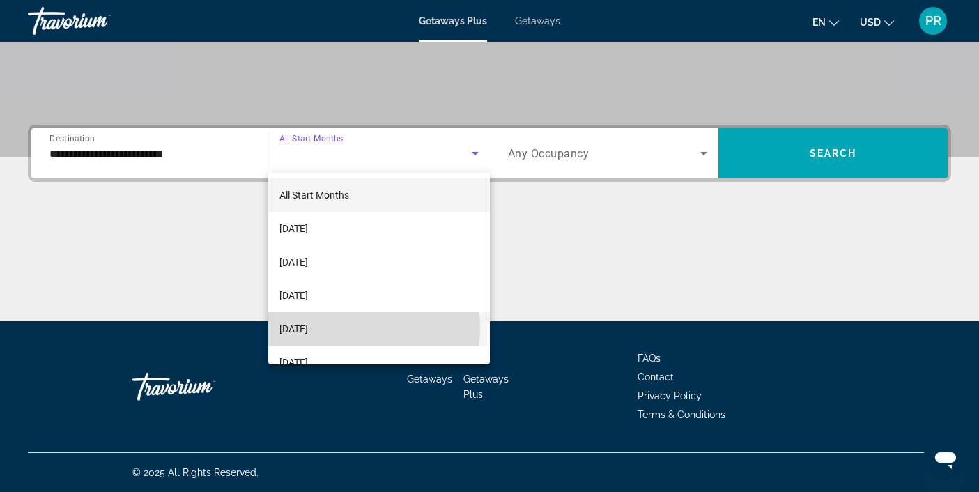
click at [308, 328] on span "[DATE]" at bounding box center [293, 329] width 29 height 17
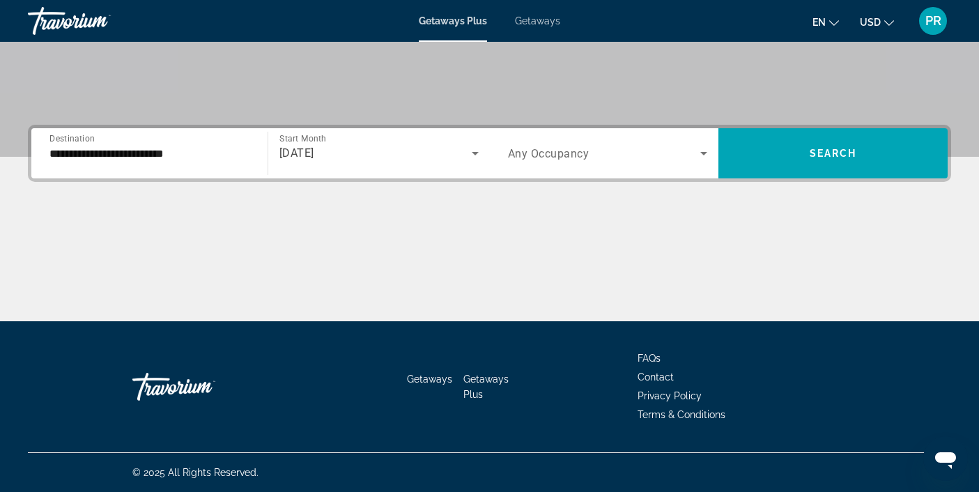
click at [551, 142] on div "Search widget" at bounding box center [608, 153] width 200 height 39
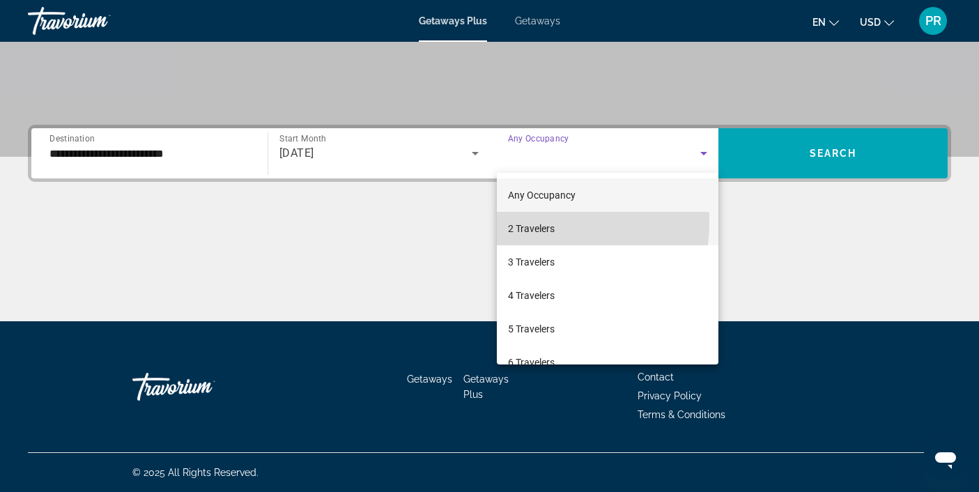
click at [523, 222] on span "2 Travelers" at bounding box center [531, 228] width 47 height 17
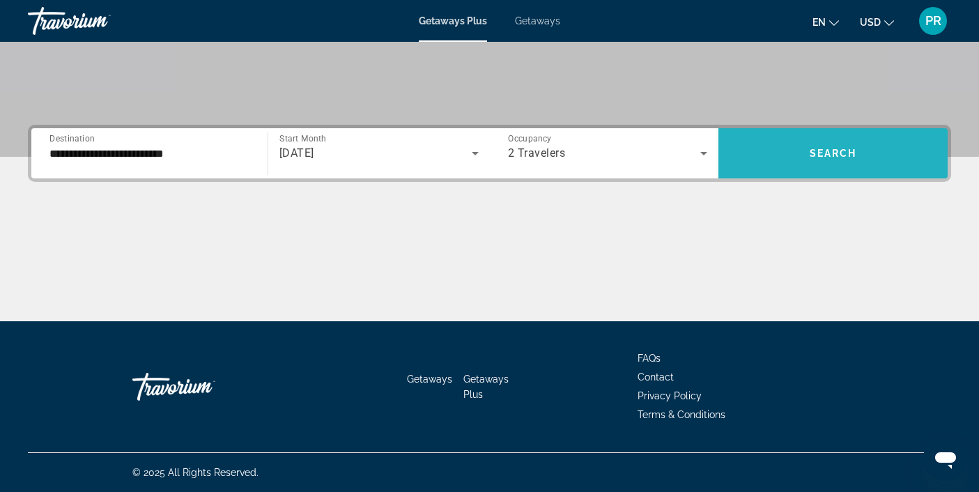
click at [793, 148] on span "Search widget" at bounding box center [833, 153] width 229 height 33
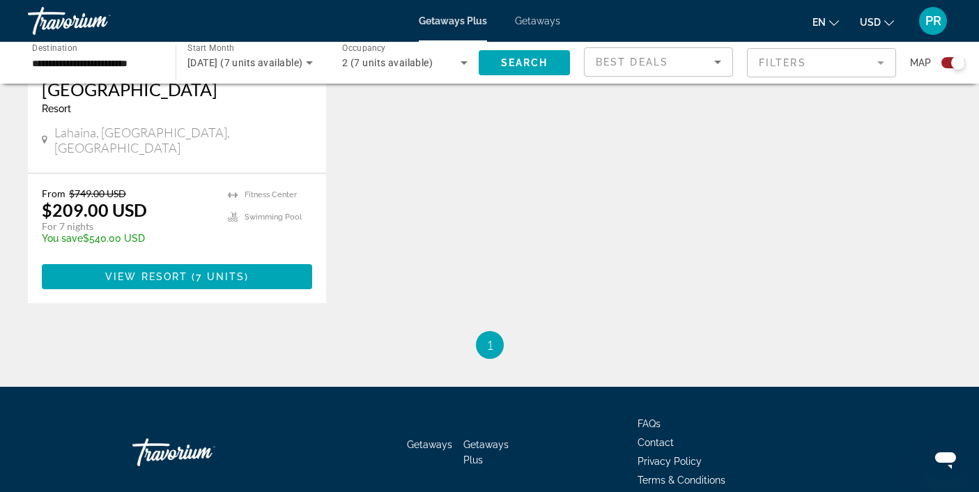
scroll to position [724, 0]
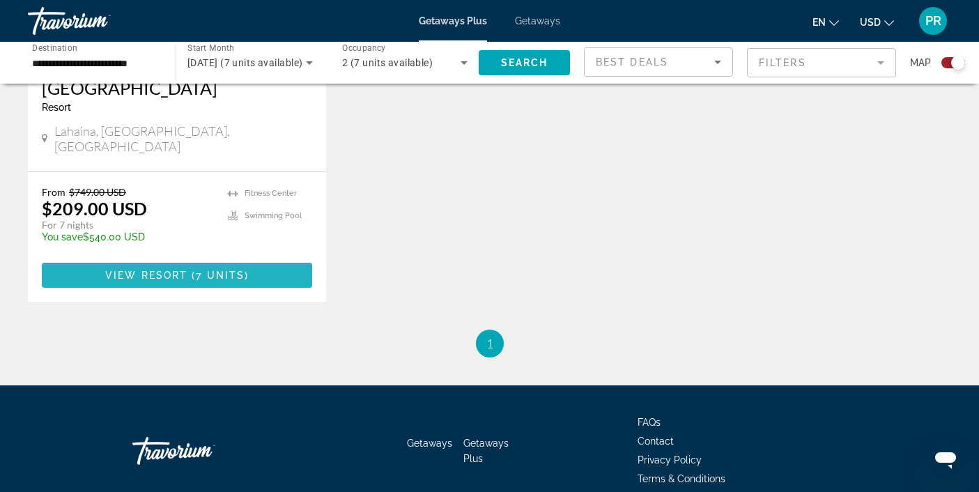
click at [274, 261] on span "Main content" at bounding box center [177, 275] width 270 height 33
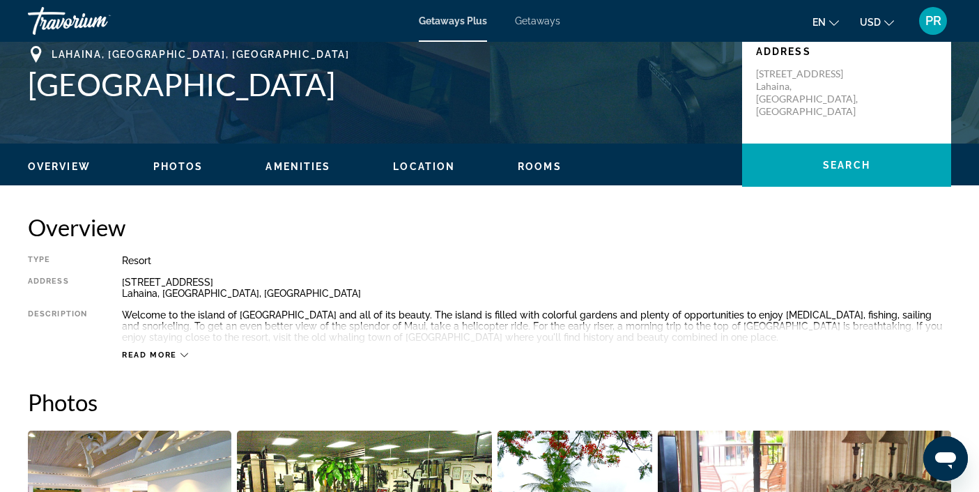
scroll to position [318, 0]
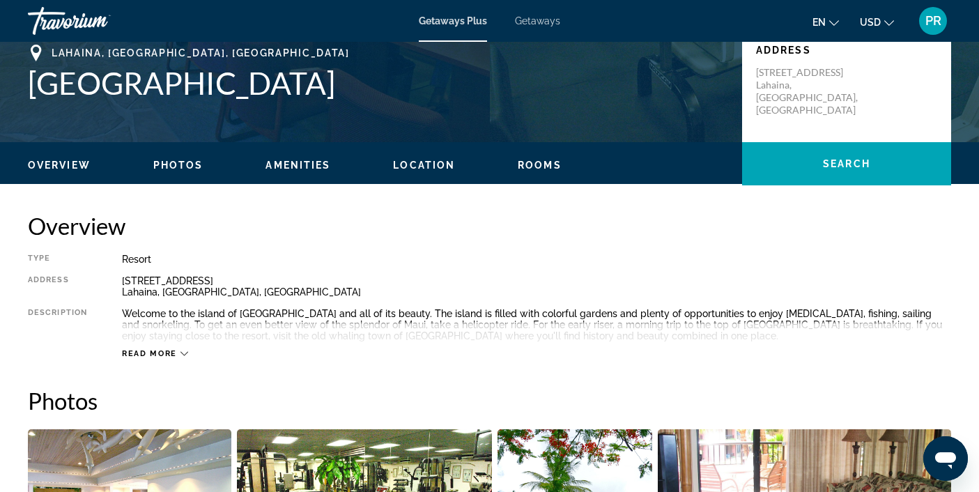
click at [151, 350] on span "Read more" at bounding box center [149, 353] width 55 height 9
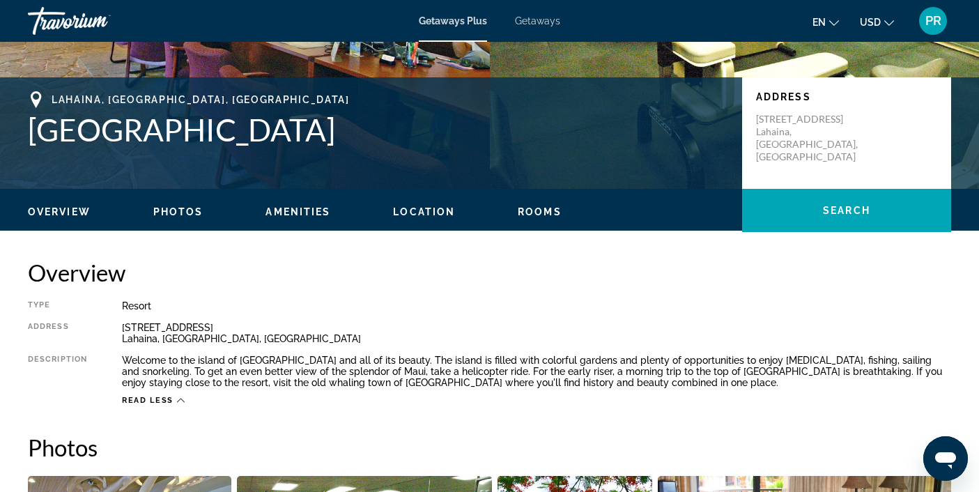
scroll to position [272, 0]
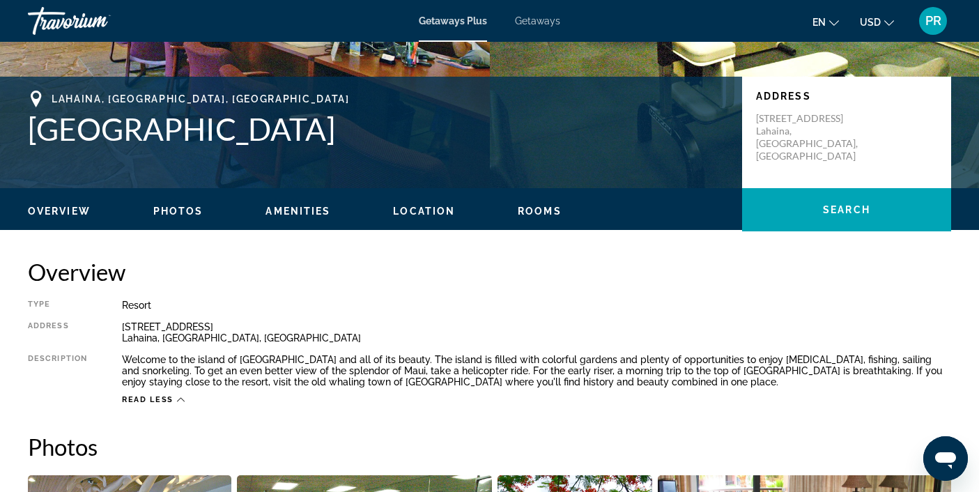
click at [537, 214] on span "Rooms" at bounding box center [540, 211] width 44 height 11
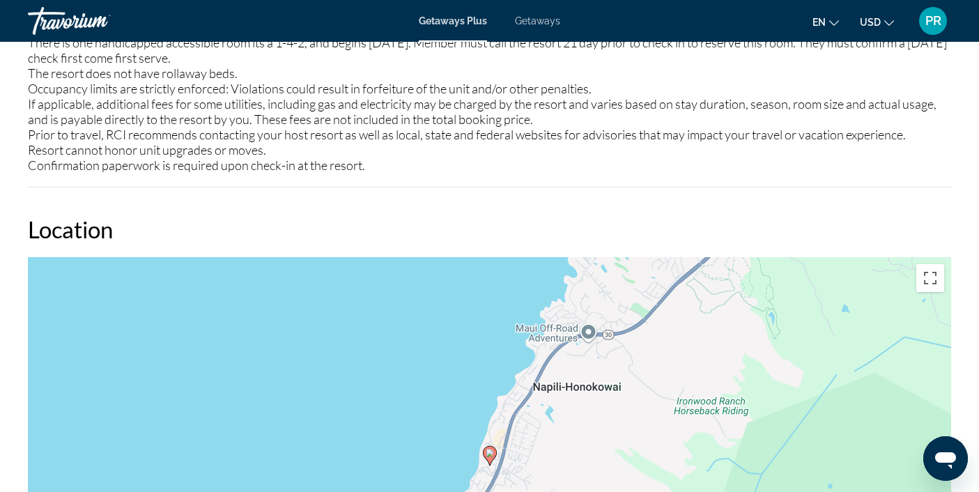
scroll to position [1625, 0]
